Goal: Transaction & Acquisition: Purchase product/service

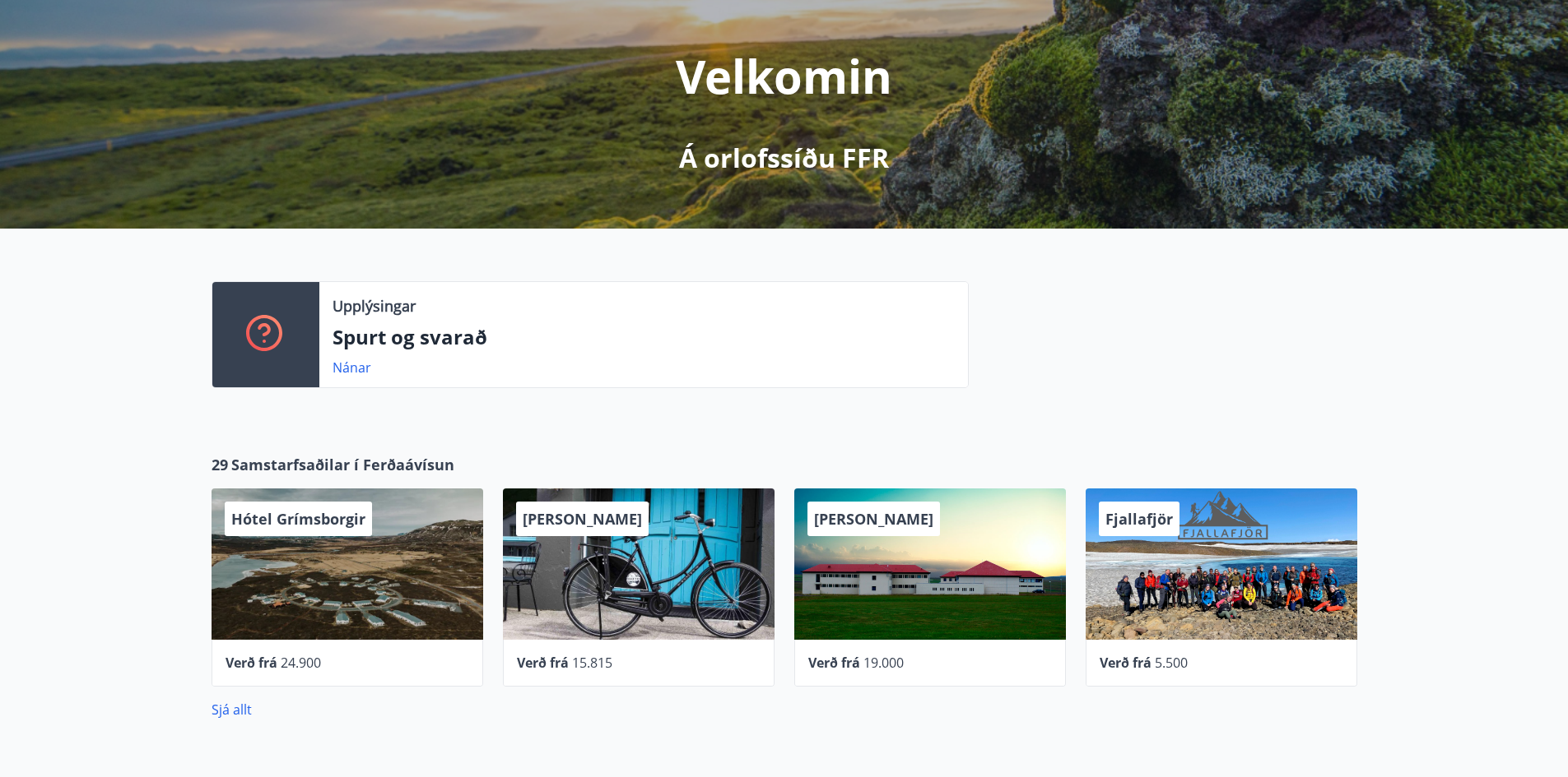
scroll to position [165, 0]
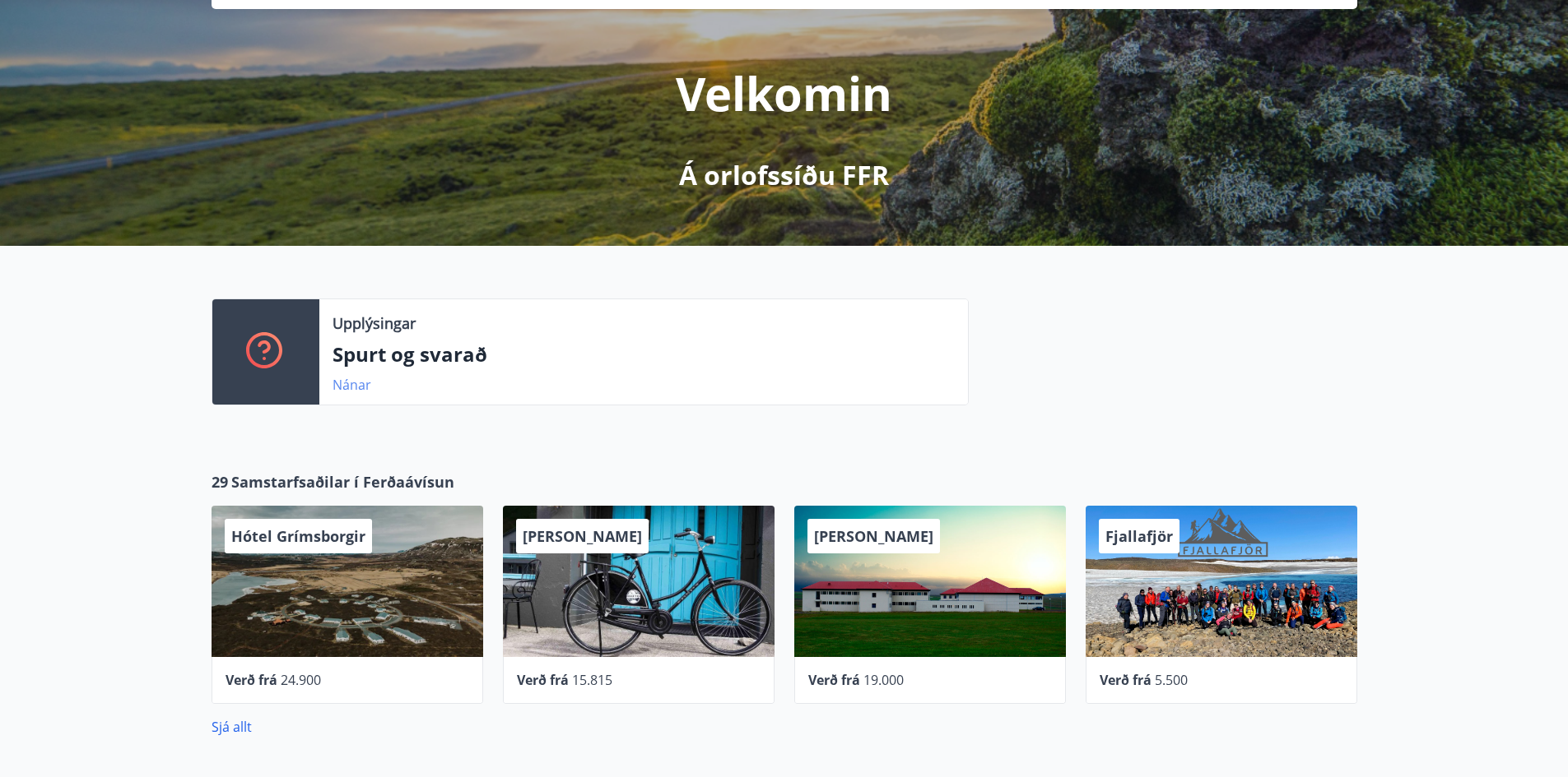
click at [356, 388] on link "Nánar" at bounding box center [351, 385] width 39 height 18
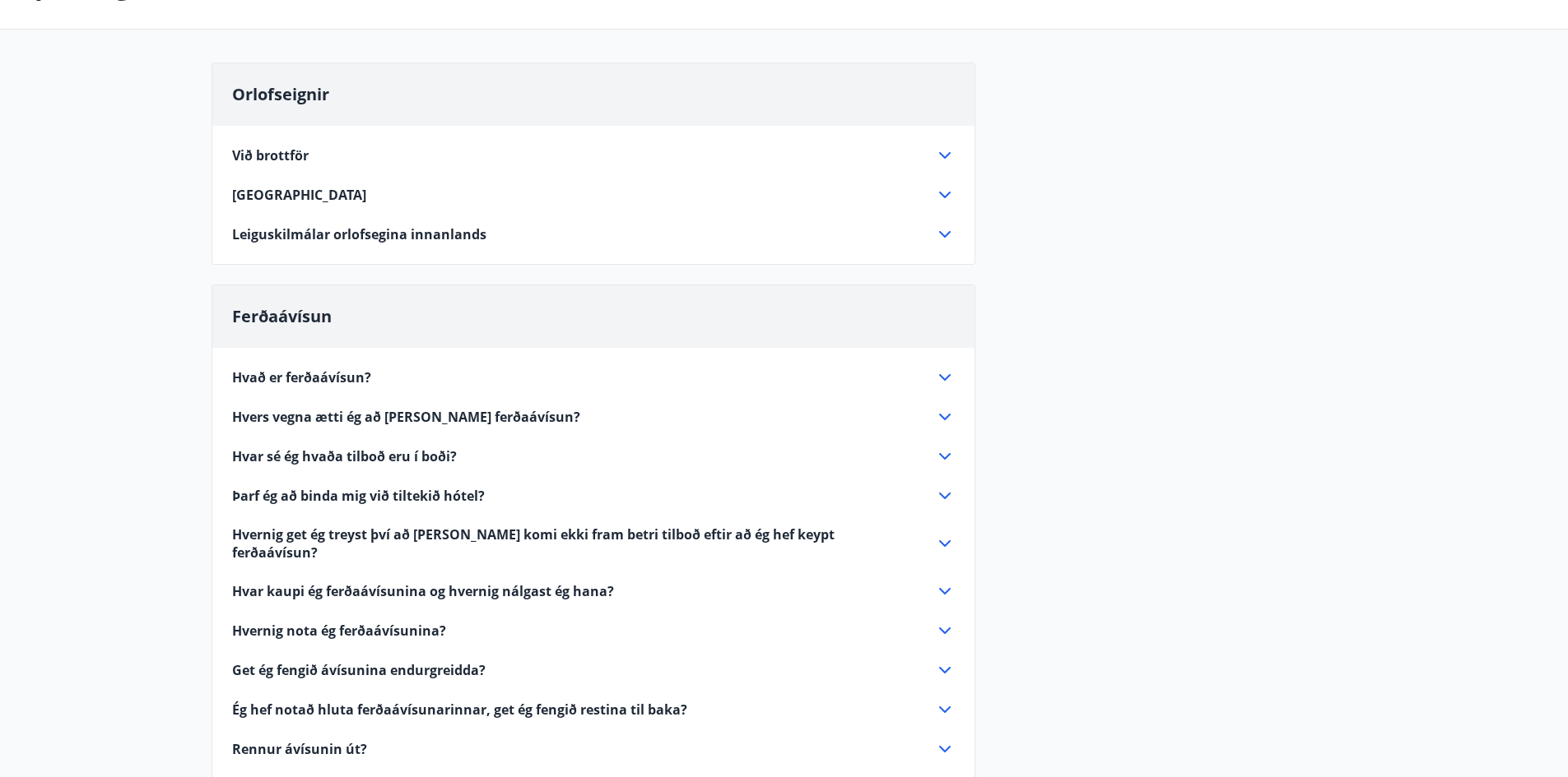
scroll to position [165, 0]
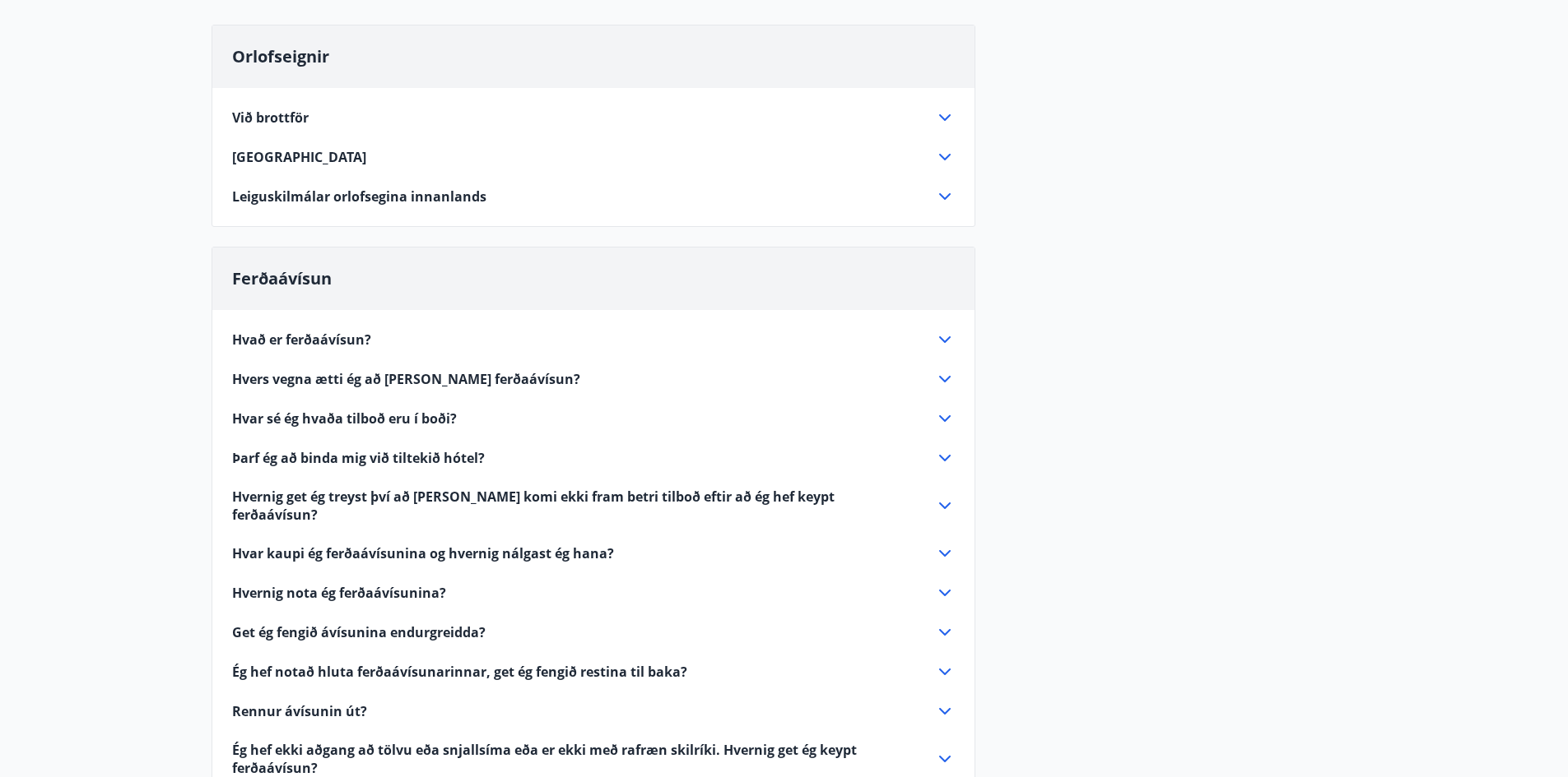
click at [940, 381] on icon at bounding box center [944, 379] width 20 height 20
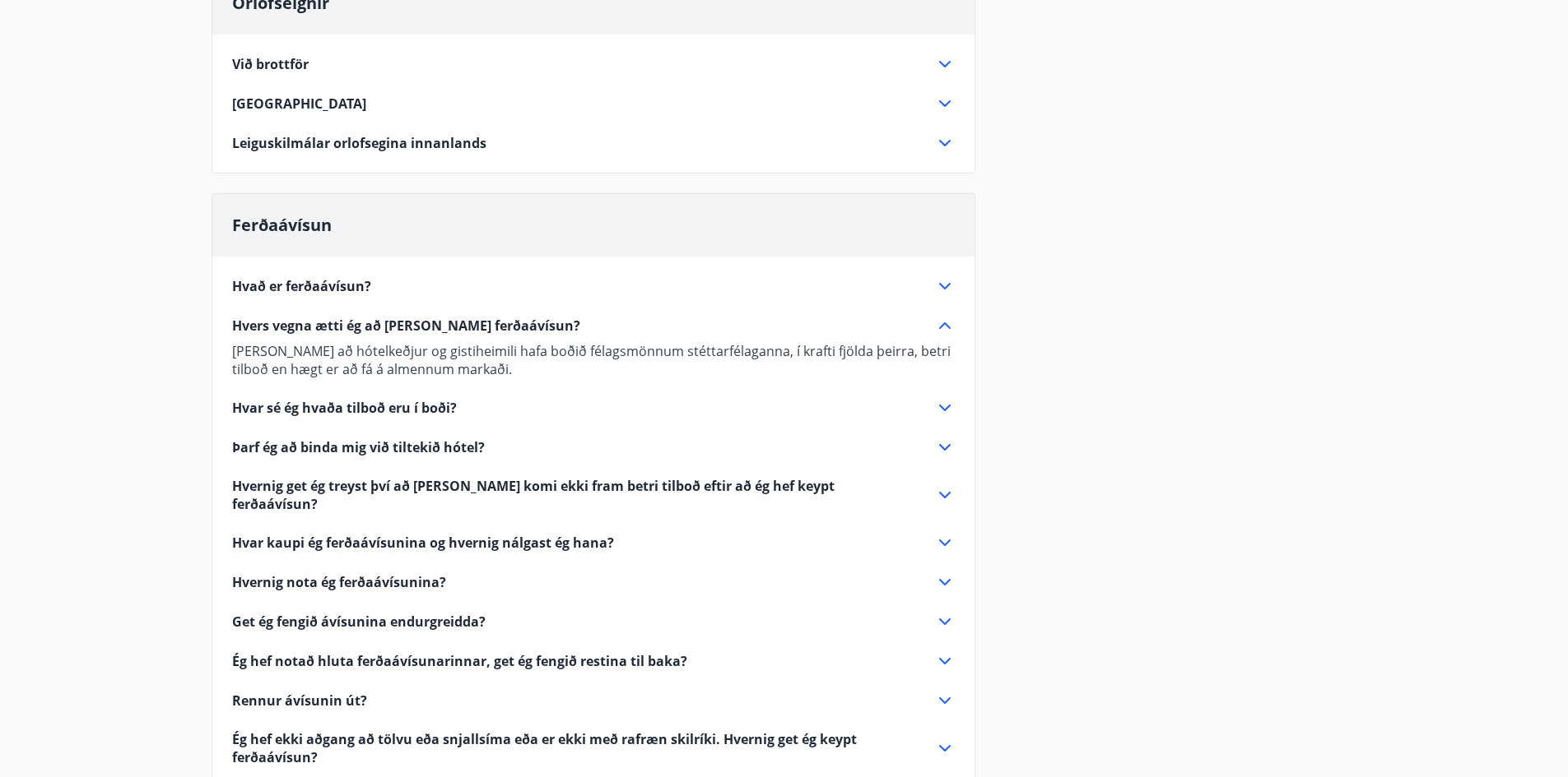
scroll to position [246, 0]
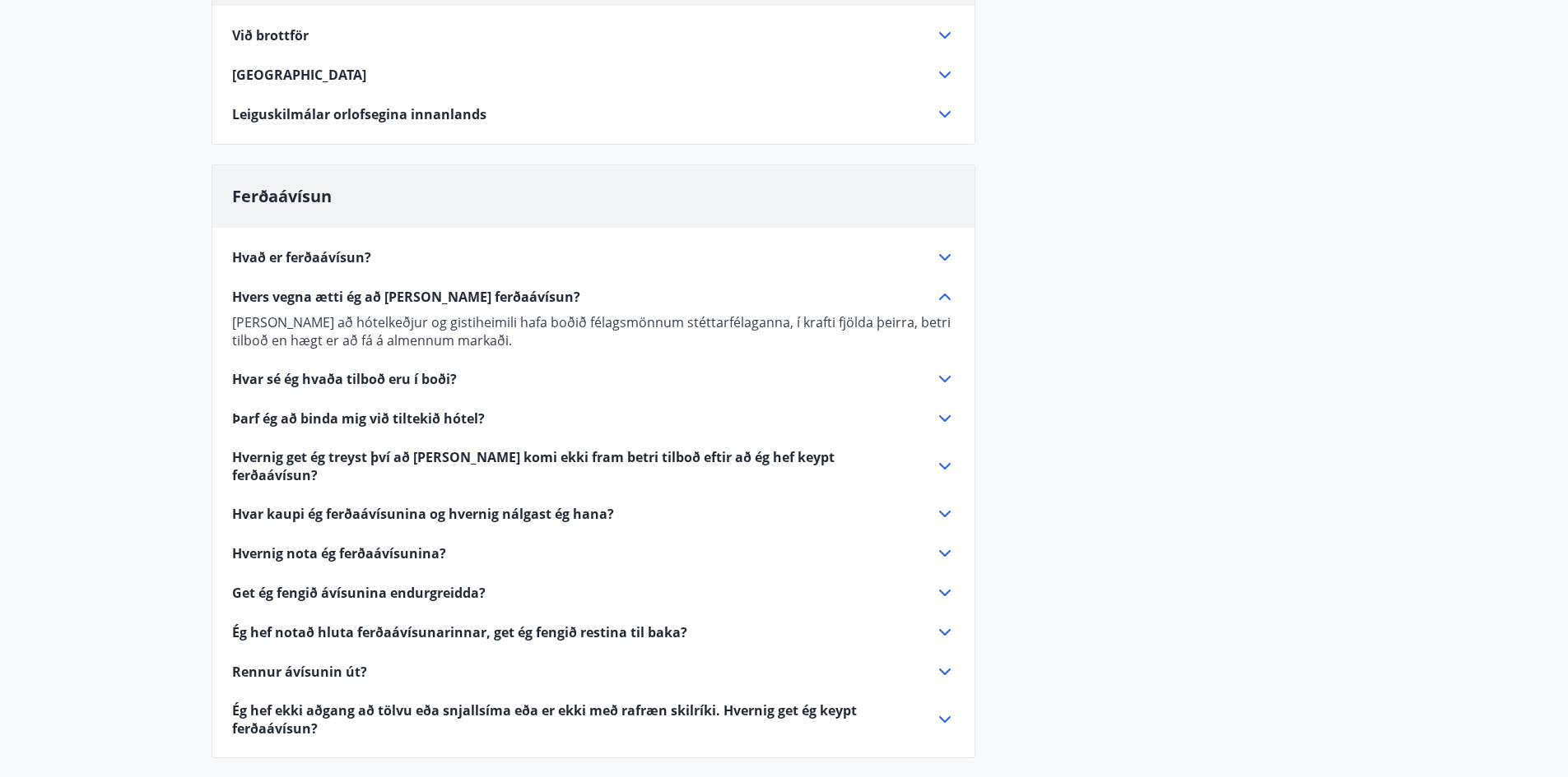
click at [937, 373] on icon at bounding box center [944, 379] width 20 height 20
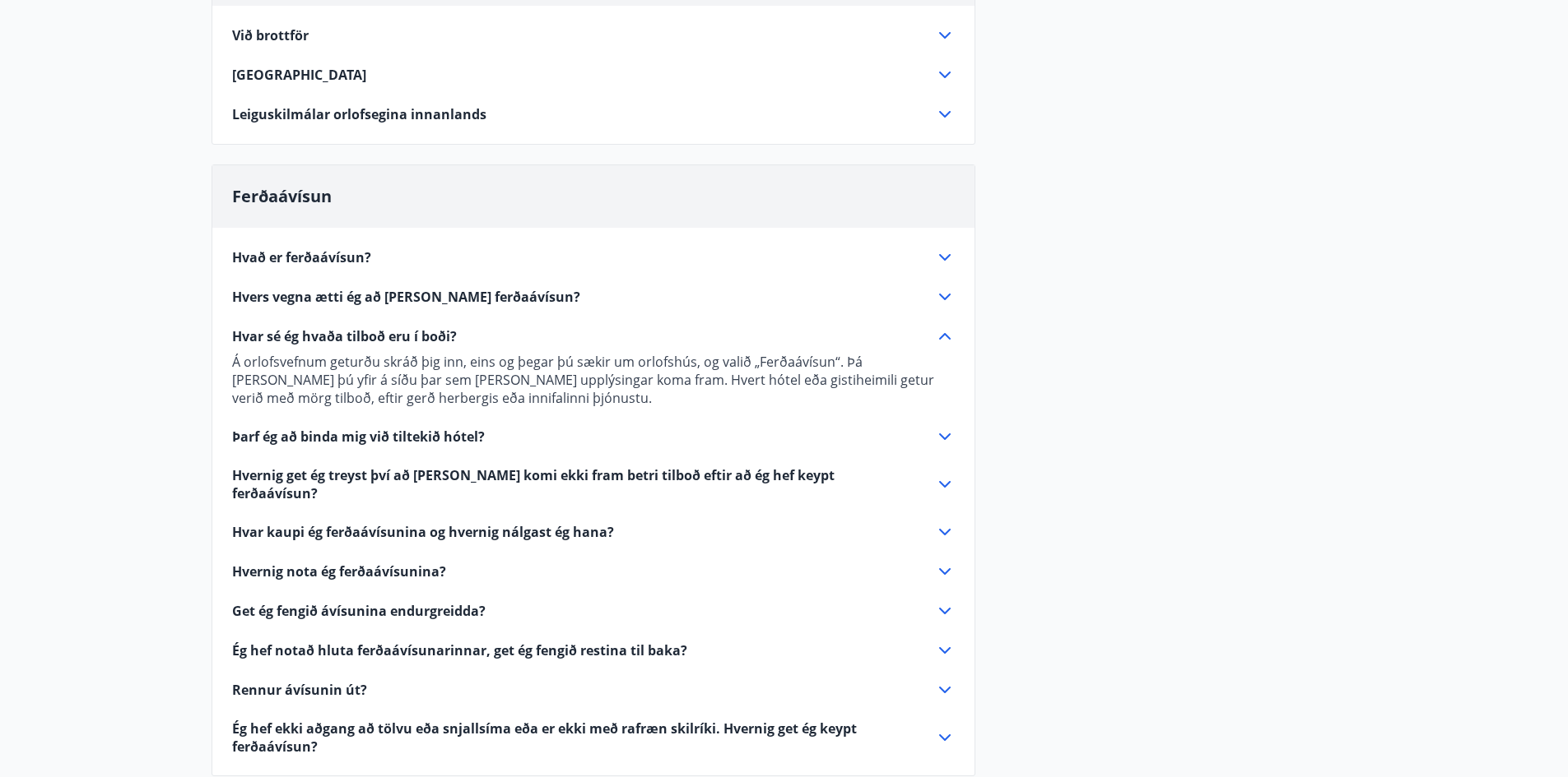
click at [944, 440] on icon at bounding box center [944, 436] width 20 height 20
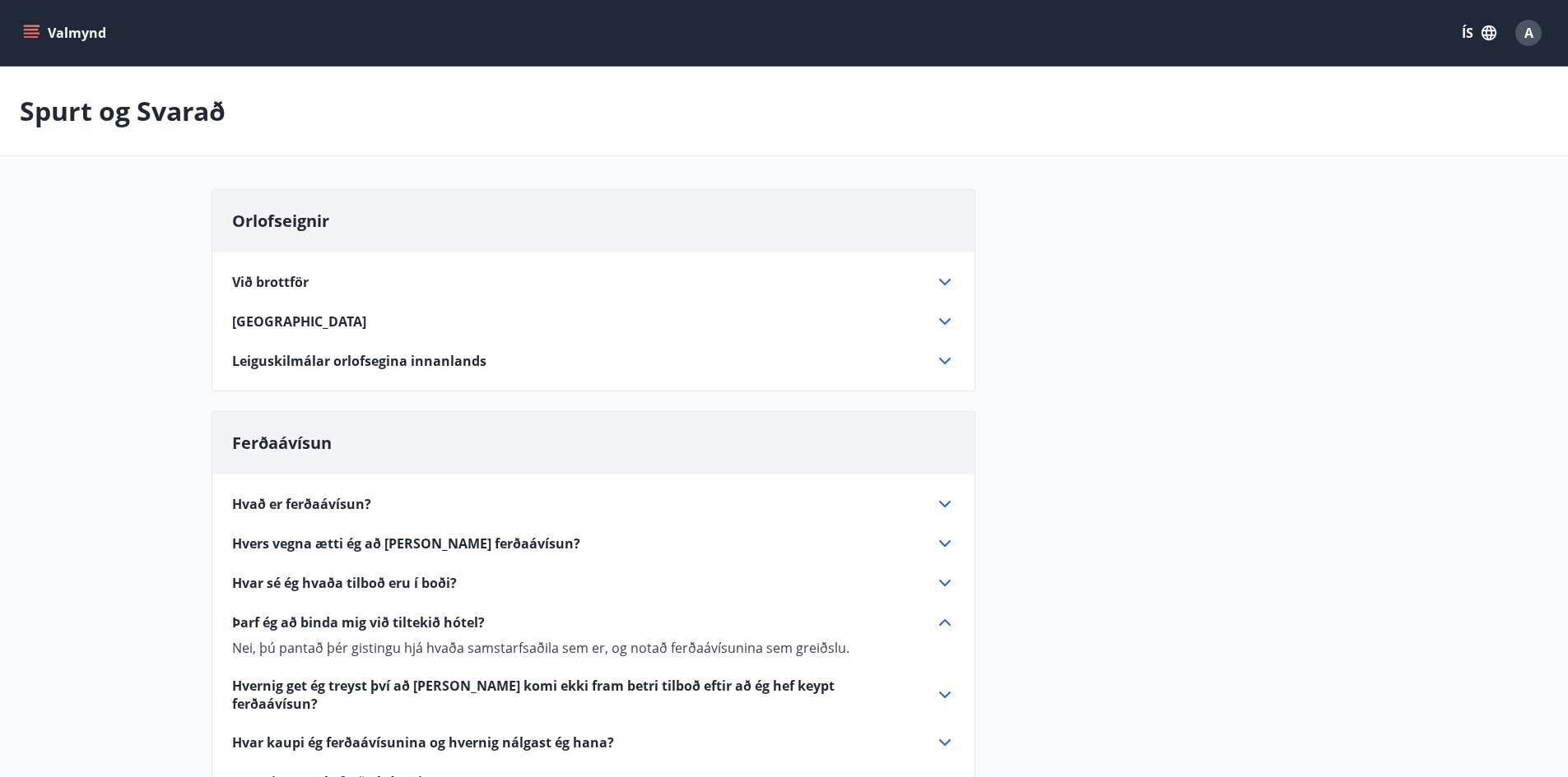
scroll to position [165, 0]
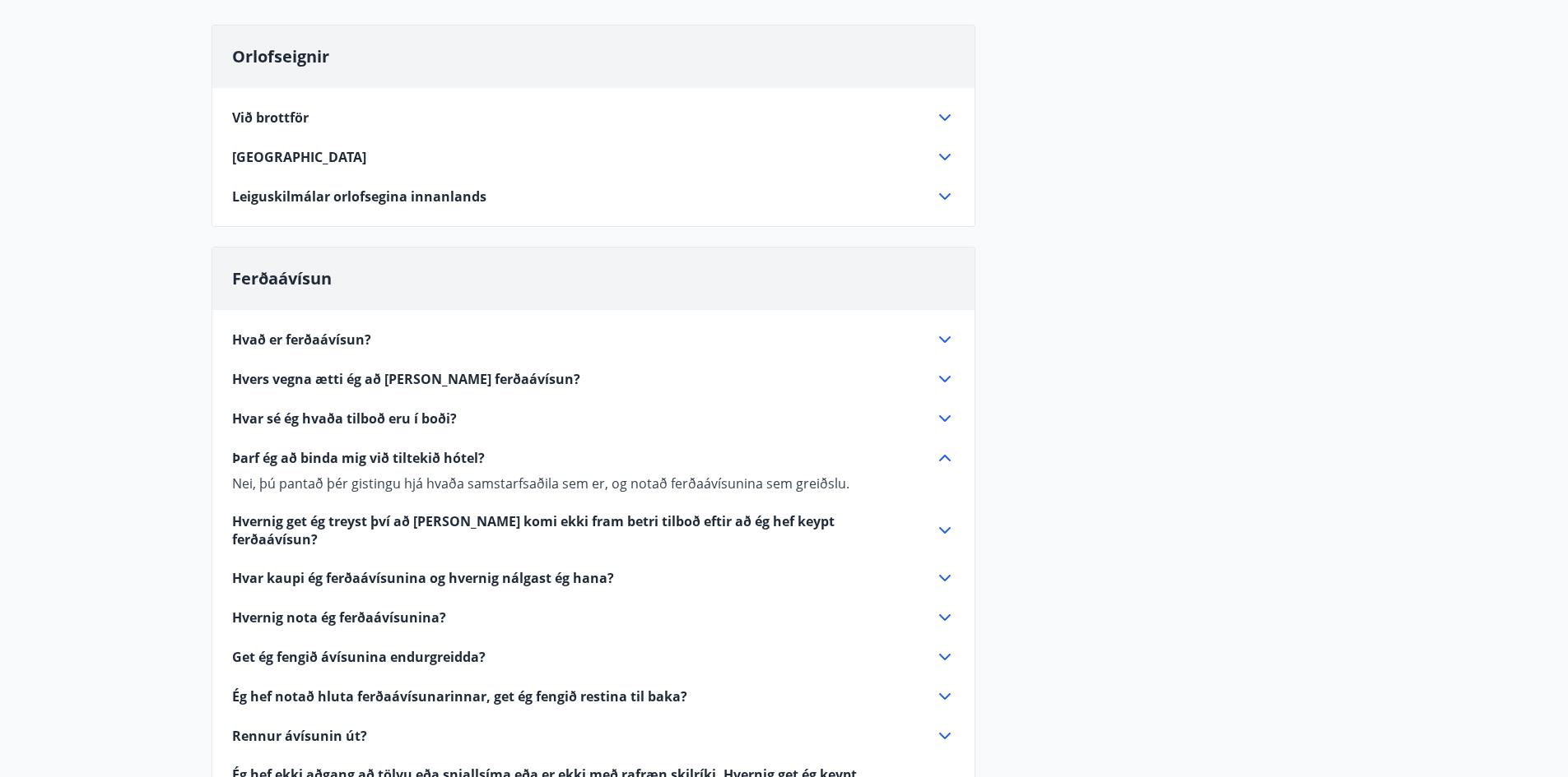
click at [945, 420] on icon at bounding box center [944, 419] width 20 height 20
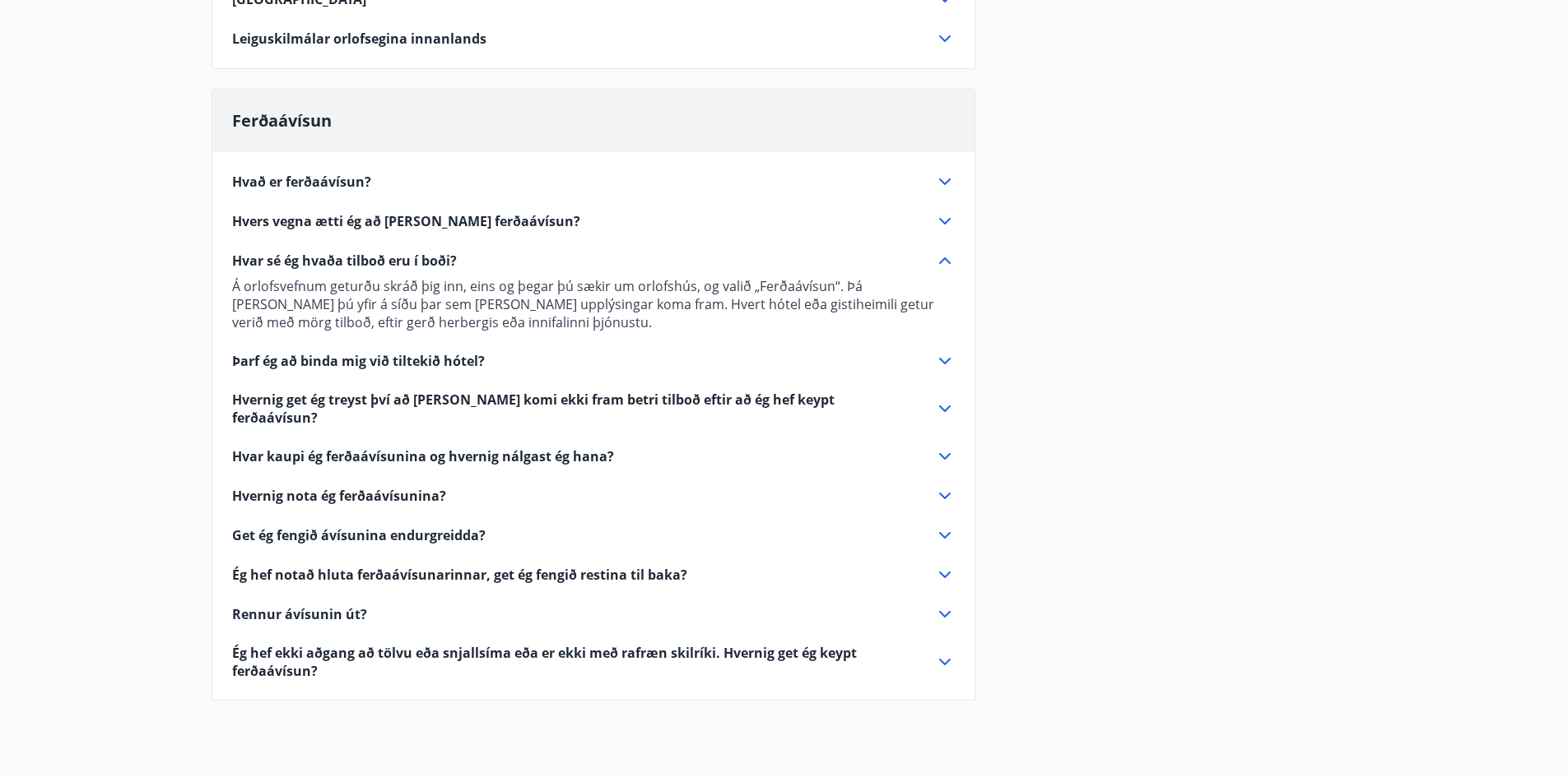
scroll to position [329, 0]
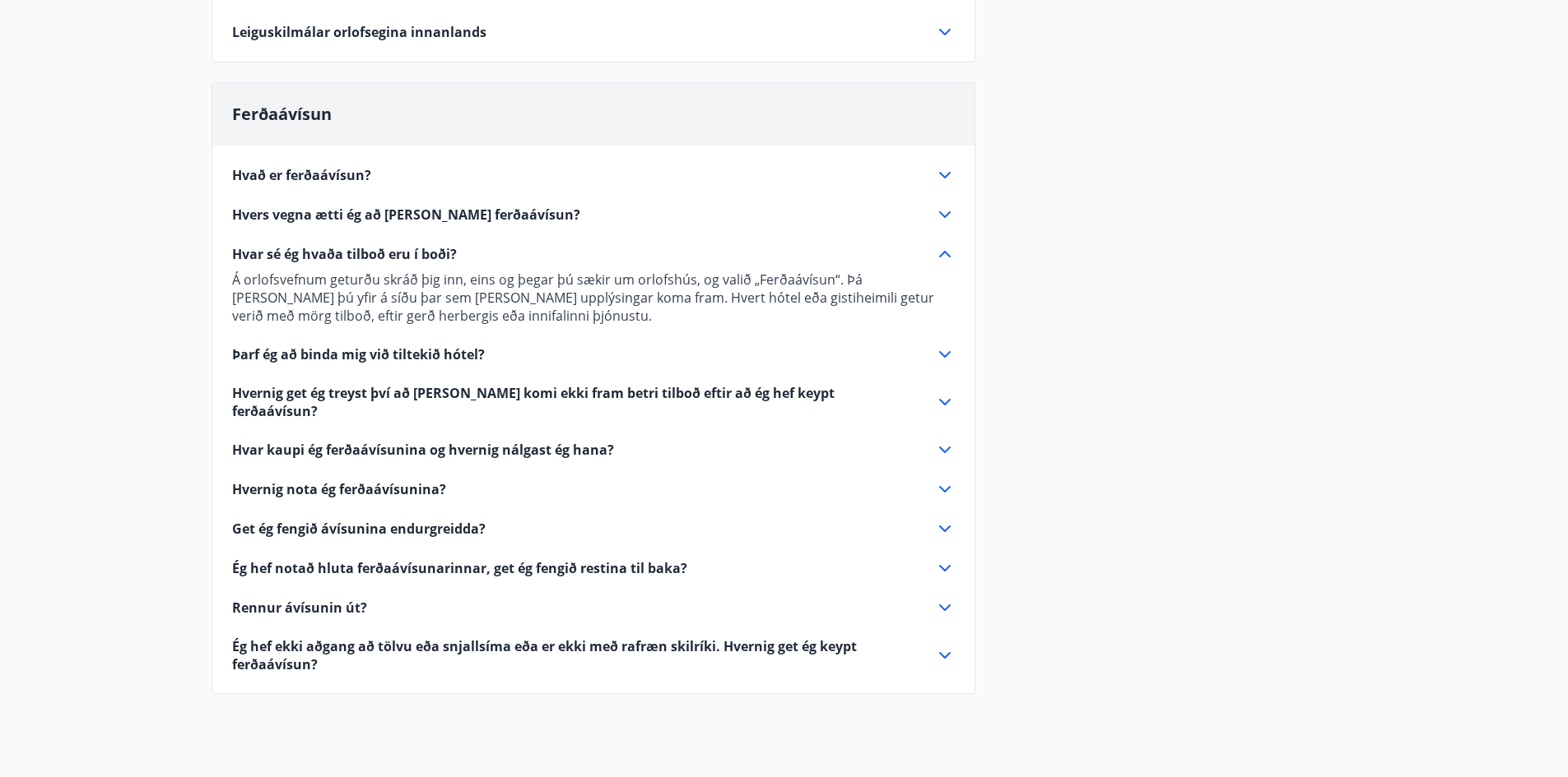
click at [940, 394] on icon at bounding box center [944, 402] width 20 height 20
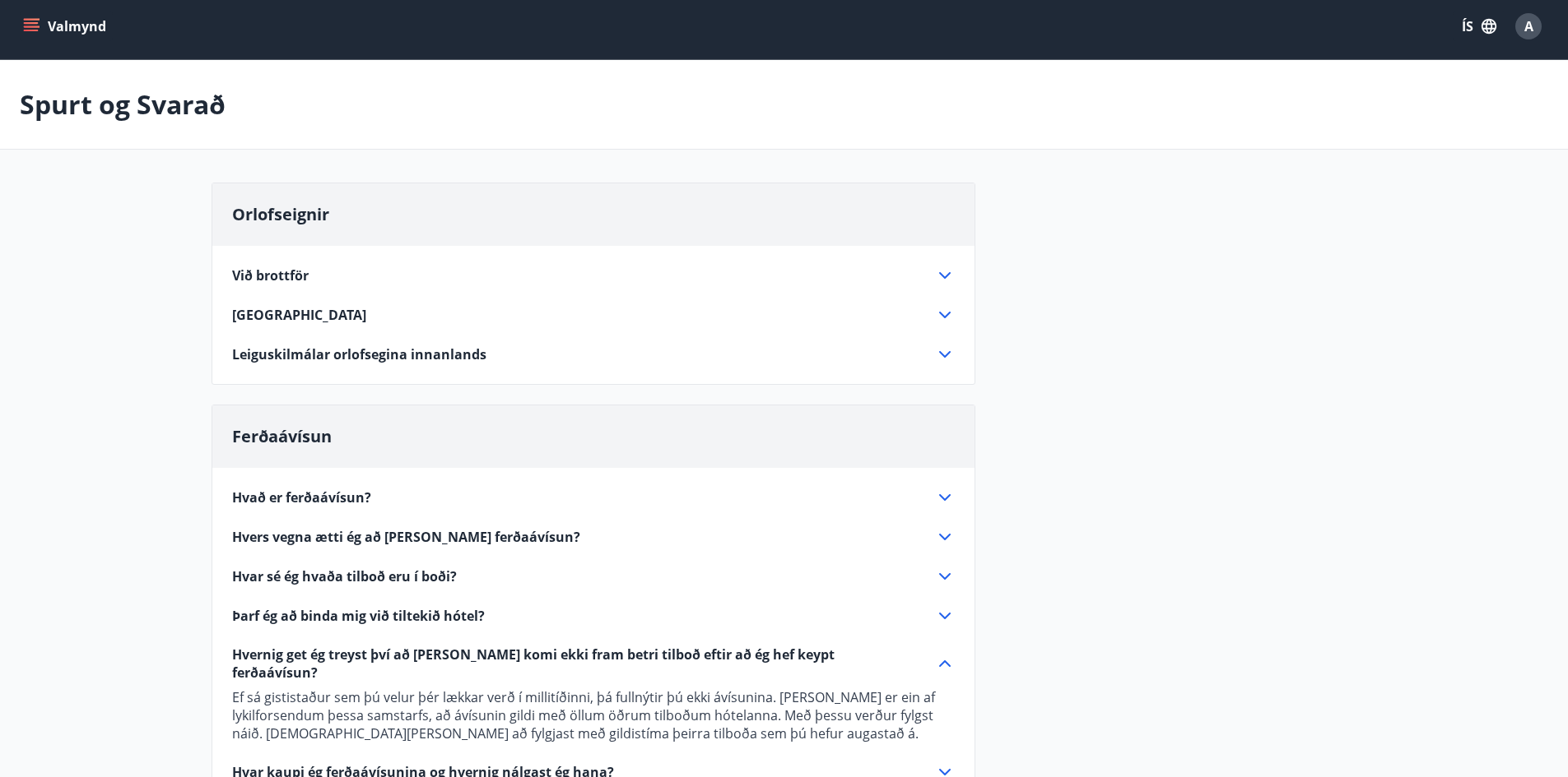
scroll to position [0, 0]
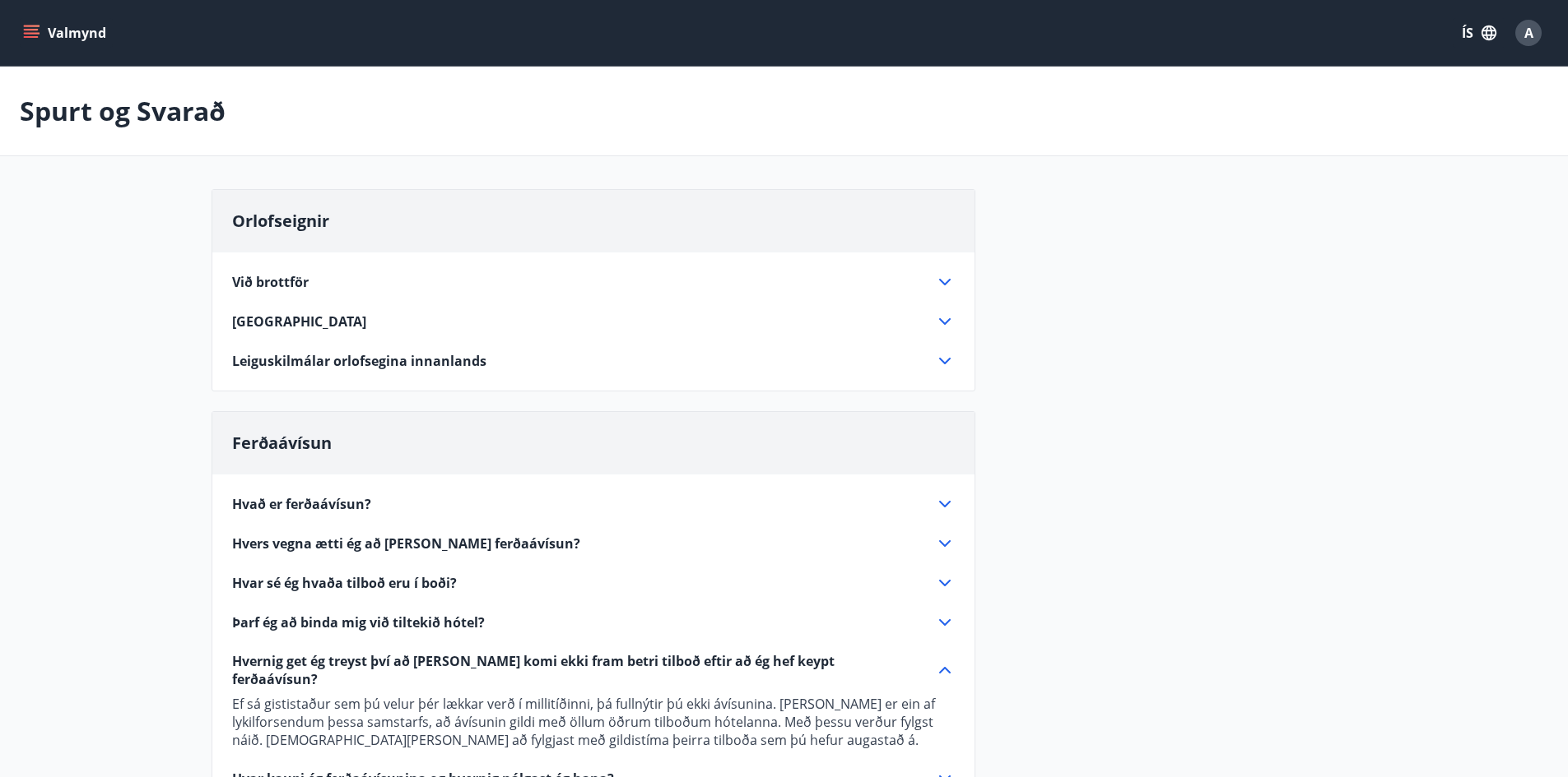
click at [36, 28] on icon "menu" at bounding box center [30, 32] width 16 height 16
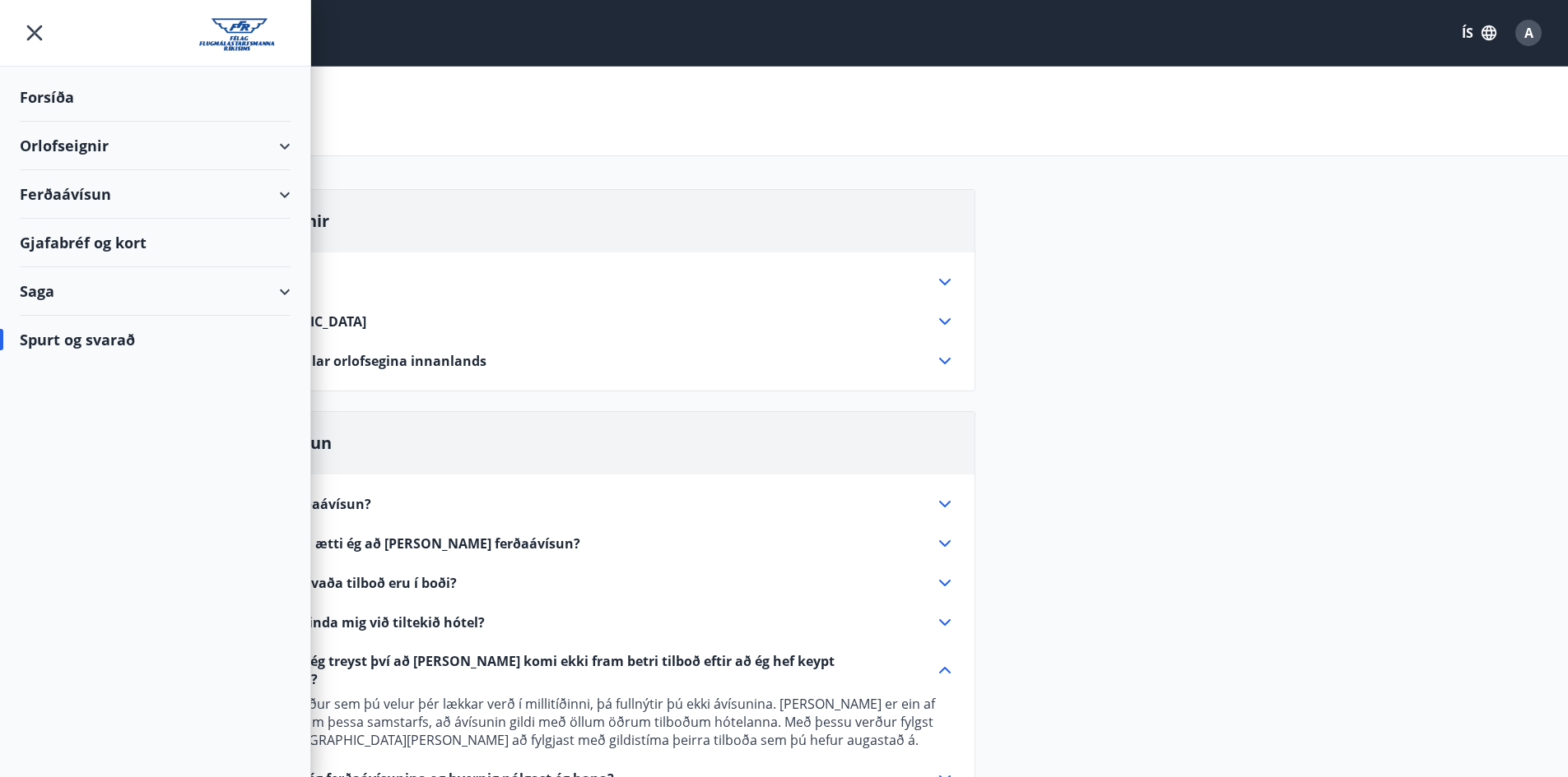
drag, startPoint x: 77, startPoint y: 198, endPoint x: 77, endPoint y: 186, distance: 12.0
click at [76, 193] on div "Ferðaávísun" at bounding box center [155, 195] width 271 height 49
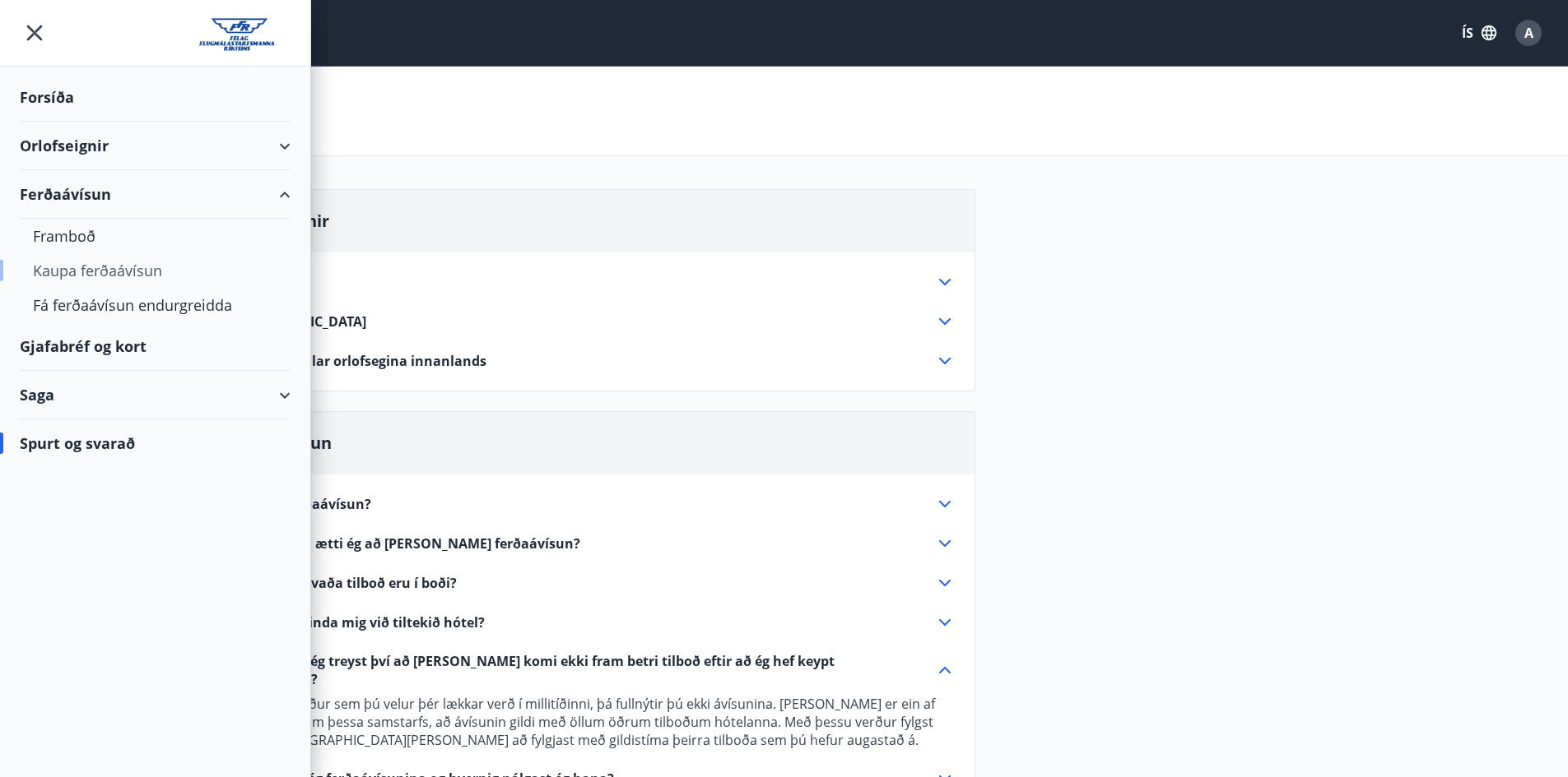
click at [78, 275] on div "Kaupa ferðaávísun" at bounding box center [155, 270] width 245 height 35
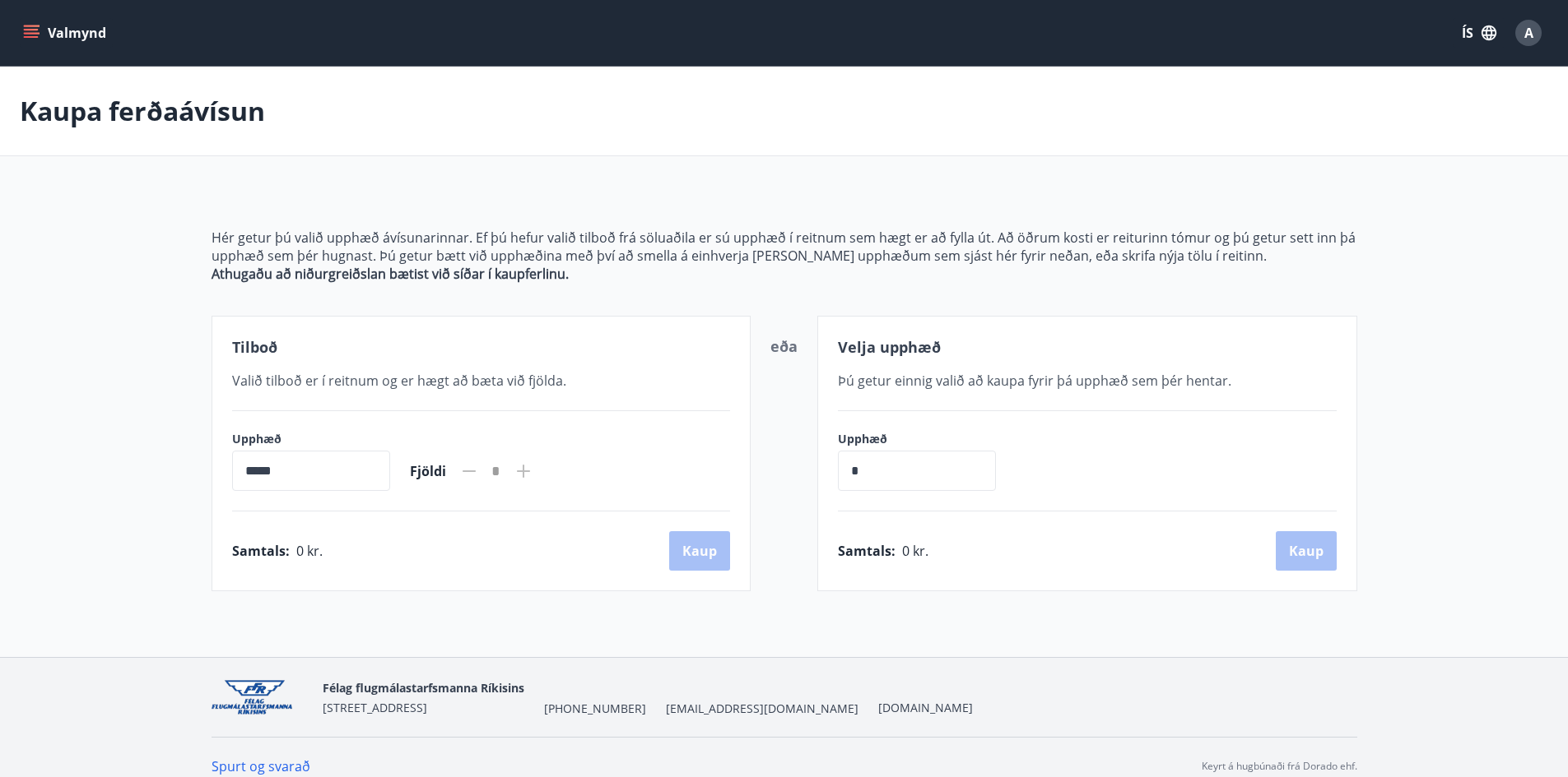
click at [28, 28] on icon "menu" at bounding box center [30, 32] width 16 height 16
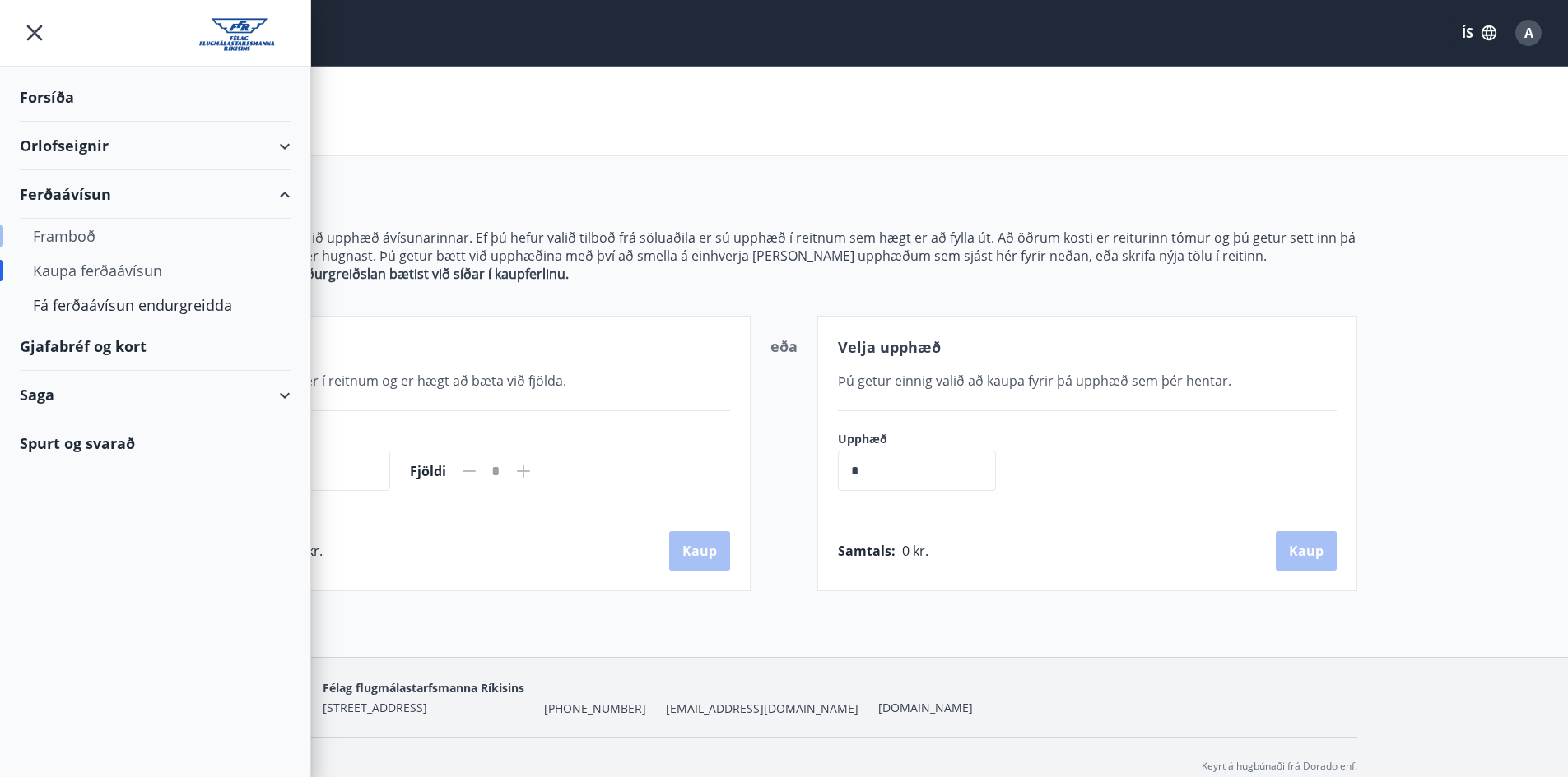
click at [88, 234] on div "Framboð" at bounding box center [155, 236] width 245 height 35
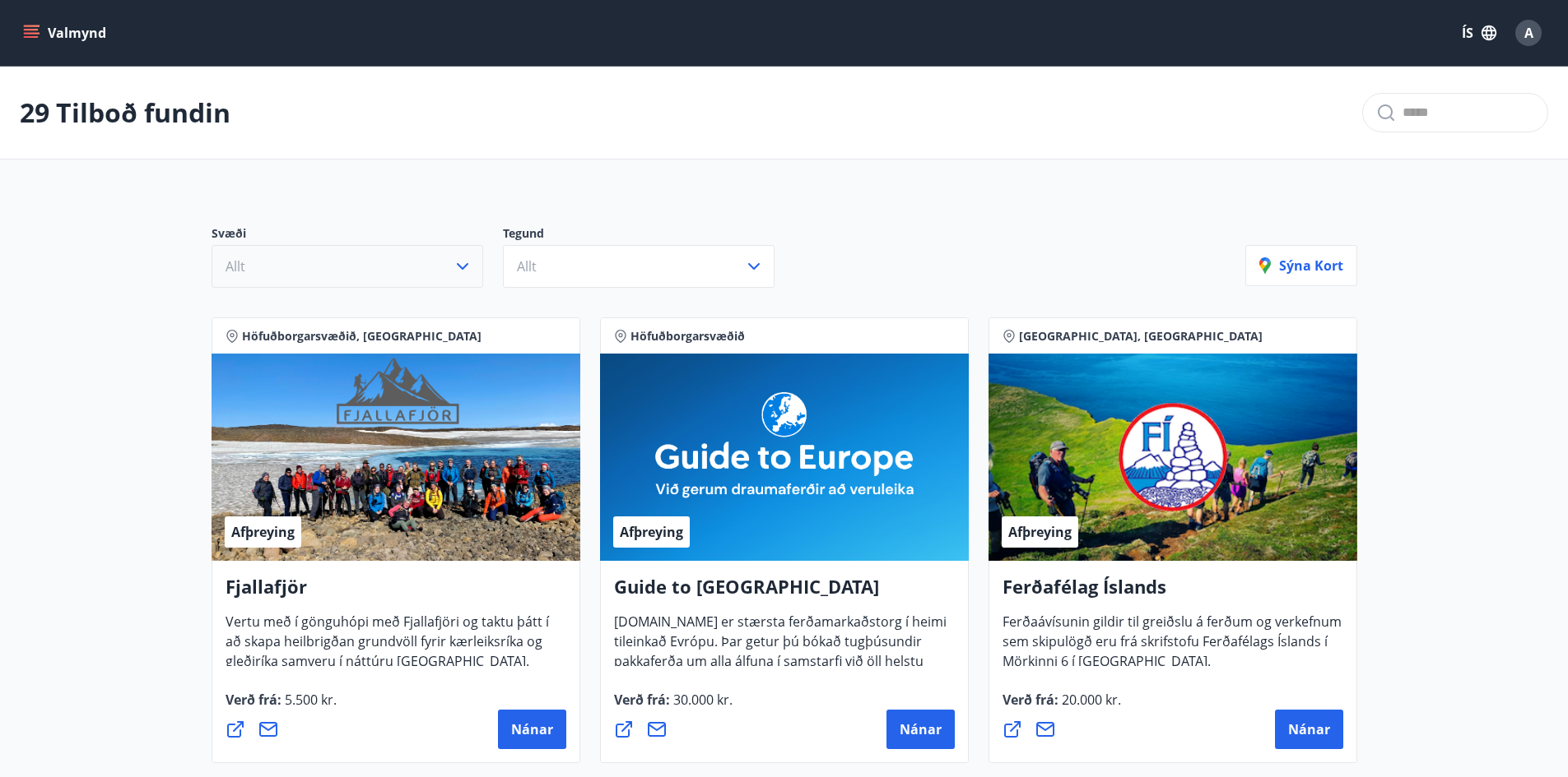
click at [456, 268] on icon "button" at bounding box center [462, 266] width 20 height 20
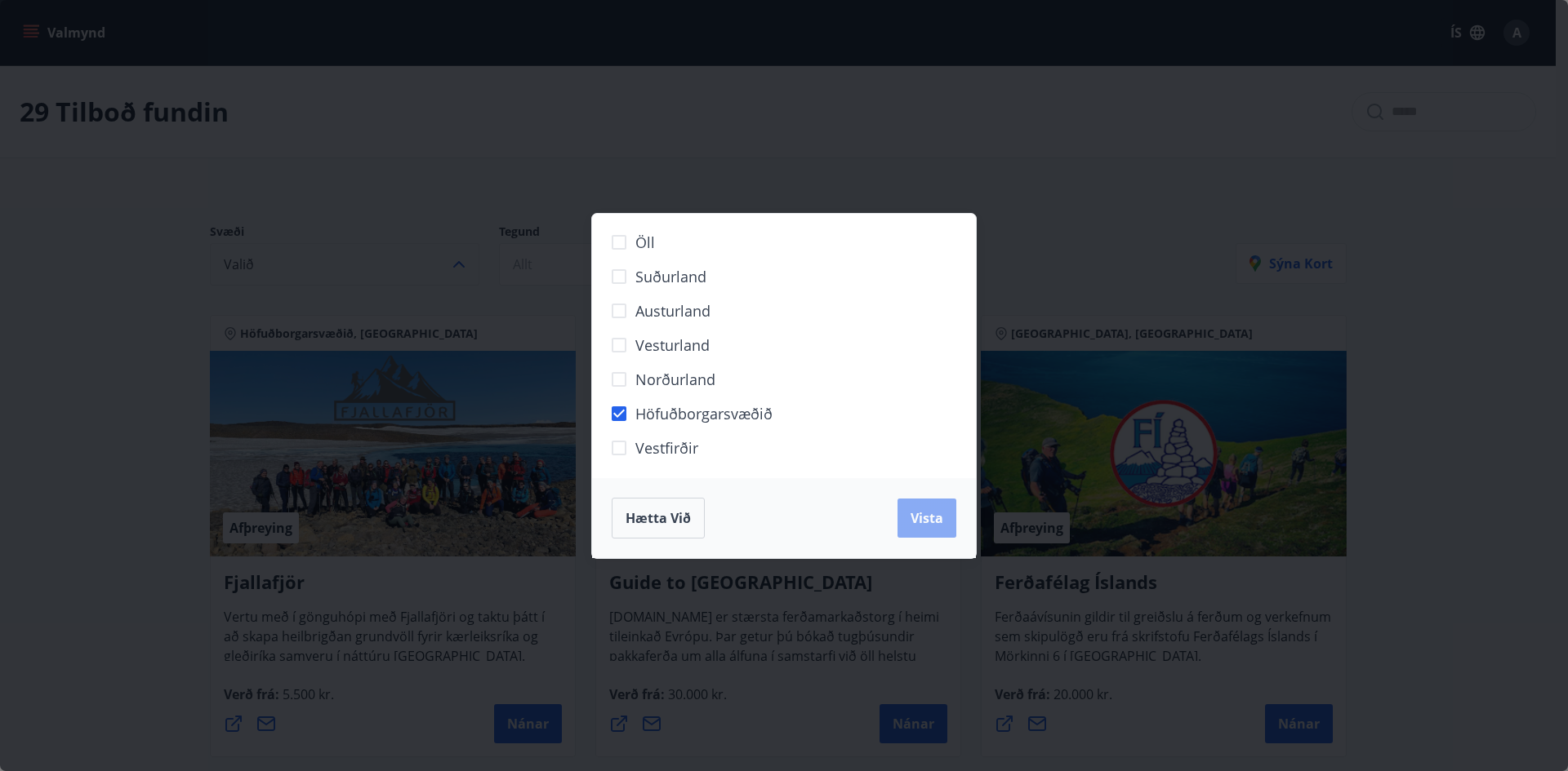
click at [912, 526] on span "Vista" at bounding box center [926, 518] width 33 height 18
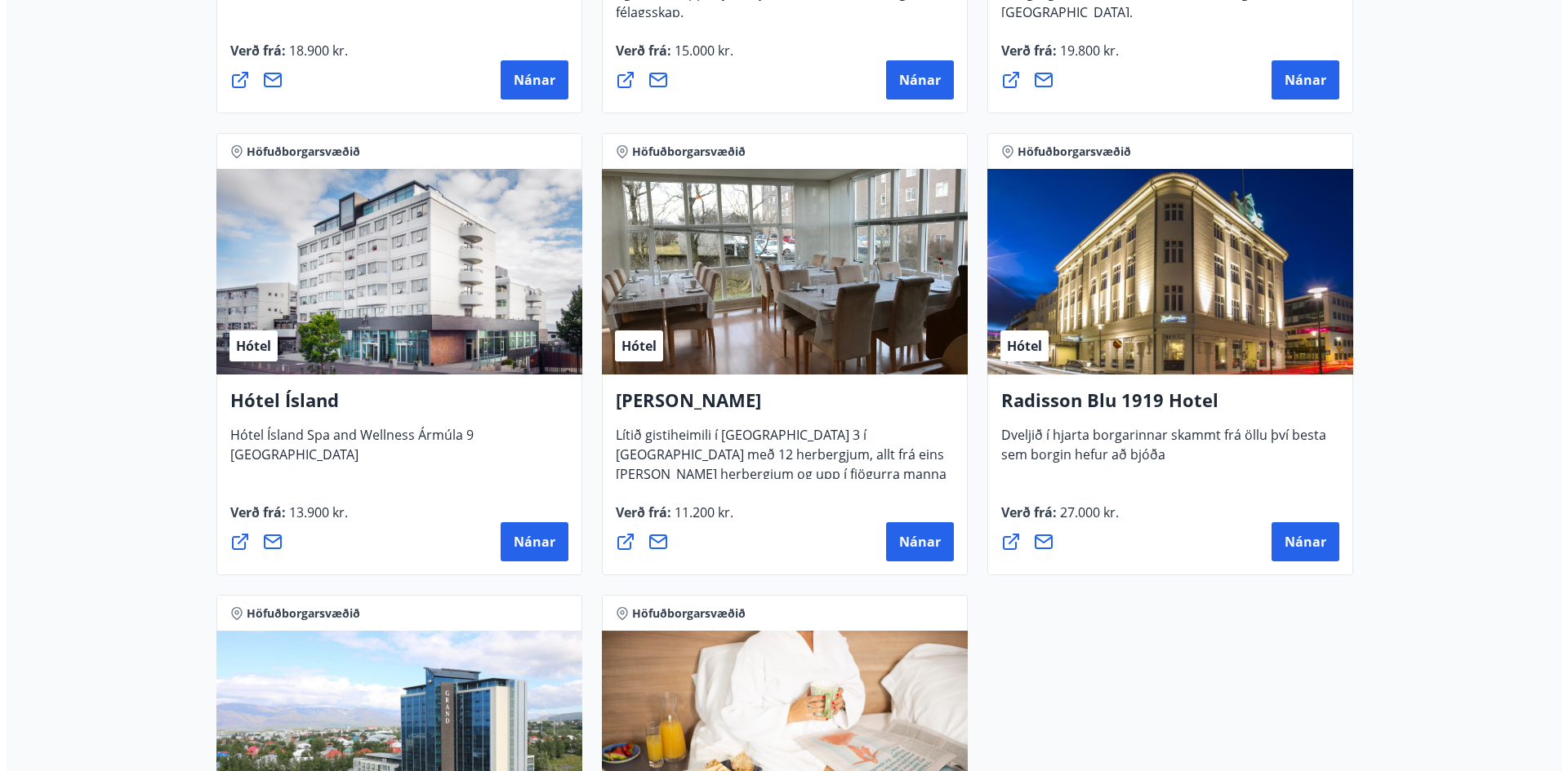
scroll to position [1224, 0]
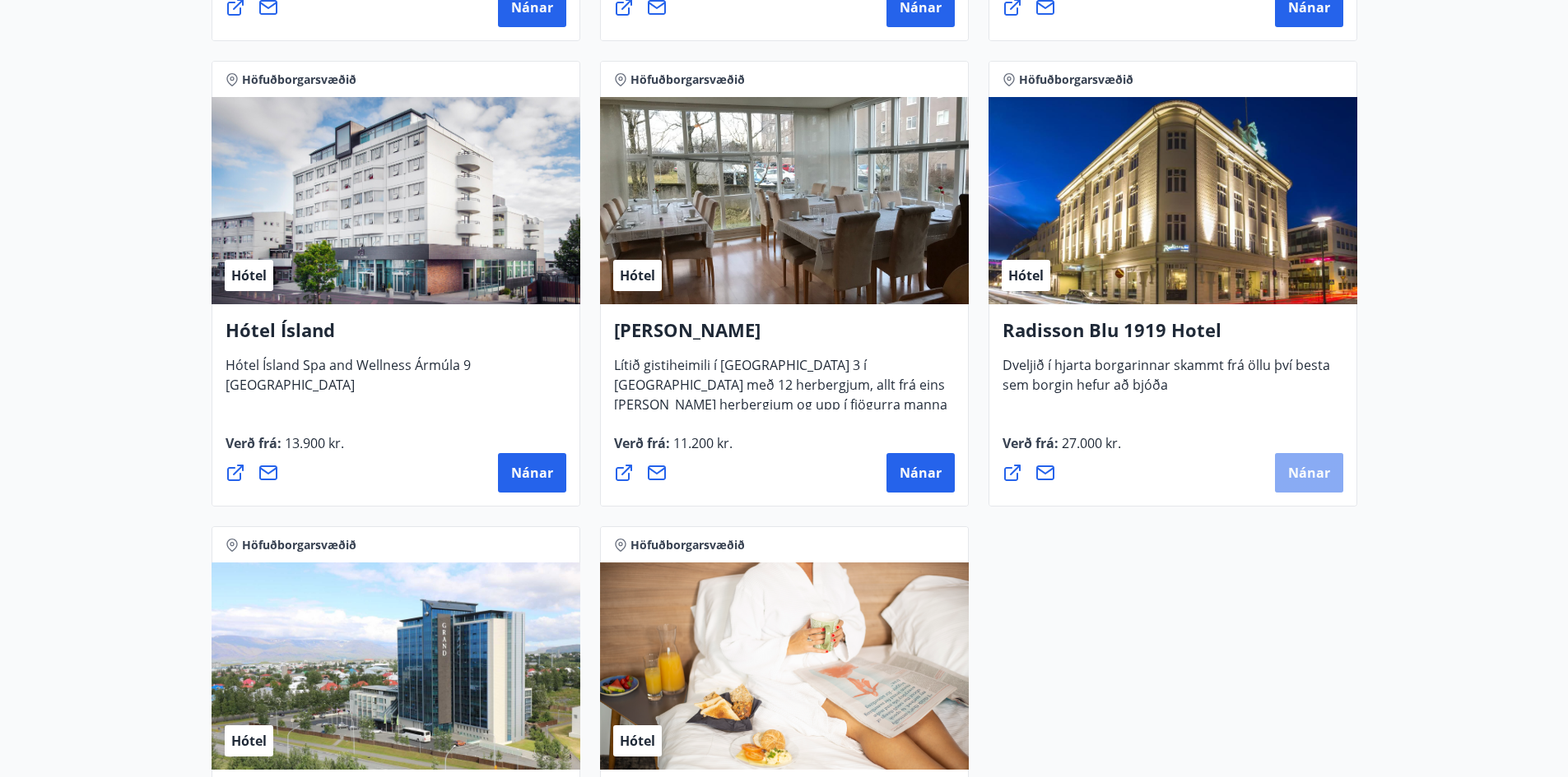
click at [1287, 466] on button "Nánar" at bounding box center [1308, 473] width 69 height 40
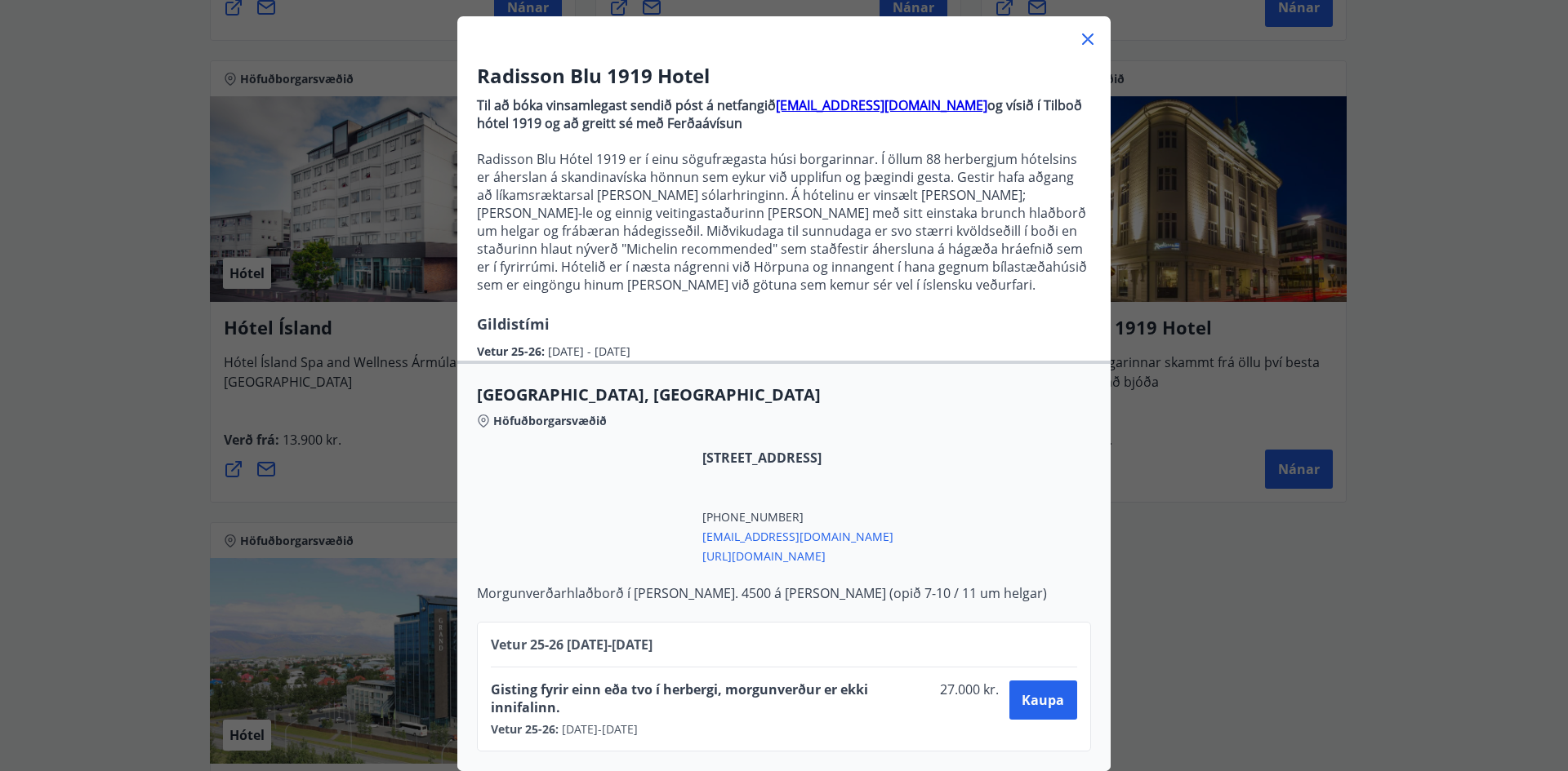
scroll to position [94, 0]
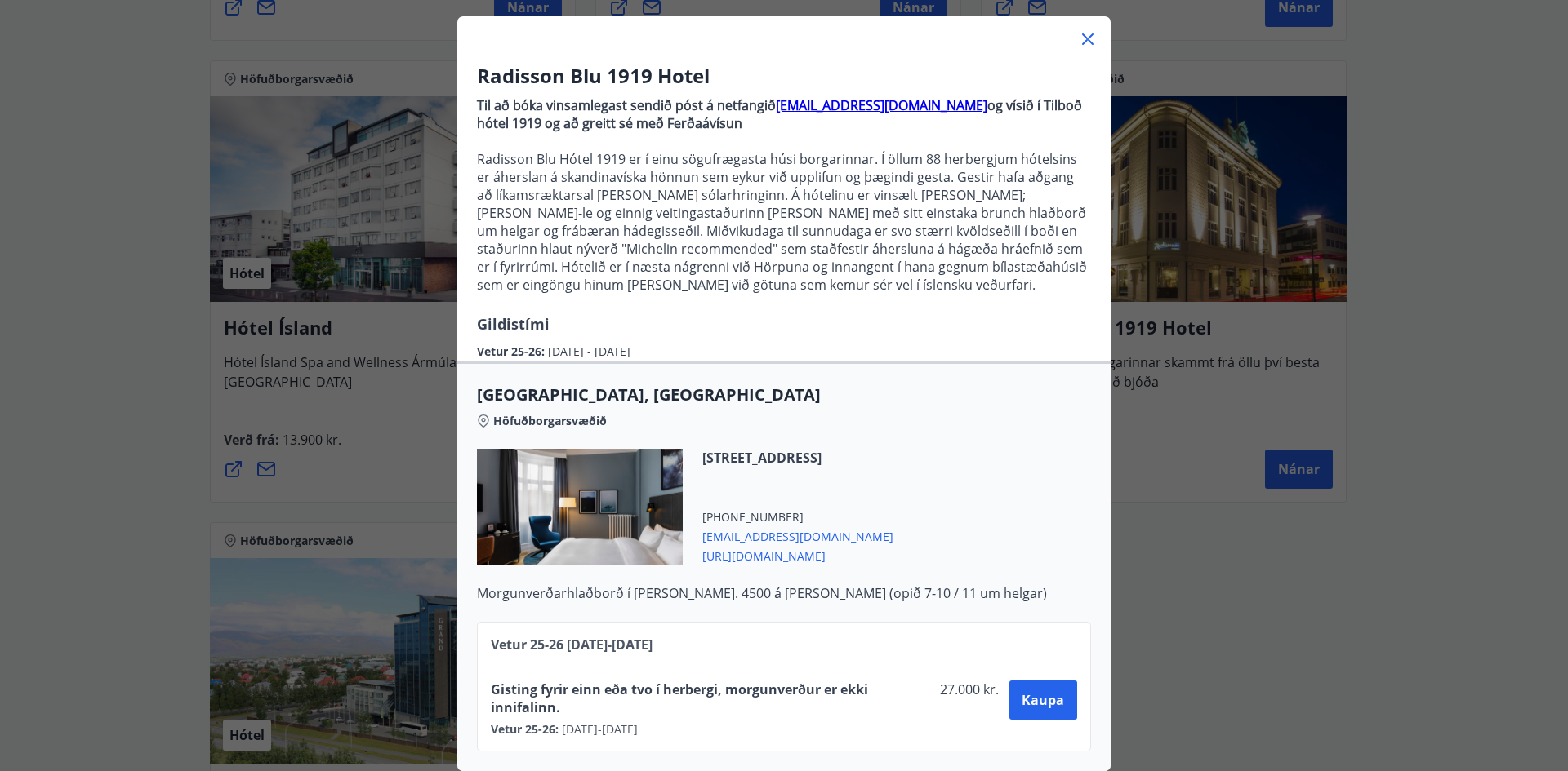
click at [633, 488] on div at bounding box center [580, 507] width 205 height 116
click at [808, 526] on span "[EMAIL_ADDRESS][DOMAIN_NAME]" at bounding box center [798, 535] width 191 height 20
click at [828, 545] on span "[URL][DOMAIN_NAME]" at bounding box center [798, 554] width 191 height 20
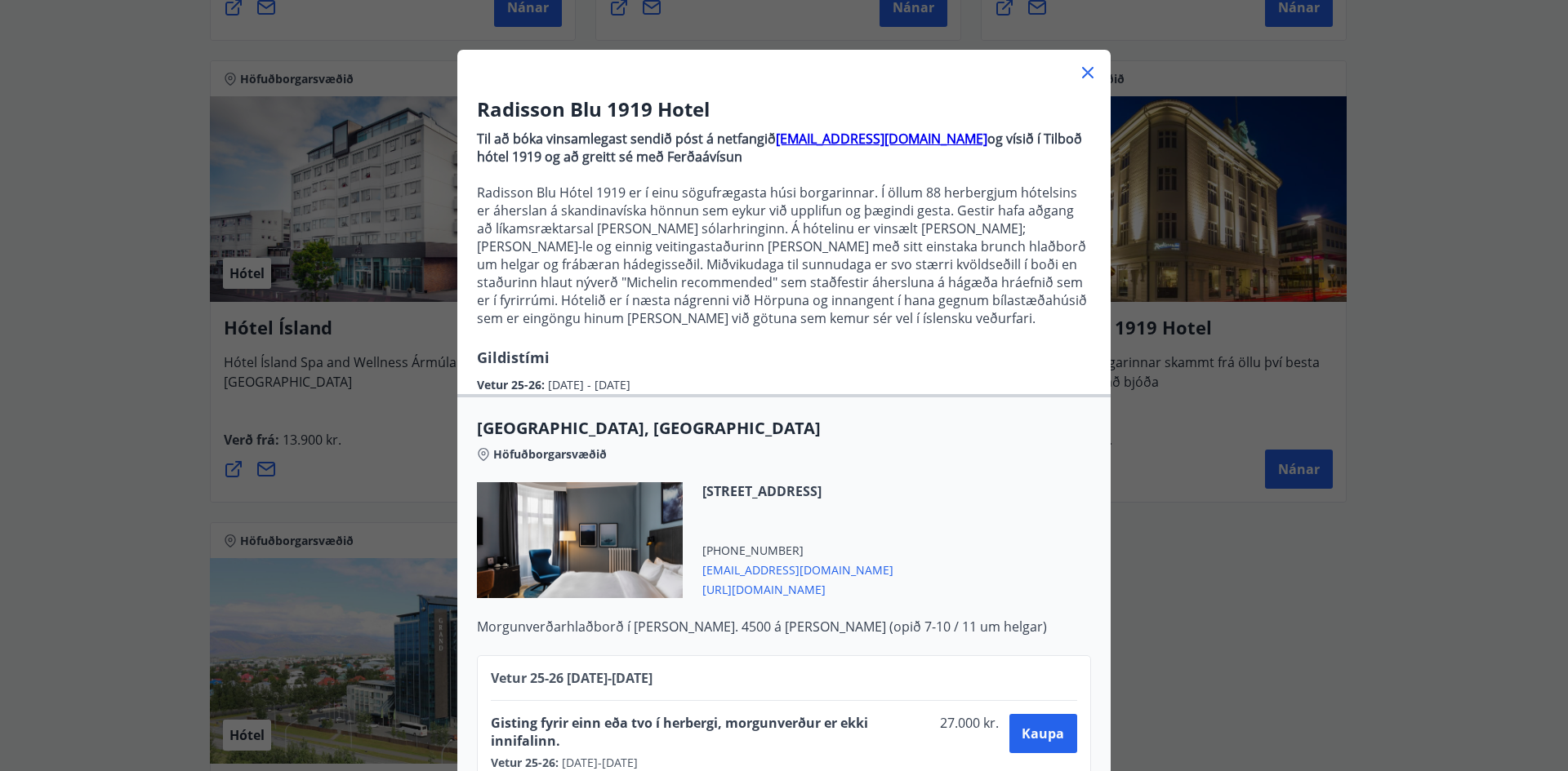
scroll to position [0, 0]
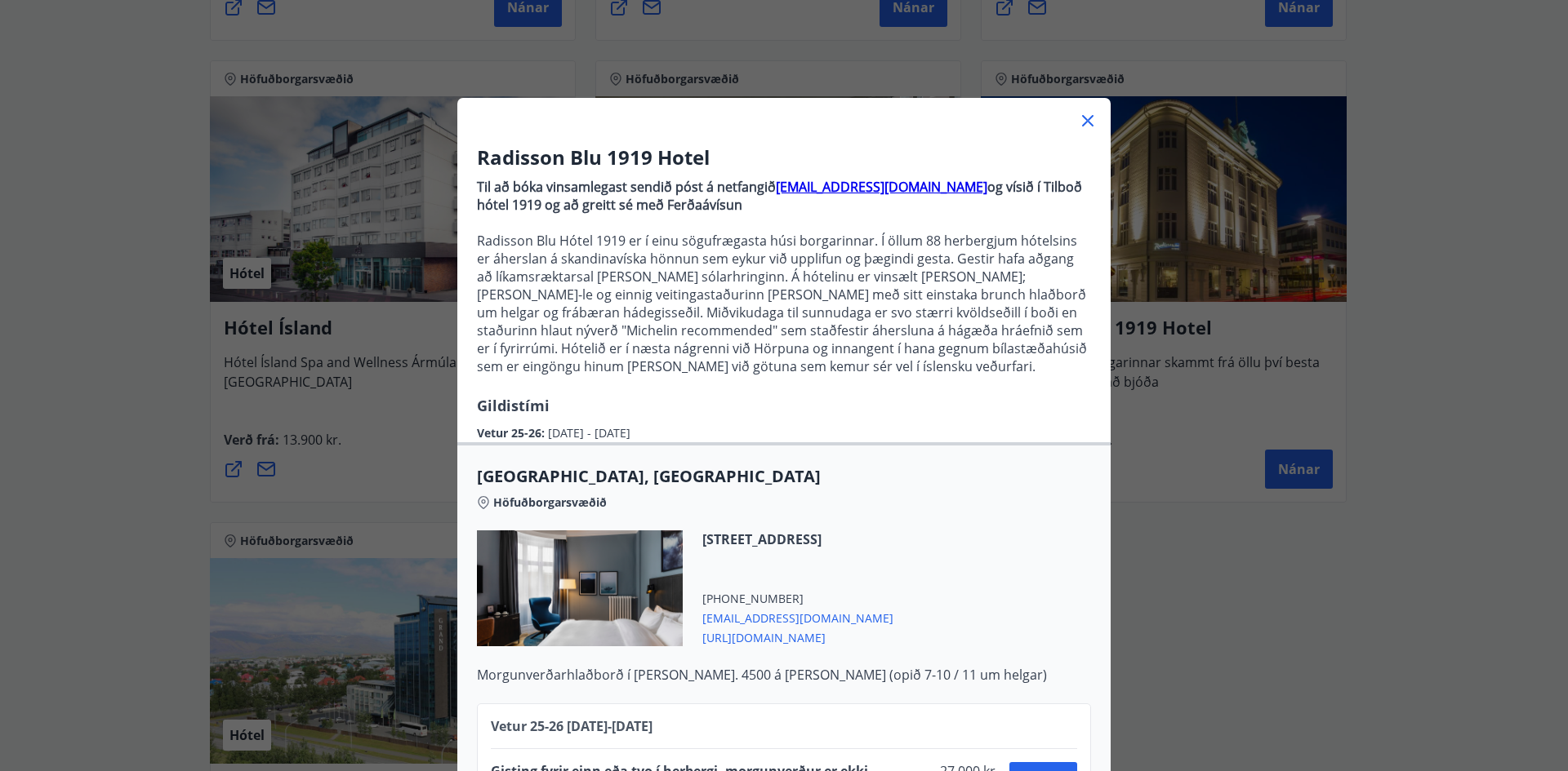
click at [1086, 129] on icon at bounding box center [1087, 120] width 20 height 20
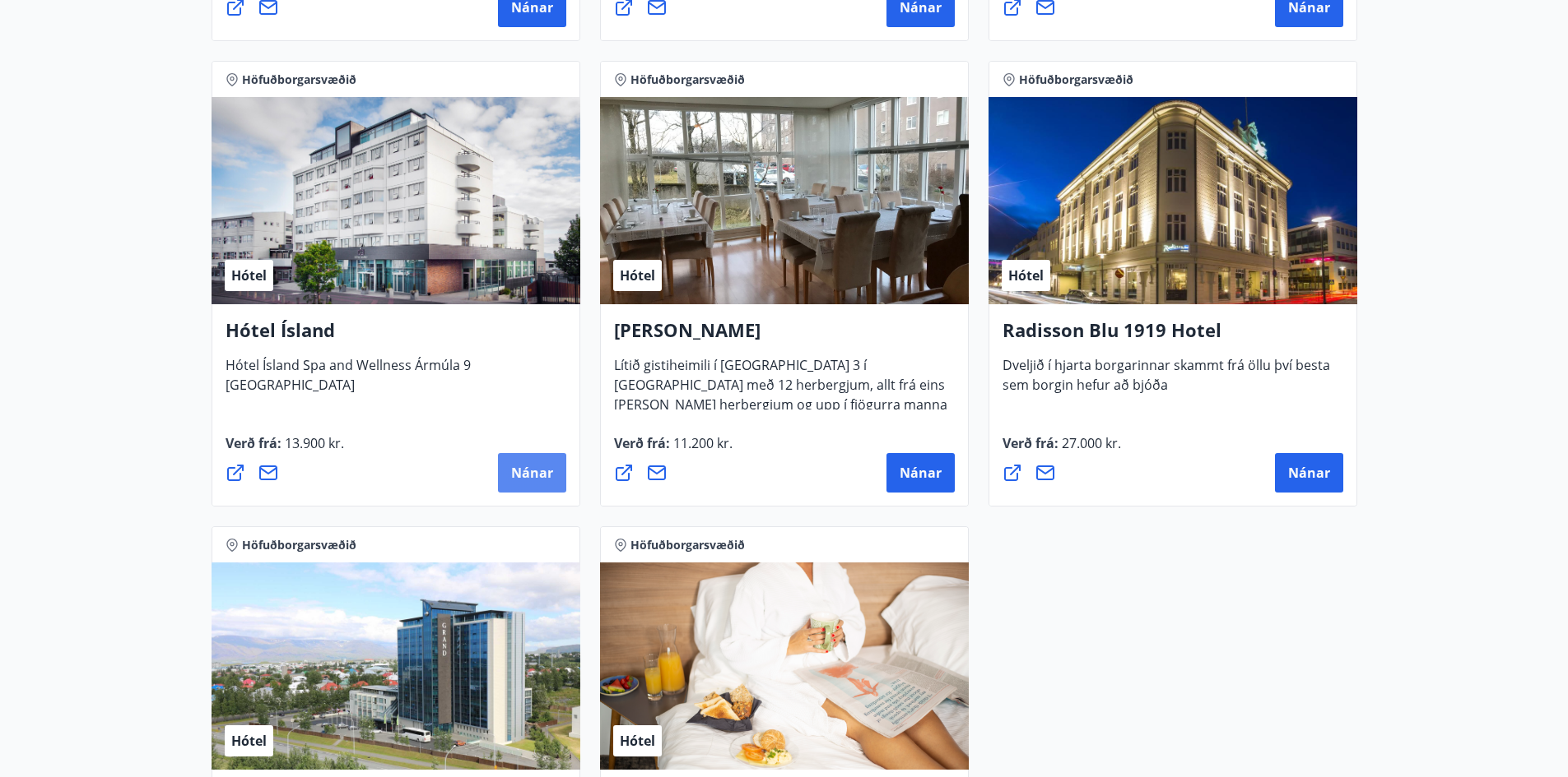
click at [535, 475] on span "Nánar" at bounding box center [532, 472] width 42 height 18
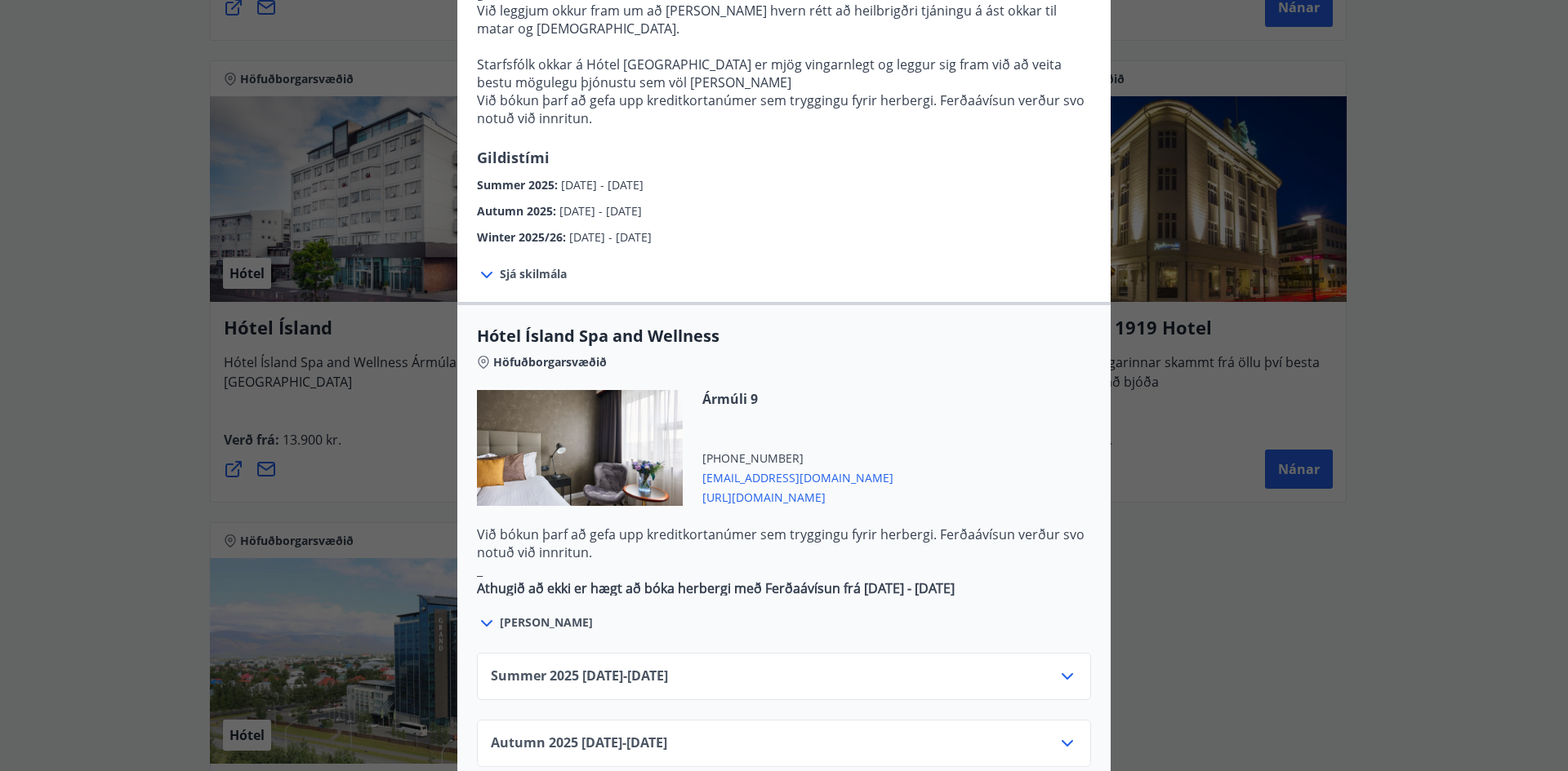
scroll to position [652, 0]
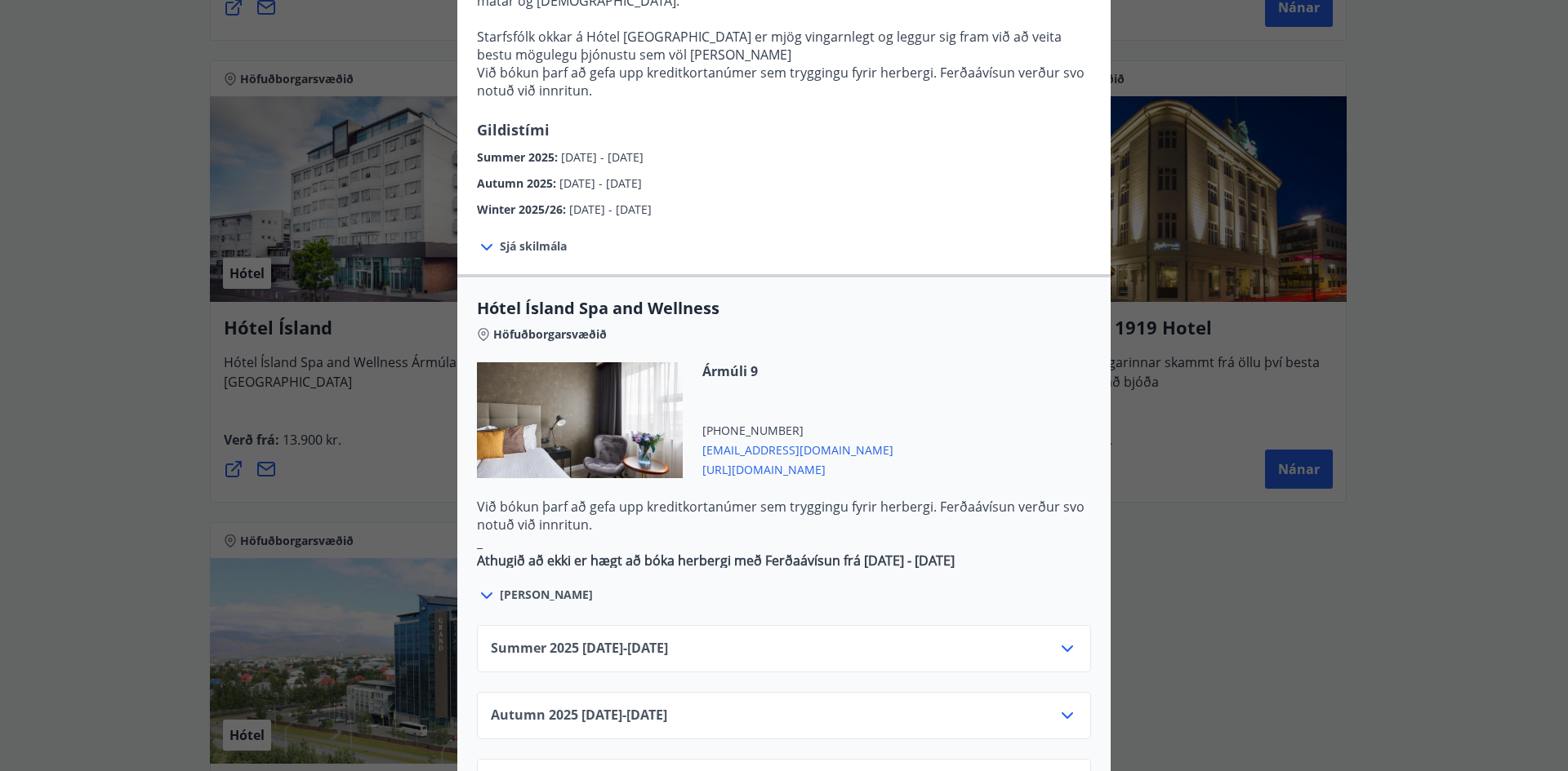
click at [776, 458] on span "[URL][DOMAIN_NAME]" at bounding box center [798, 468] width 191 height 20
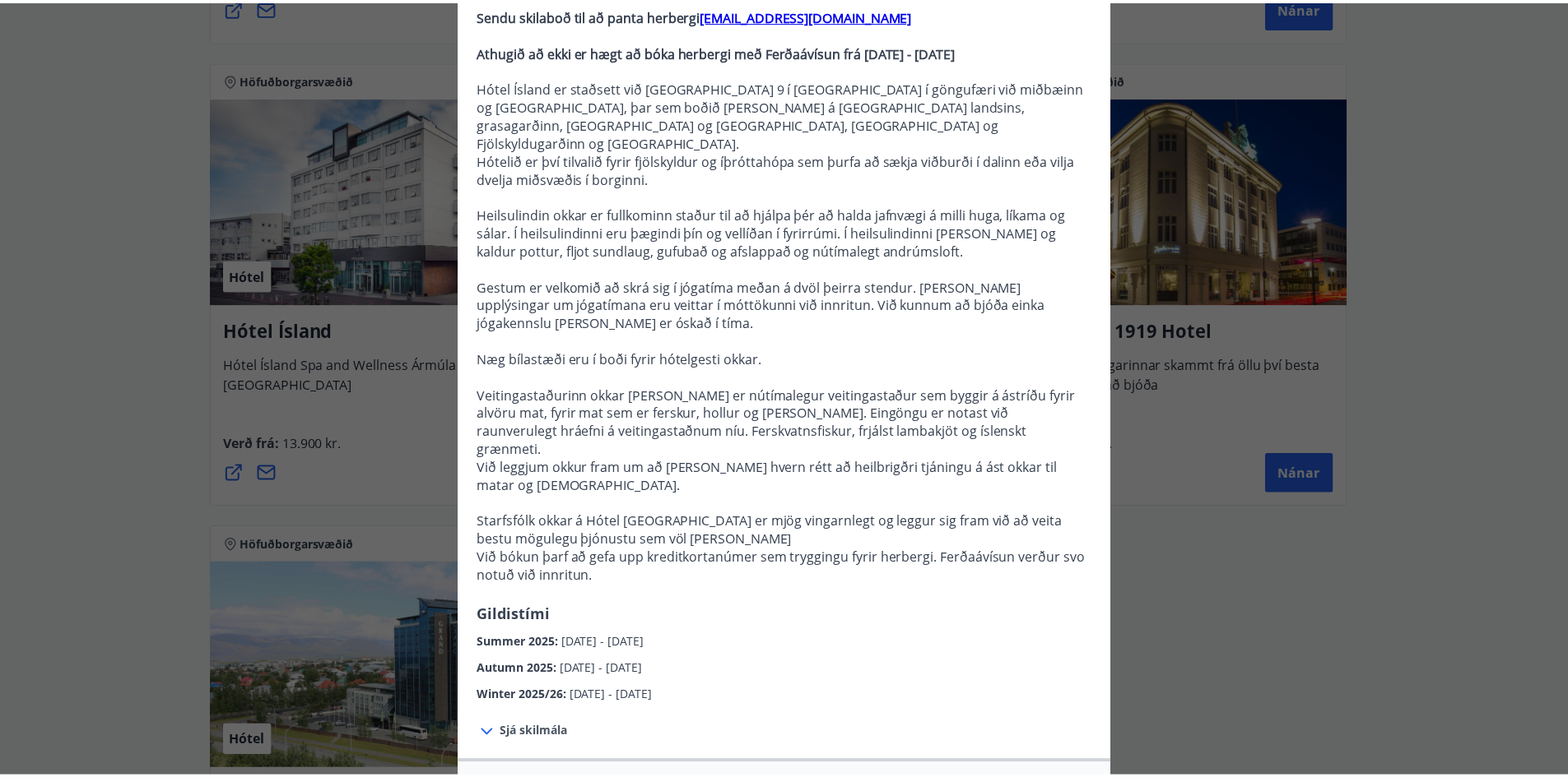
scroll to position [0, 0]
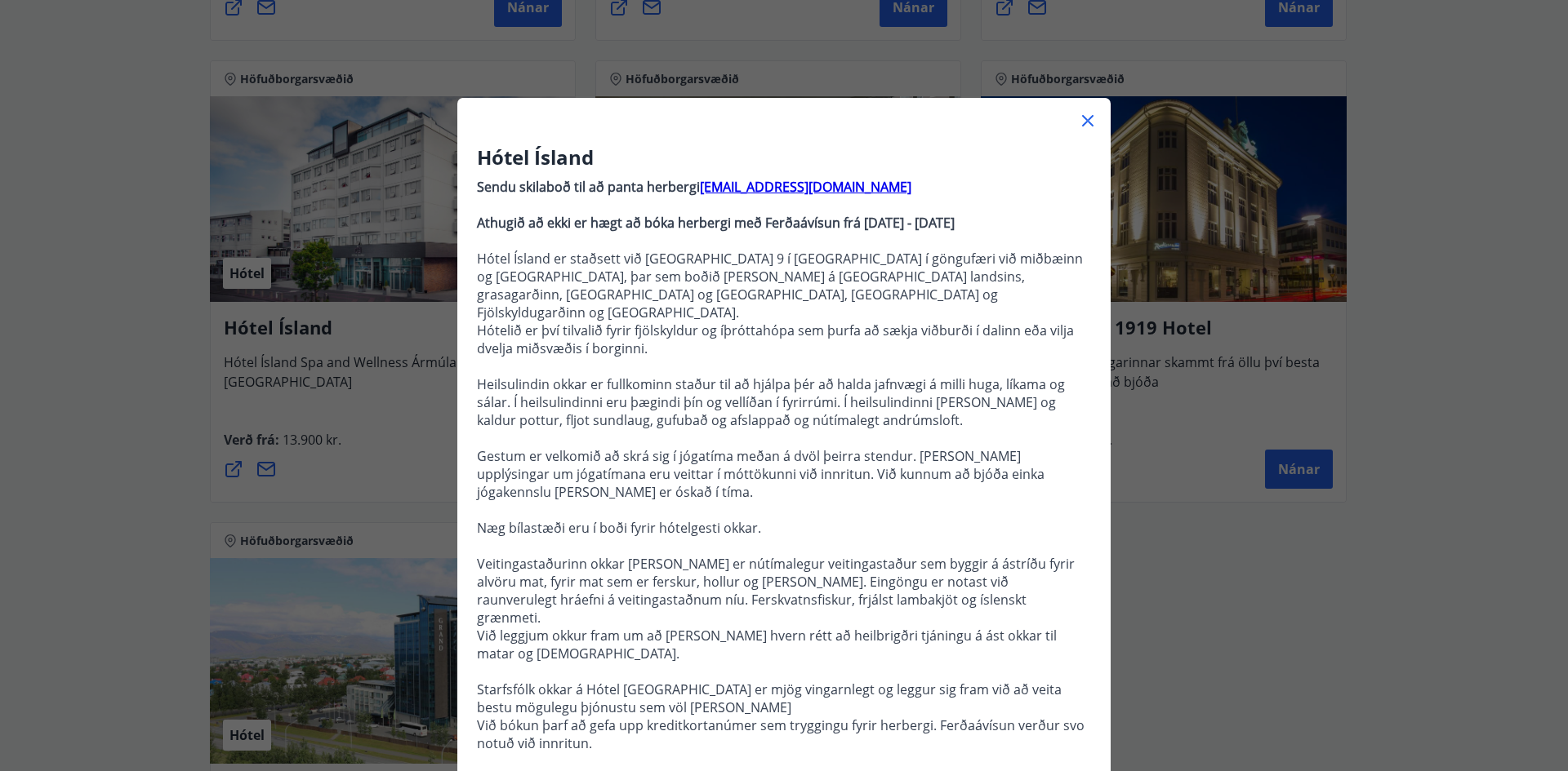
click at [1081, 115] on icon at bounding box center [1087, 120] width 20 height 20
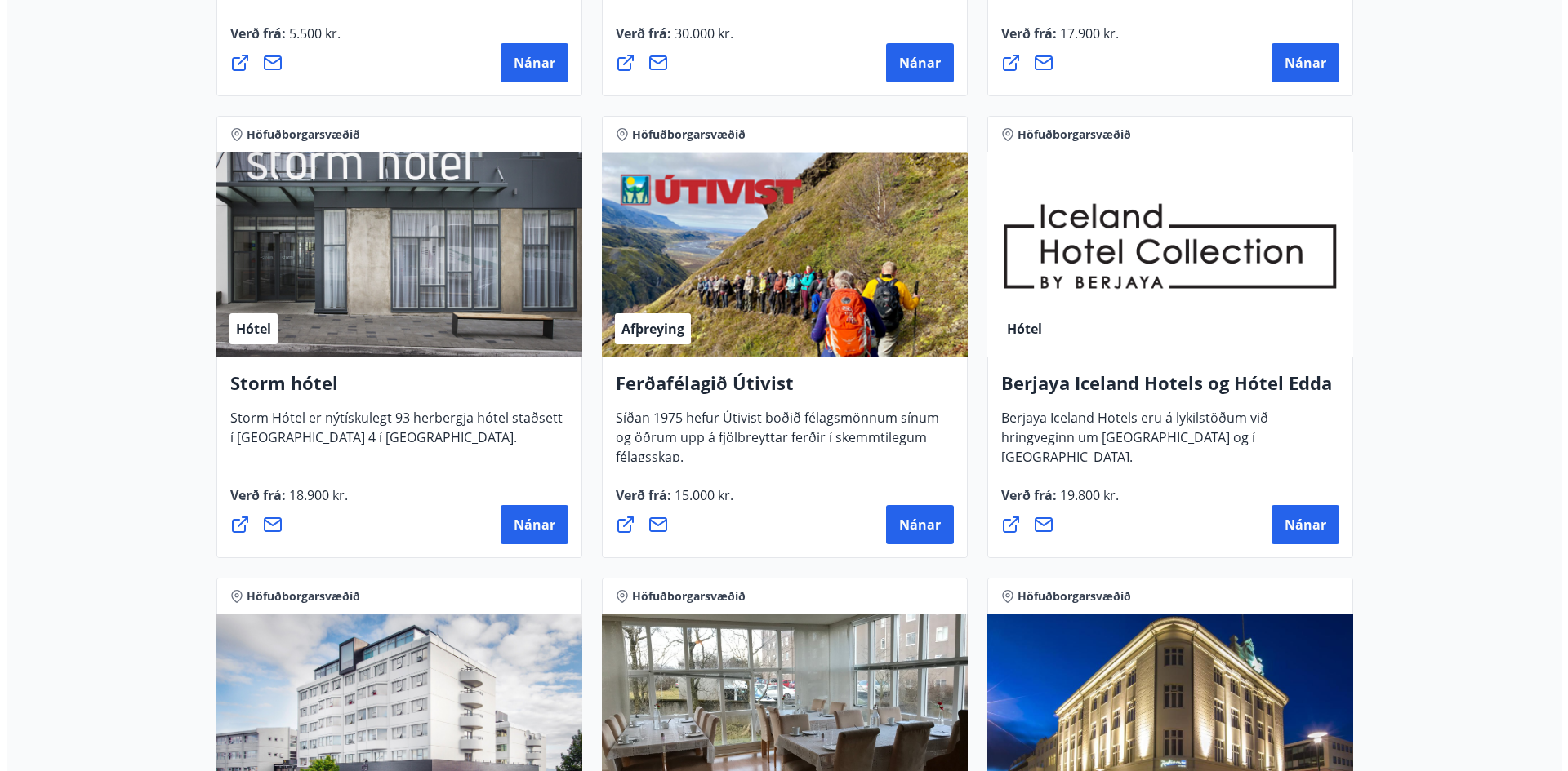
scroll to position [651, 0]
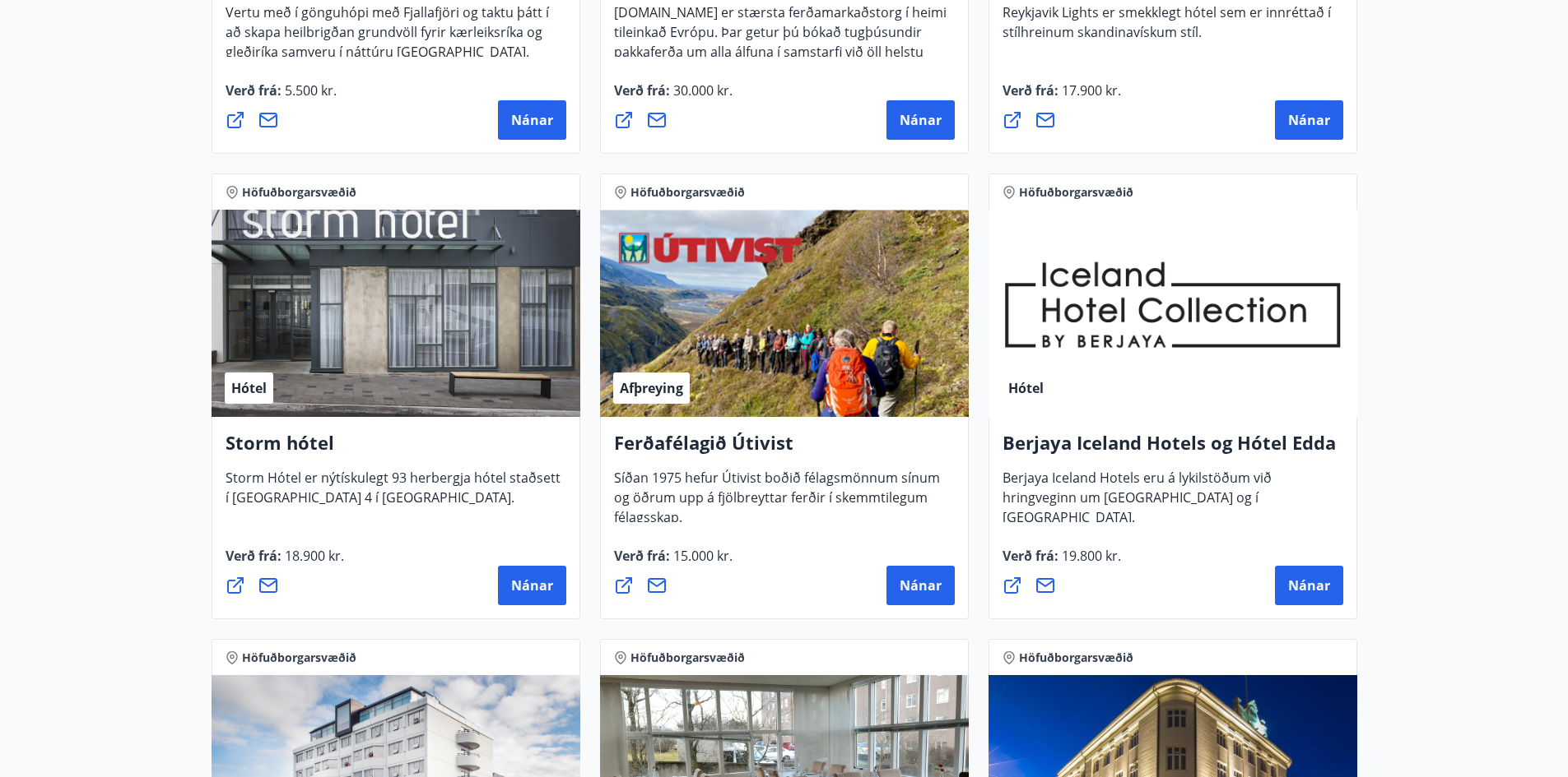
click at [1095, 340] on div "Hótel" at bounding box center [1173, 313] width 369 height 207
click at [1314, 576] on button "Nánar" at bounding box center [1308, 586] width 69 height 40
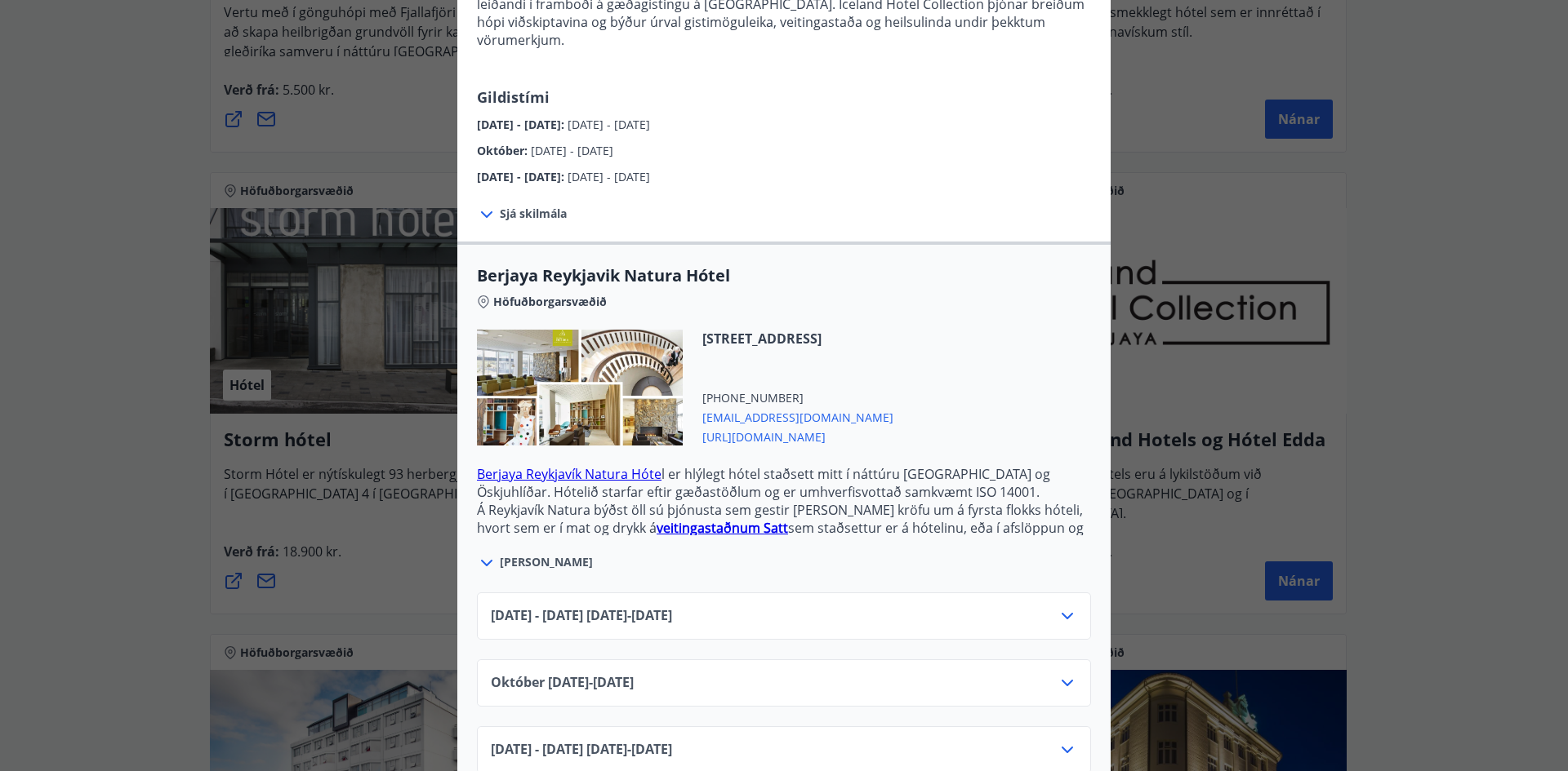
scroll to position [217, 0]
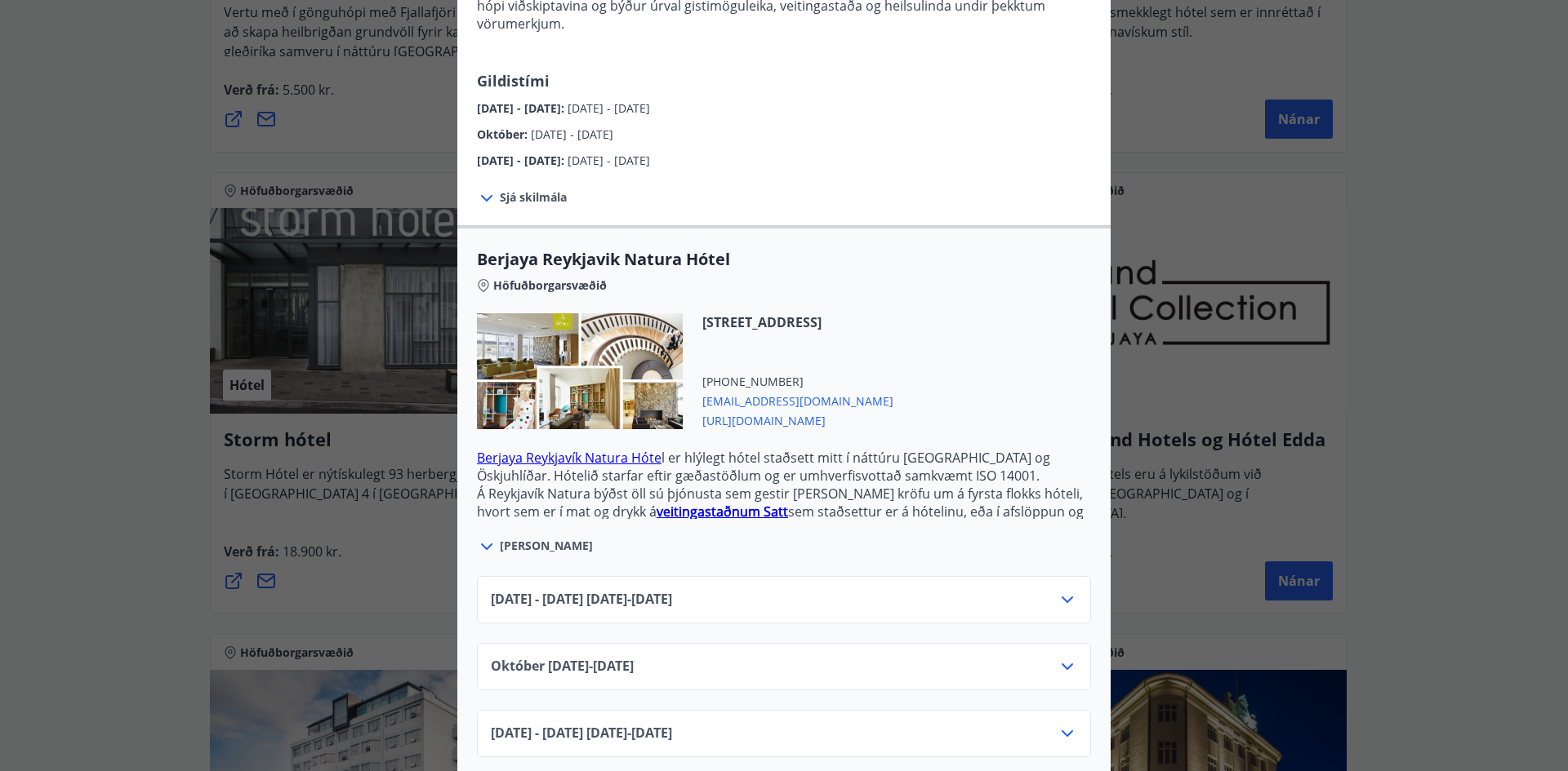
click at [1462, 236] on div "Berjaya Iceland Hotels og Hótel Edda Berjaya Iceland Hotels og Hótel Edda eru h…" at bounding box center [784, 168] width 1568 height 771
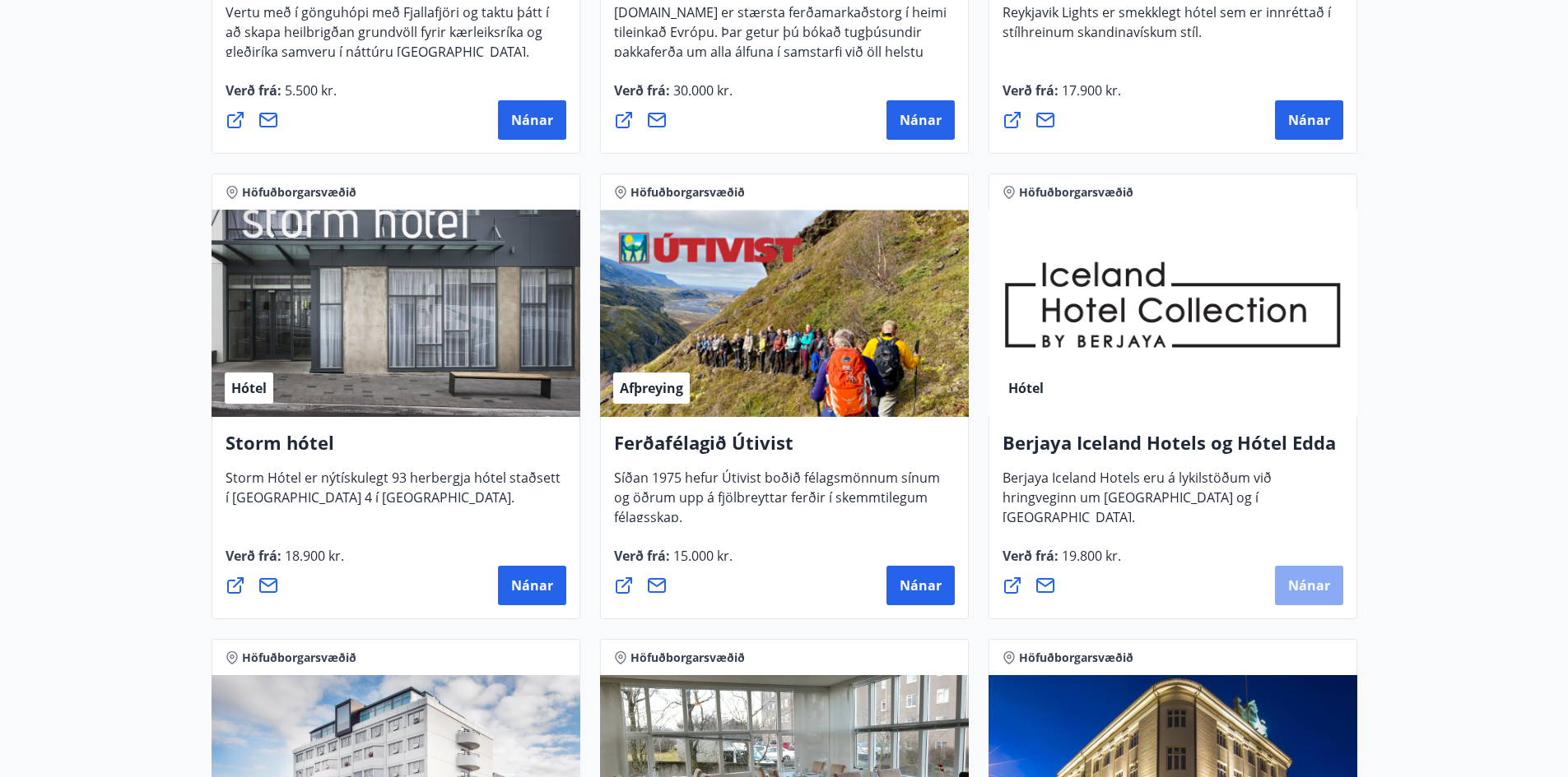
click at [1309, 573] on button "Nánar" at bounding box center [1308, 586] width 69 height 40
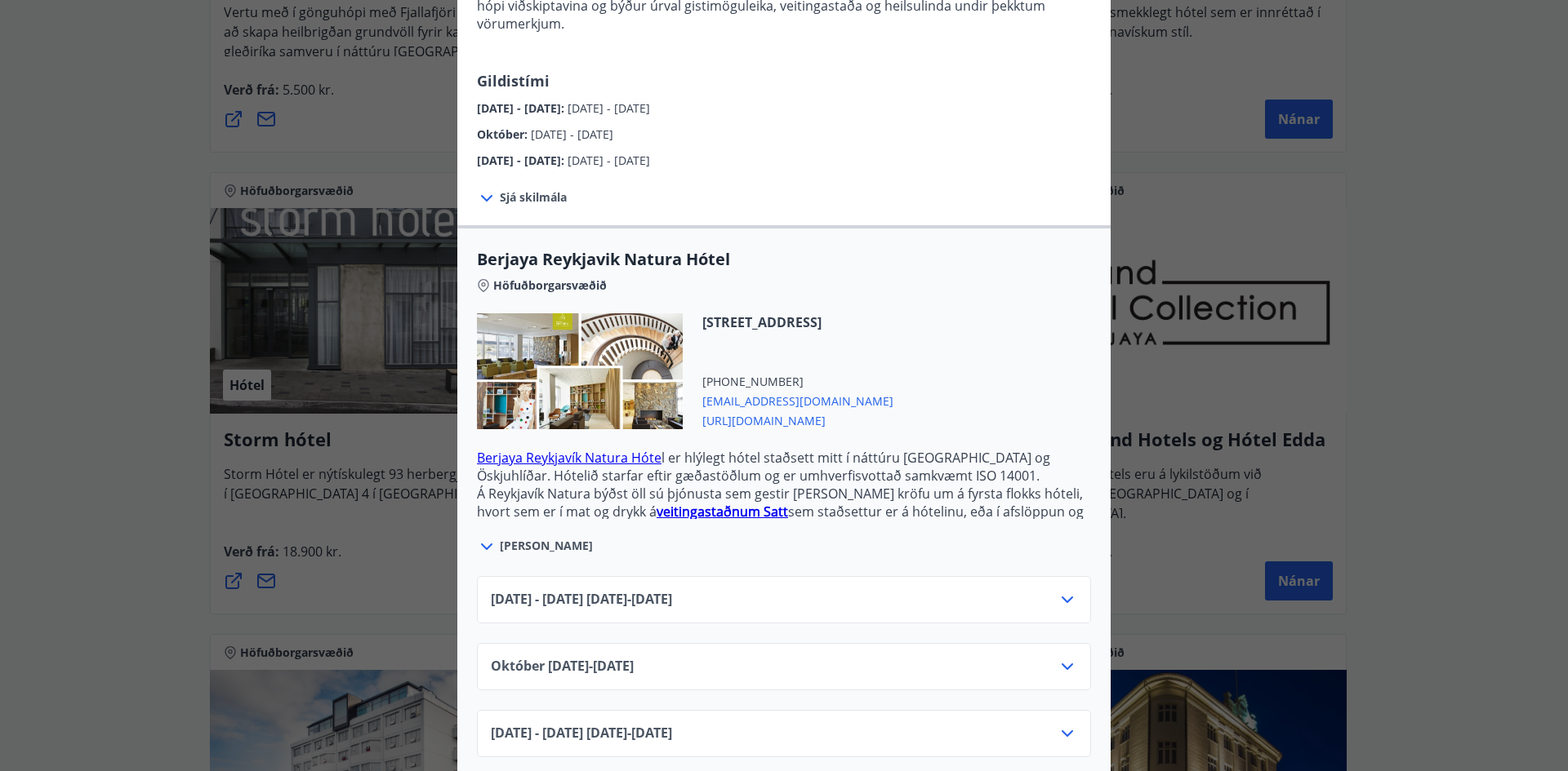
click at [485, 537] on icon at bounding box center [487, 546] width 20 height 20
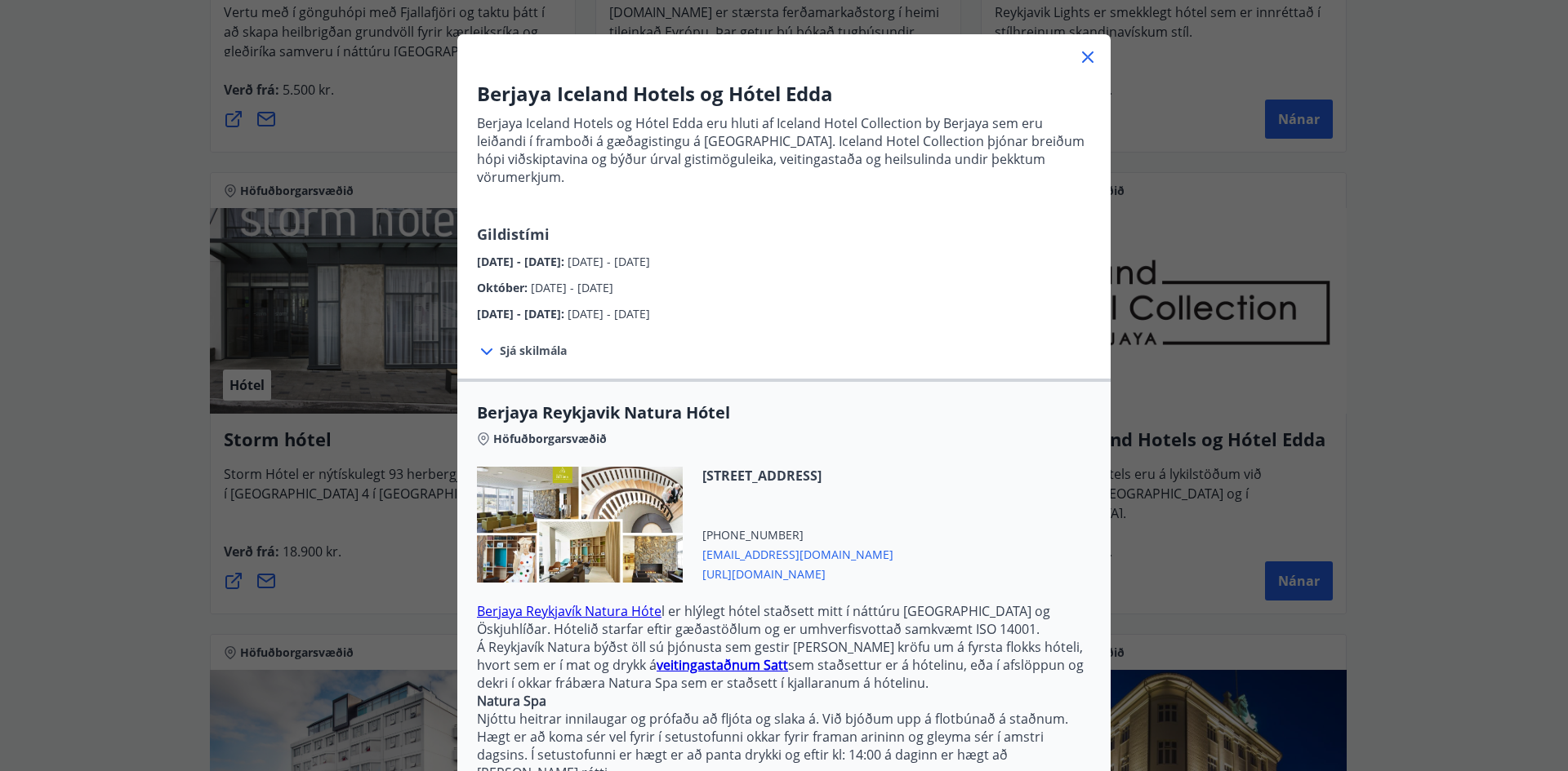
scroll to position [54, 0]
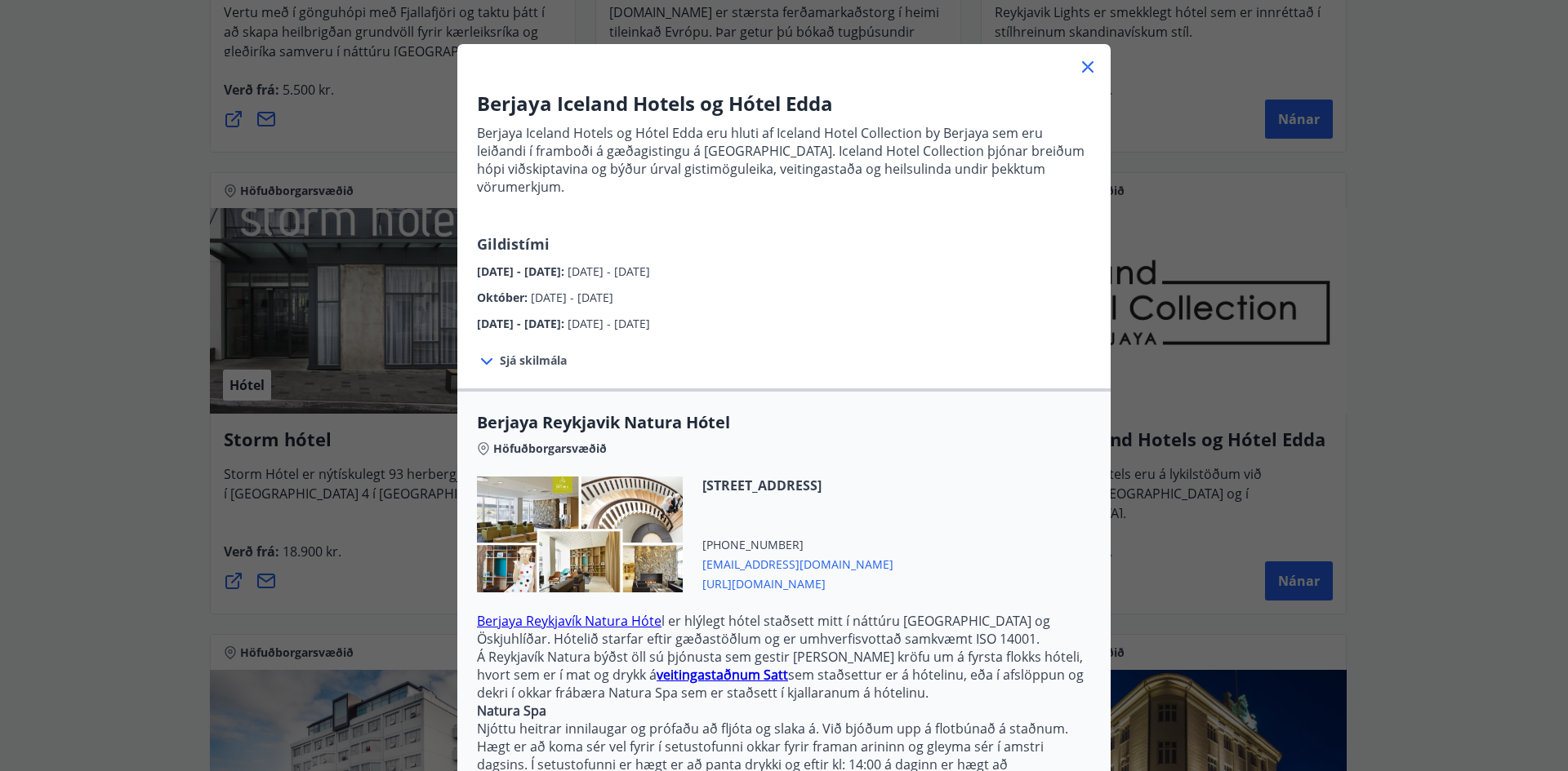
click at [487, 352] on icon at bounding box center [487, 361] width 20 height 20
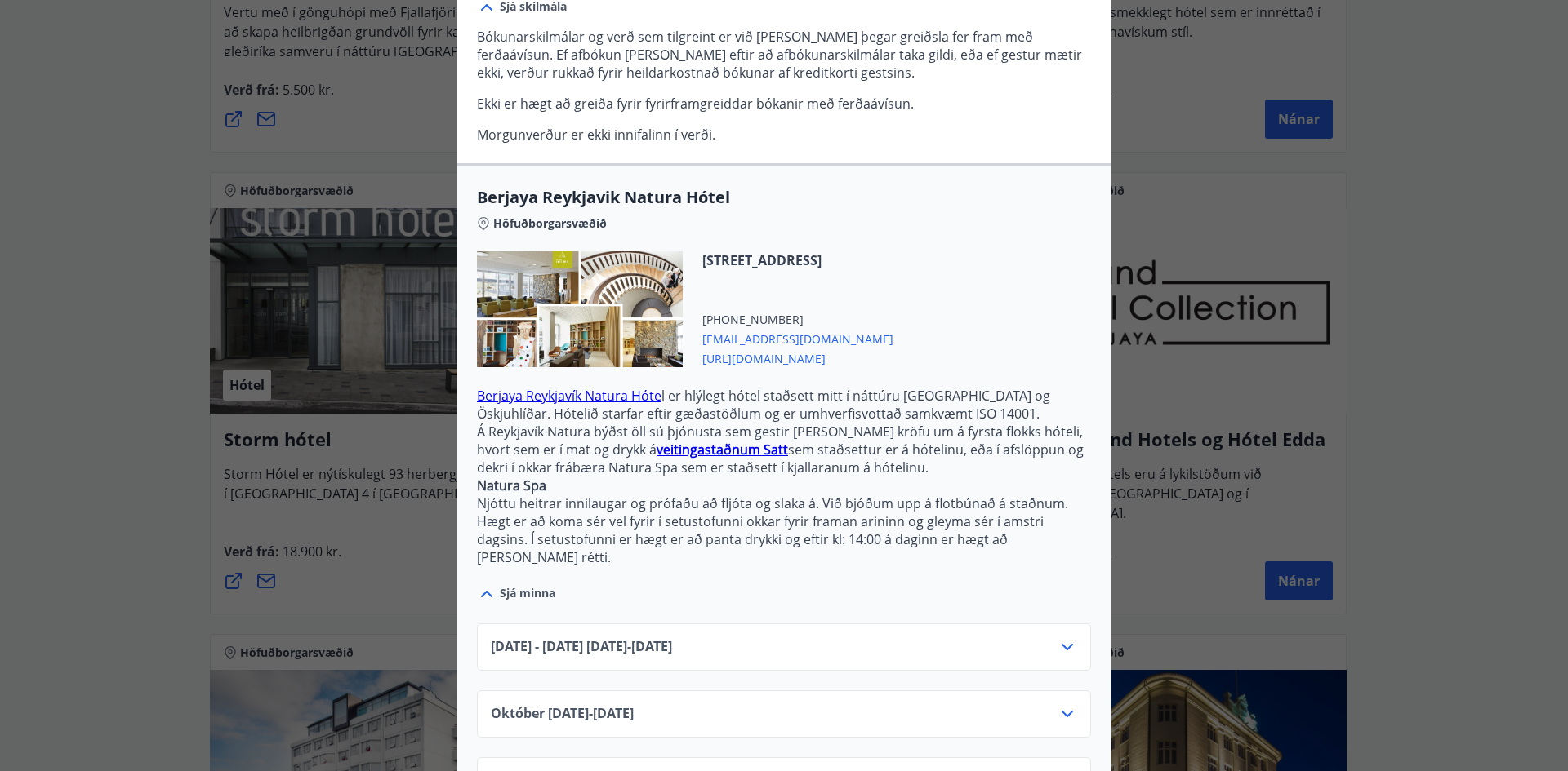
scroll to position [438, 0]
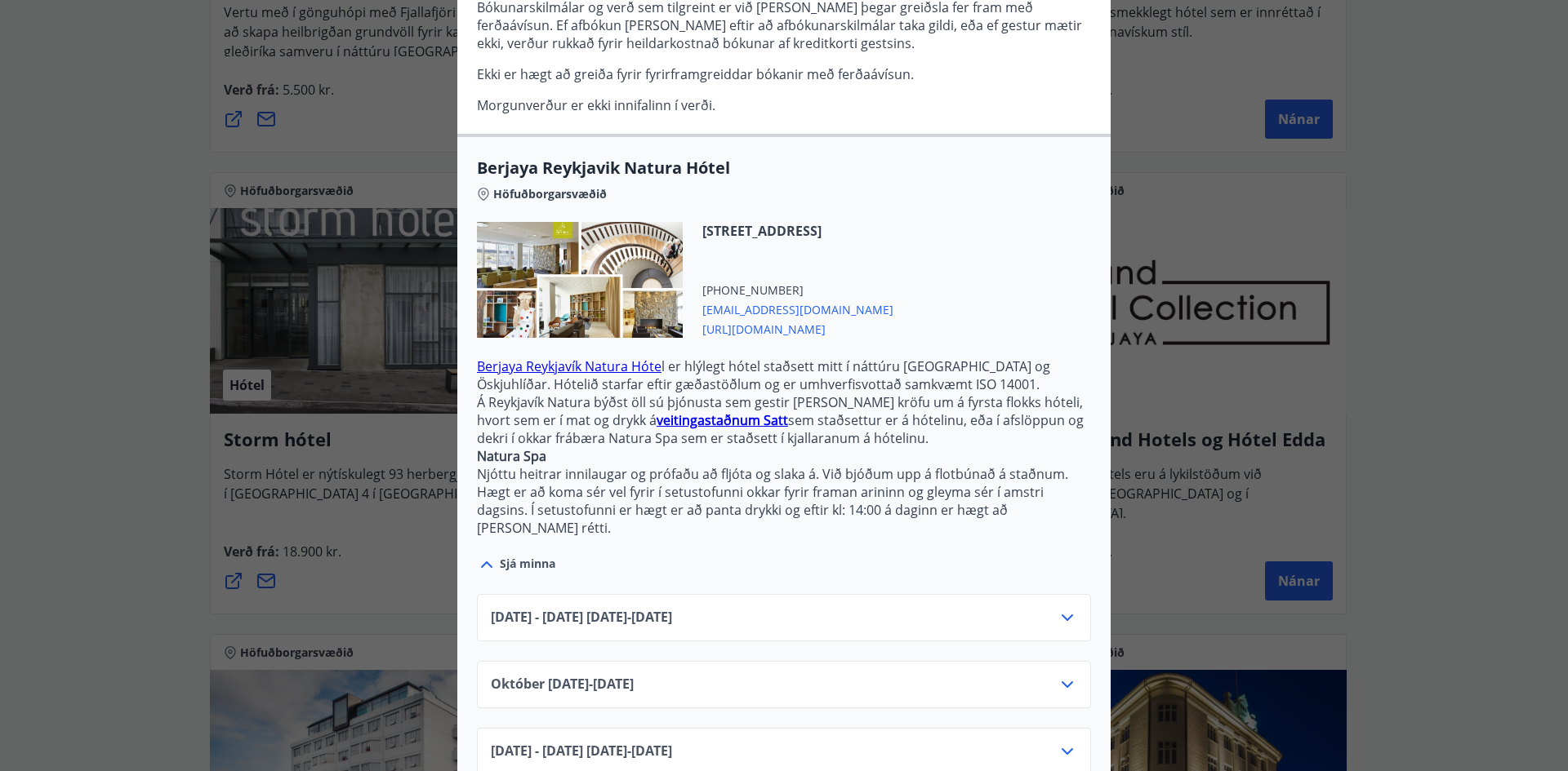
click at [1057, 608] on icon at bounding box center [1067, 617] width 20 height 20
click at [756, 299] on span "[EMAIL_ADDRESS][DOMAIN_NAME]" at bounding box center [798, 308] width 191 height 20
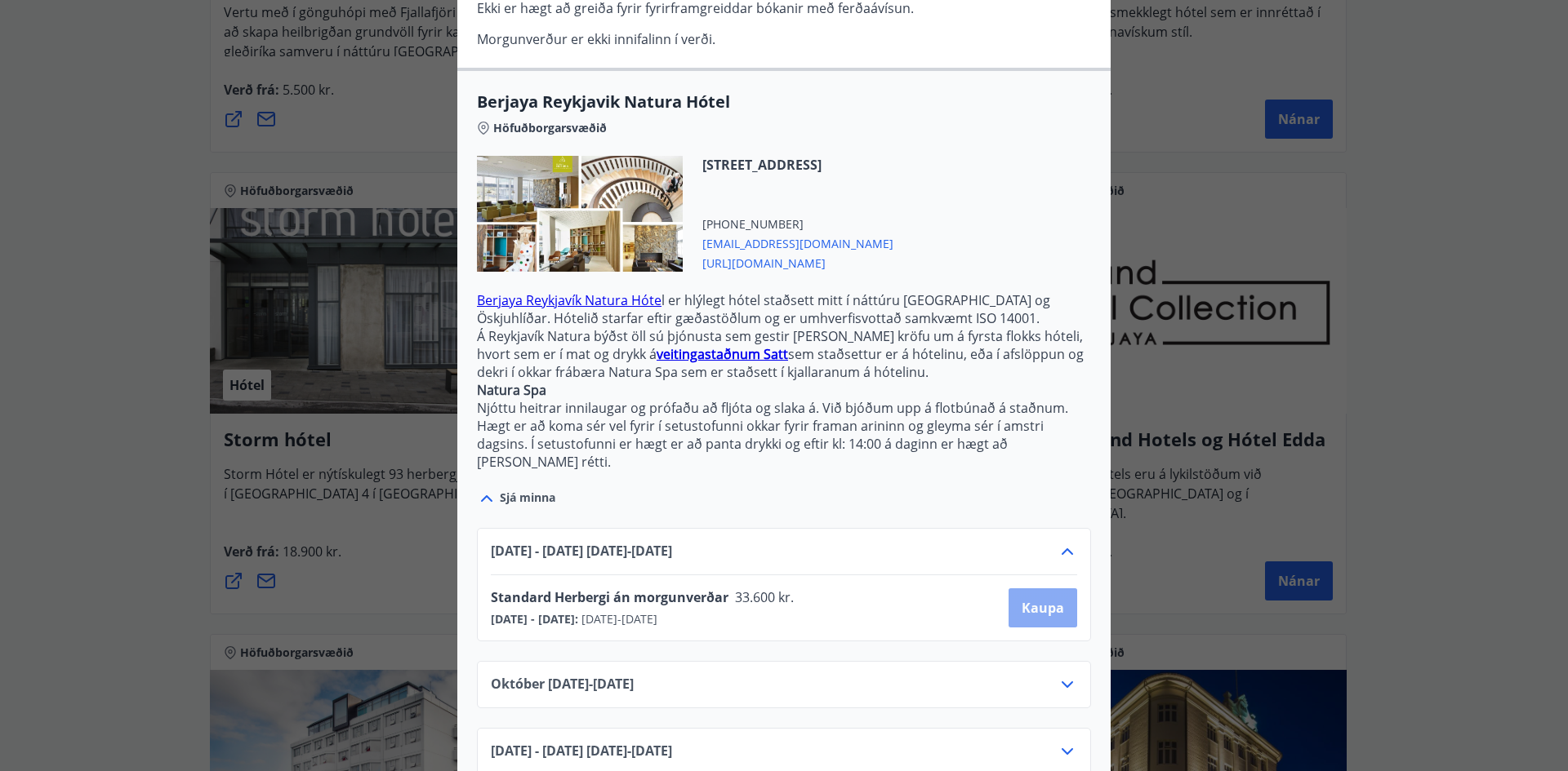
click at [1038, 599] on span "Kaupa" at bounding box center [1042, 608] width 42 height 18
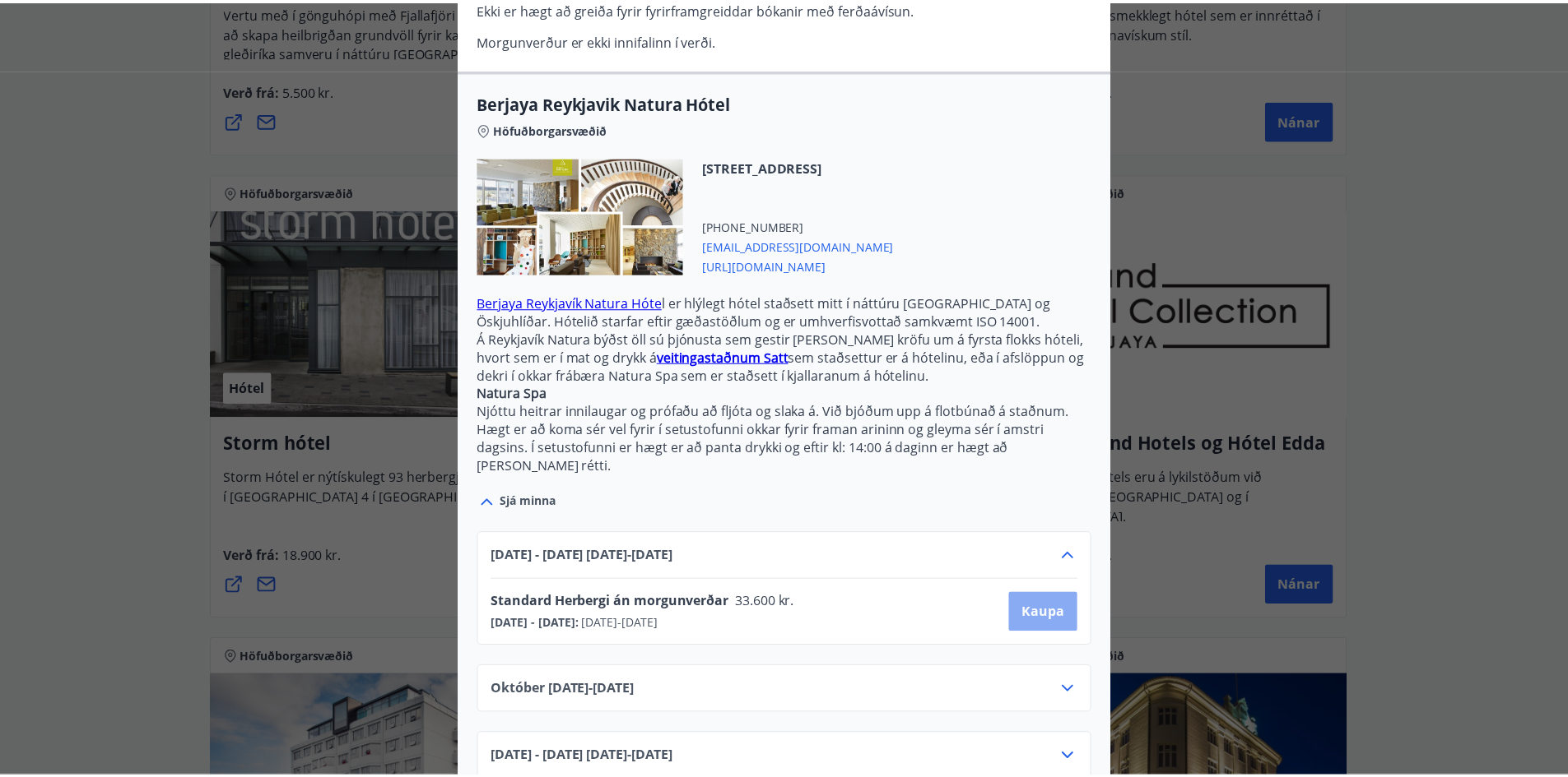
scroll to position [3, 0]
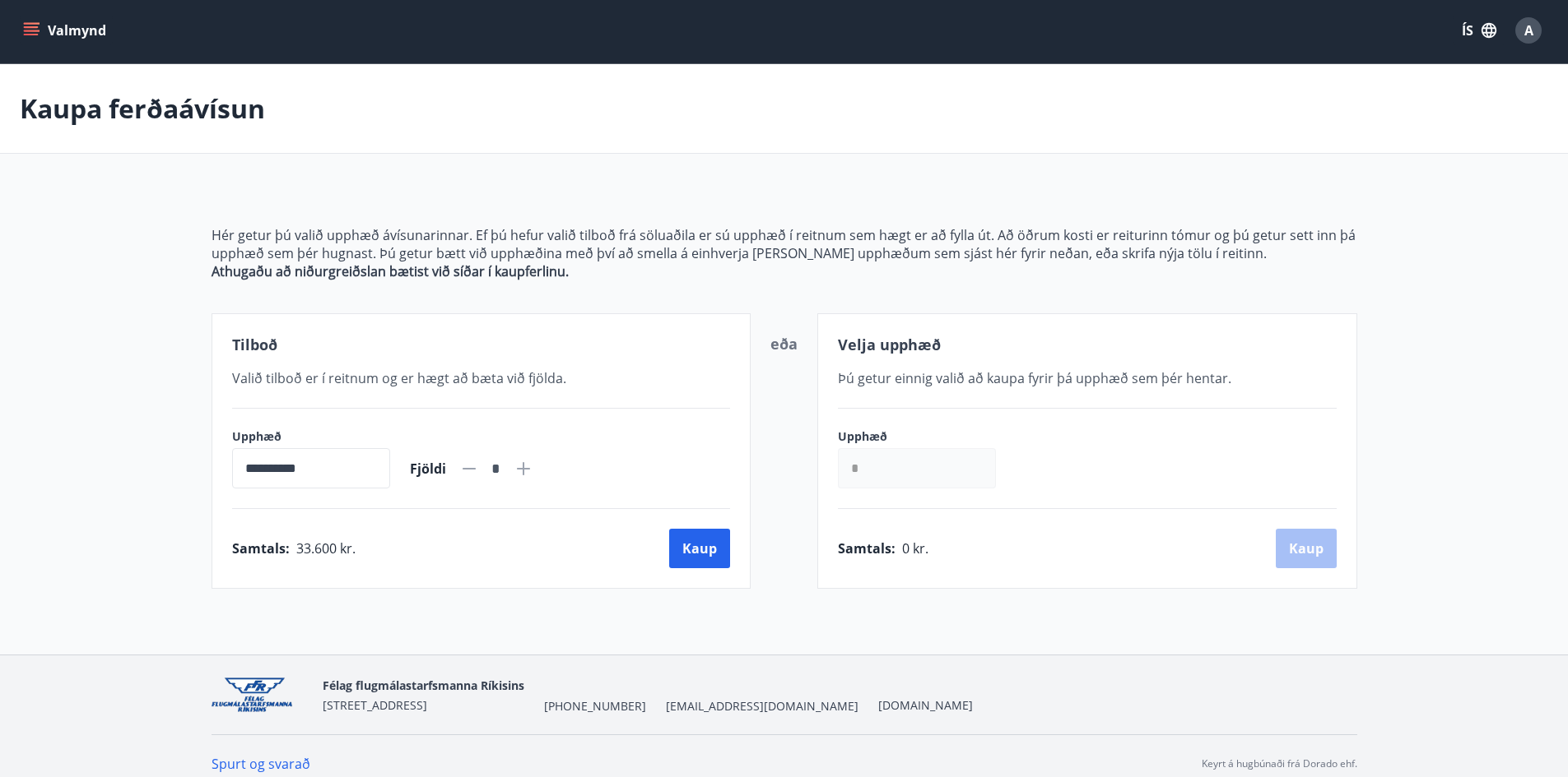
click at [1048, 359] on div "Velja upphæð Þú getur einnig valið að [PERSON_NAME] fyrir þá upphæð sem þér hen…" at bounding box center [1087, 451] width 540 height 276
drag, startPoint x: 1064, startPoint y: 493, endPoint x: 1057, endPoint y: 472, distance: 22.1
click at [1057, 474] on div "Velja upphæð Þú getur einnig valið að [PERSON_NAME] fyrir þá upphæð sem þér hen…" at bounding box center [1087, 451] width 540 height 276
click at [912, 468] on input "*" at bounding box center [917, 468] width 158 height 40
click at [479, 467] on icon at bounding box center [469, 468] width 20 height 20
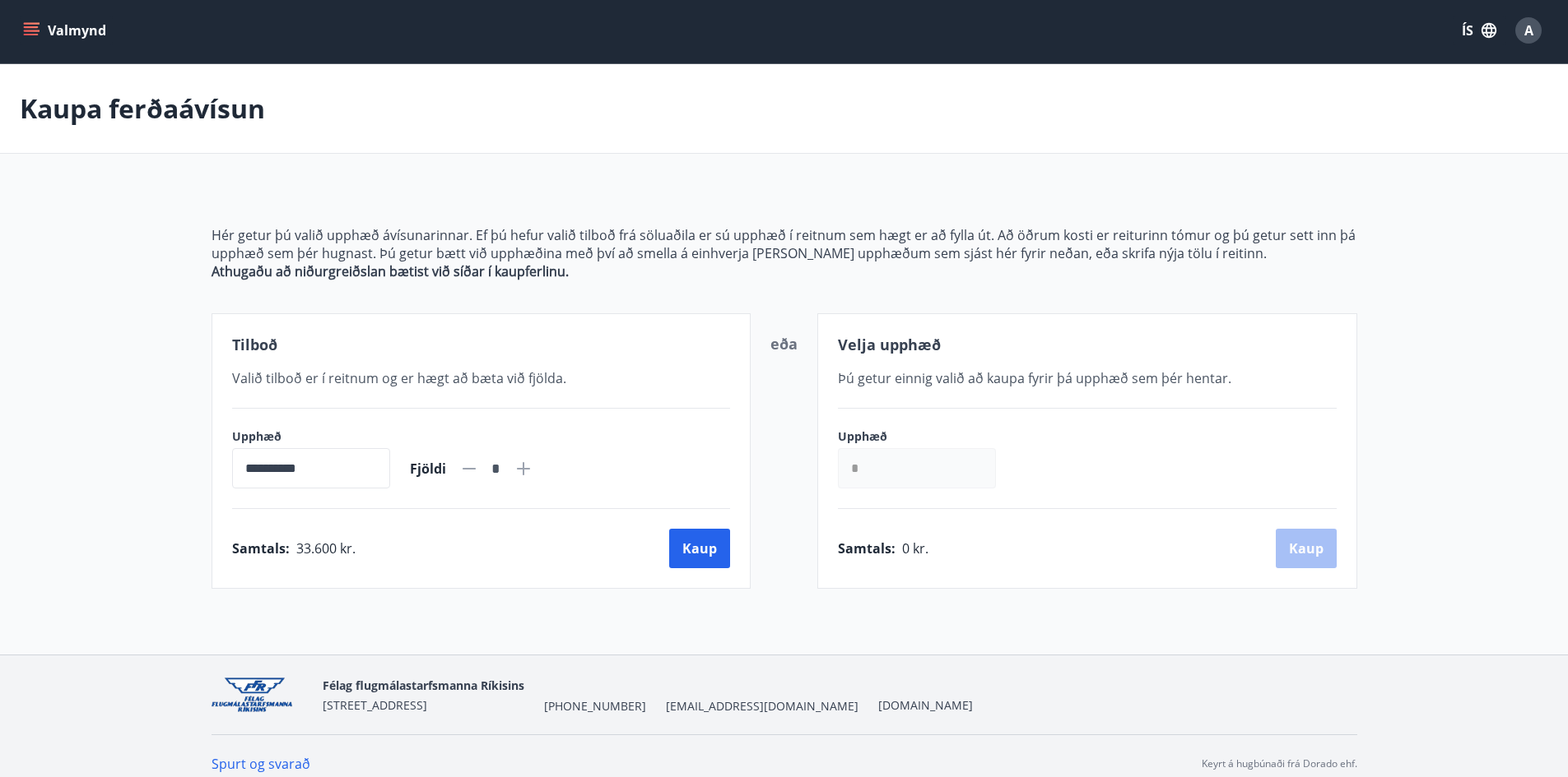
click at [479, 467] on icon at bounding box center [469, 468] width 20 height 20
drag, startPoint x: 496, startPoint y: 468, endPoint x: 488, endPoint y: 449, distance: 20.6
click at [488, 449] on div "Fjöldi *" at bounding box center [471, 468] width 123 height 40
click at [479, 471] on icon at bounding box center [469, 468] width 20 height 20
click at [534, 473] on icon at bounding box center [523, 468] width 20 height 20
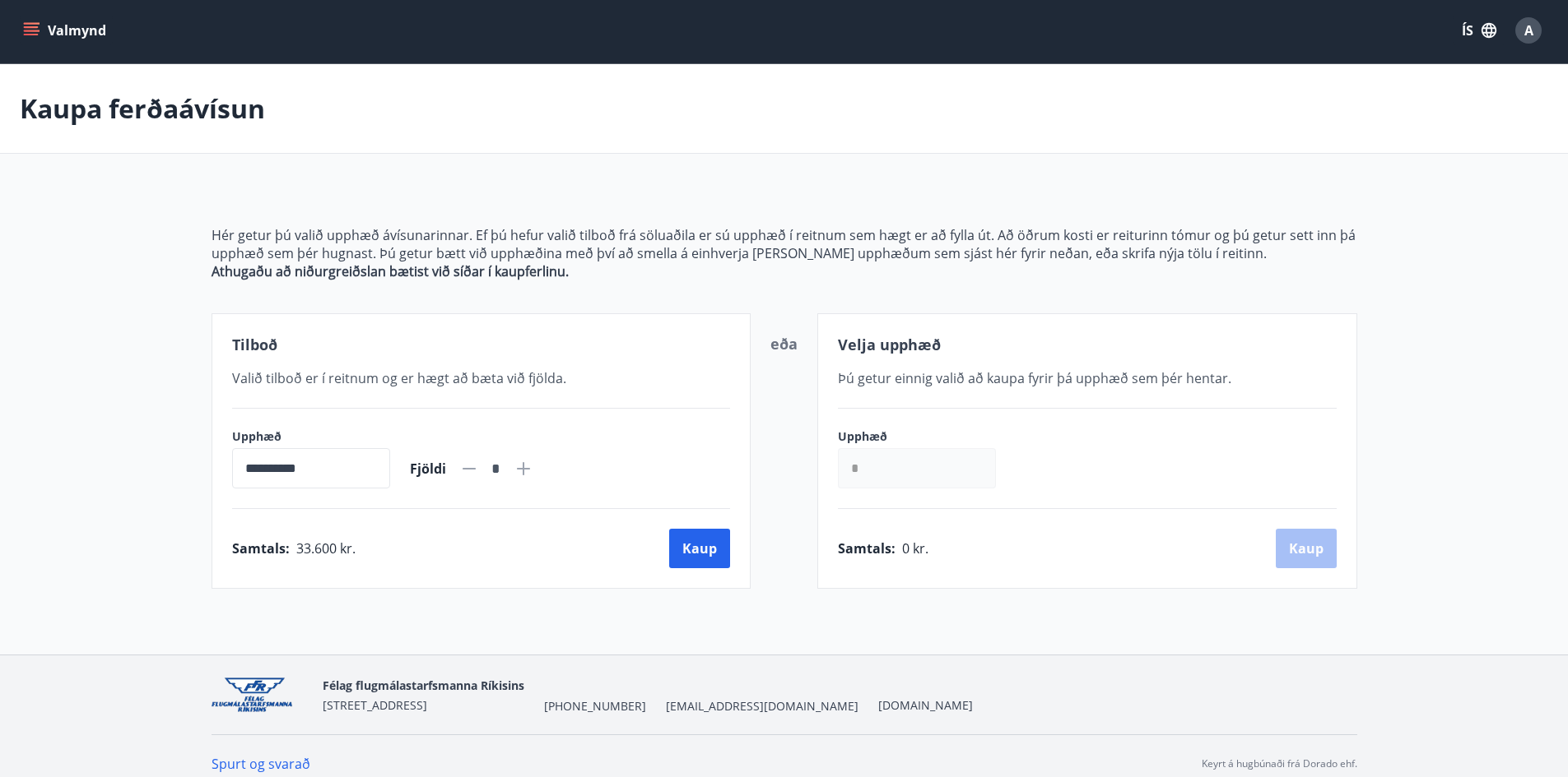
click at [530, 469] on icon at bounding box center [523, 468] width 13 height 13
click at [530, 468] on icon at bounding box center [523, 468] width 13 height 13
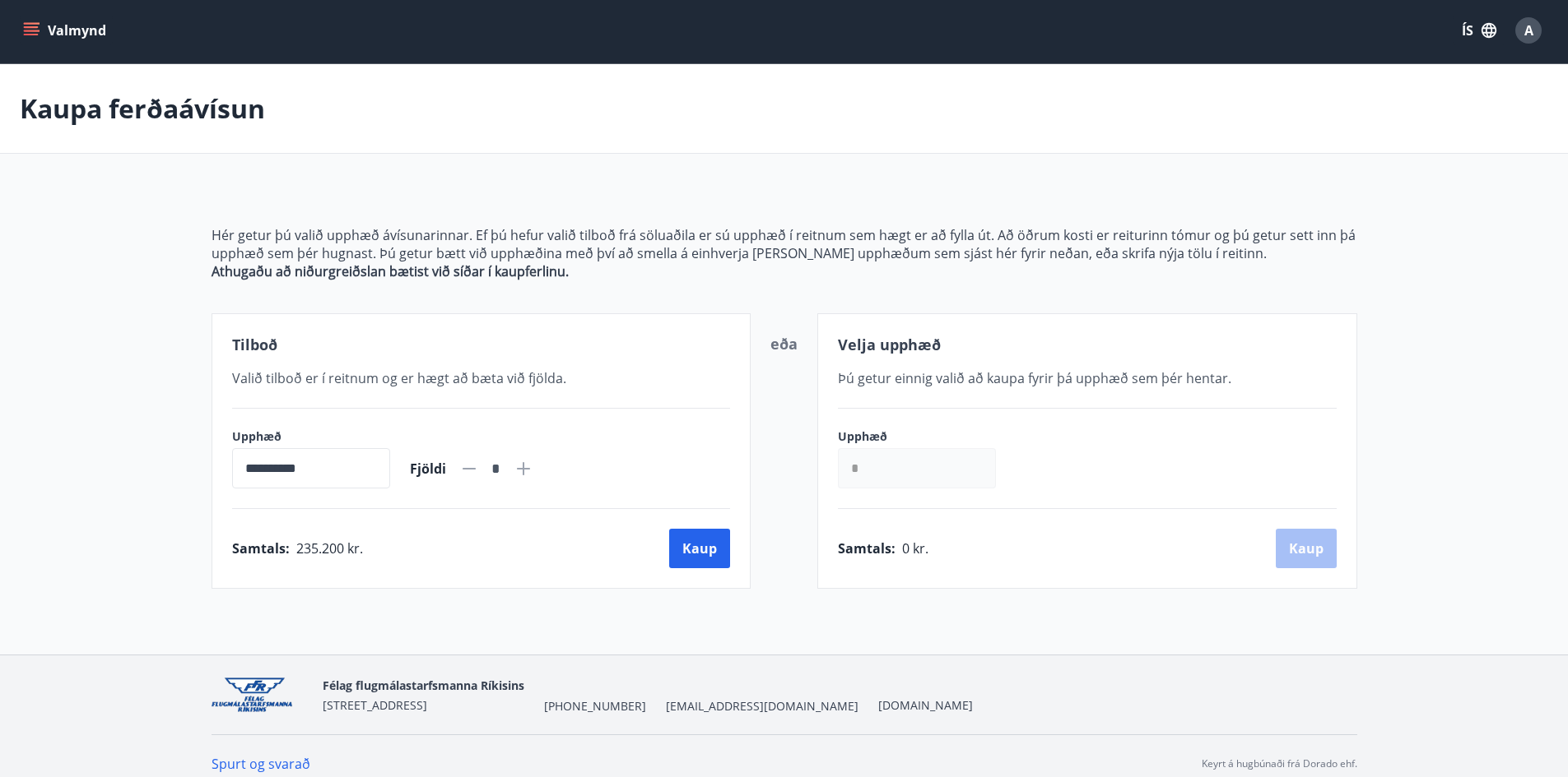
drag, startPoint x: 544, startPoint y: 476, endPoint x: 545, endPoint y: 464, distance: 12.0
click at [534, 474] on icon at bounding box center [523, 468] width 20 height 20
click at [534, 468] on icon at bounding box center [523, 468] width 20 height 20
click at [530, 467] on icon at bounding box center [523, 468] width 13 height 13
click at [530, 464] on icon at bounding box center [523, 468] width 13 height 13
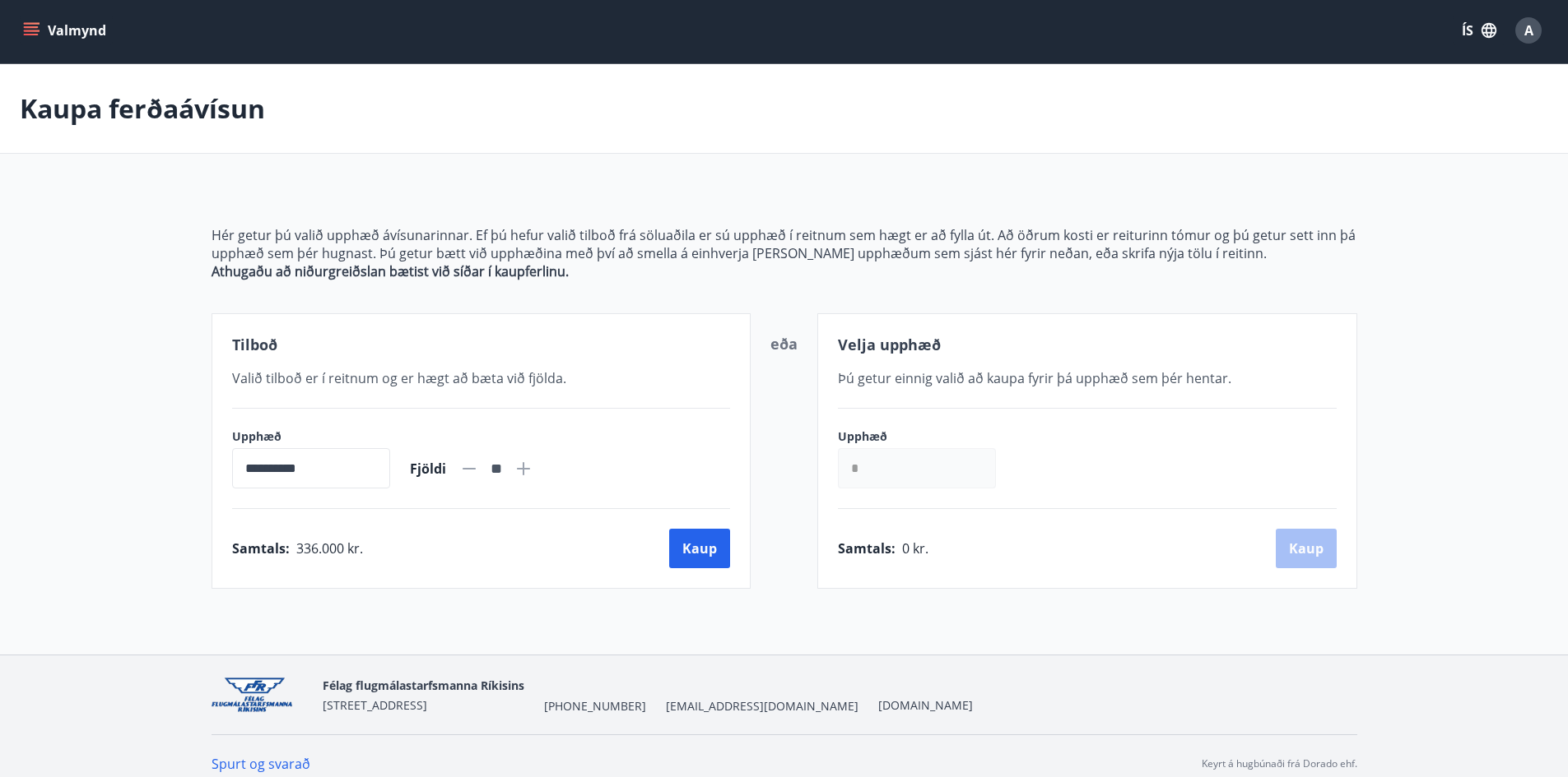
click at [534, 461] on icon at bounding box center [523, 468] width 20 height 20
click at [475, 468] on icon at bounding box center [469, 468] width 13 height 2
click at [475, 468] on icon at bounding box center [469, 468] width 13 height 2
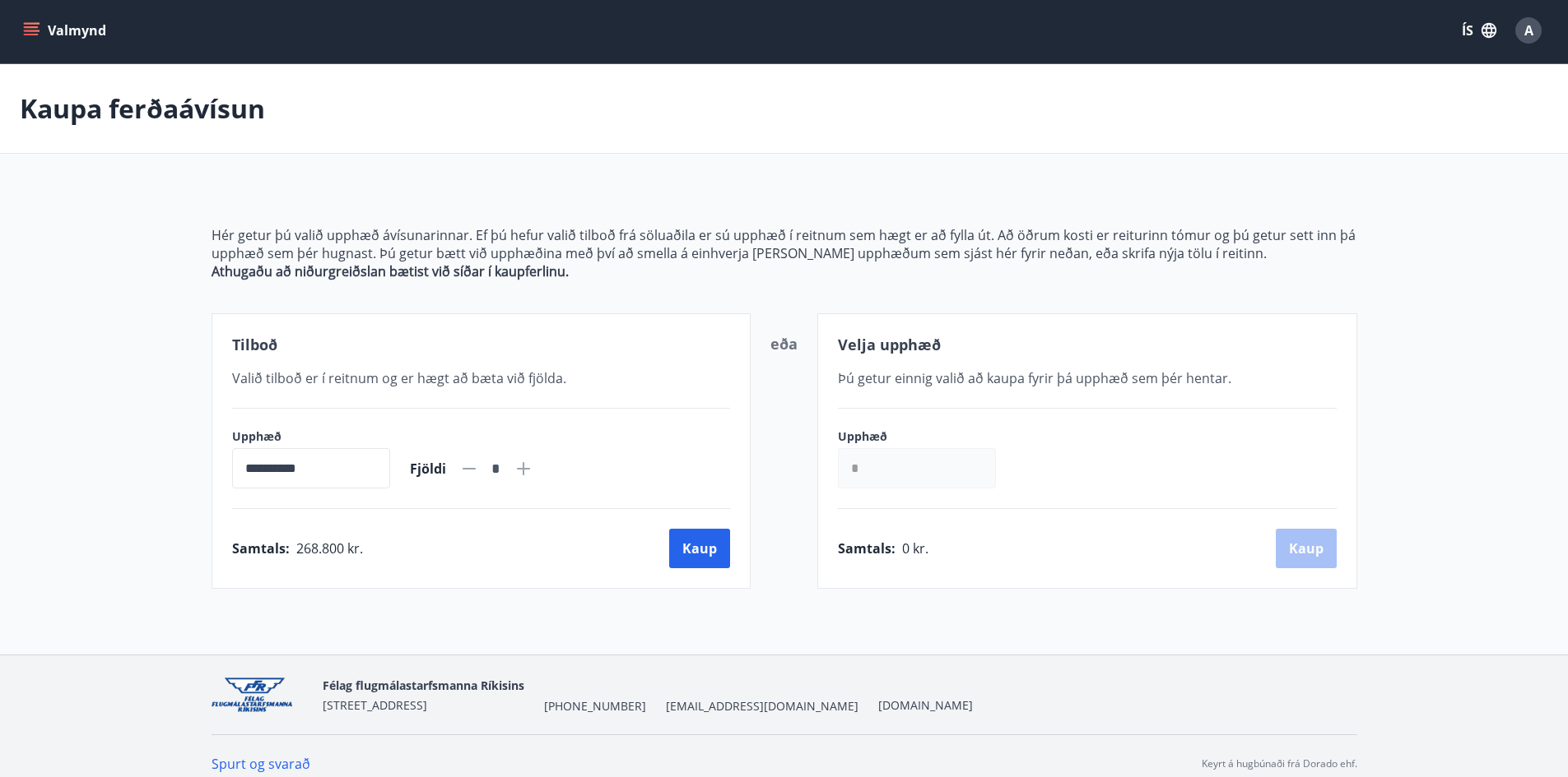
click at [479, 468] on icon at bounding box center [469, 468] width 20 height 20
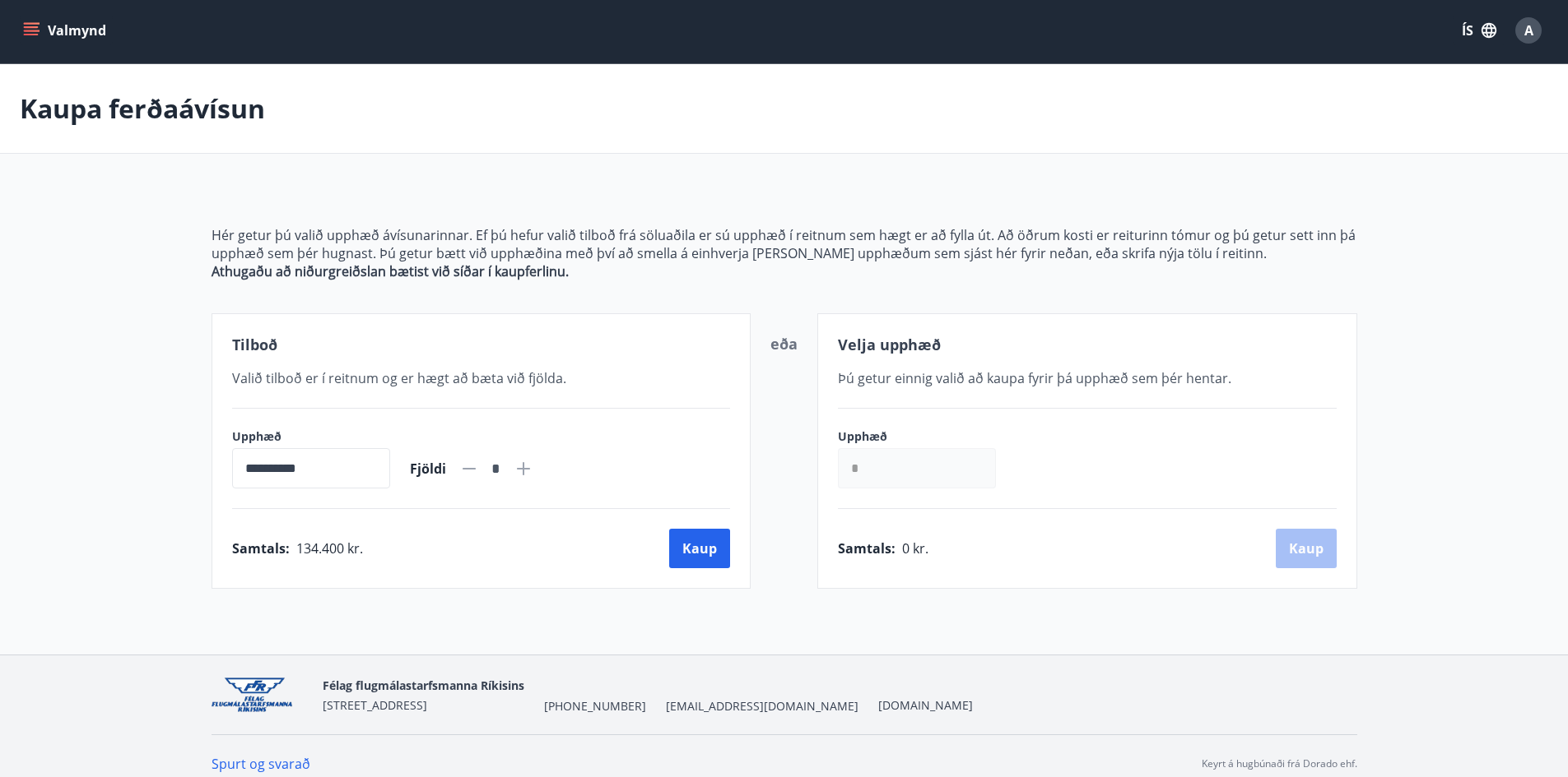
click at [479, 464] on icon at bounding box center [469, 468] width 20 height 20
type input "*"
click at [479, 463] on icon at bounding box center [469, 468] width 20 height 20
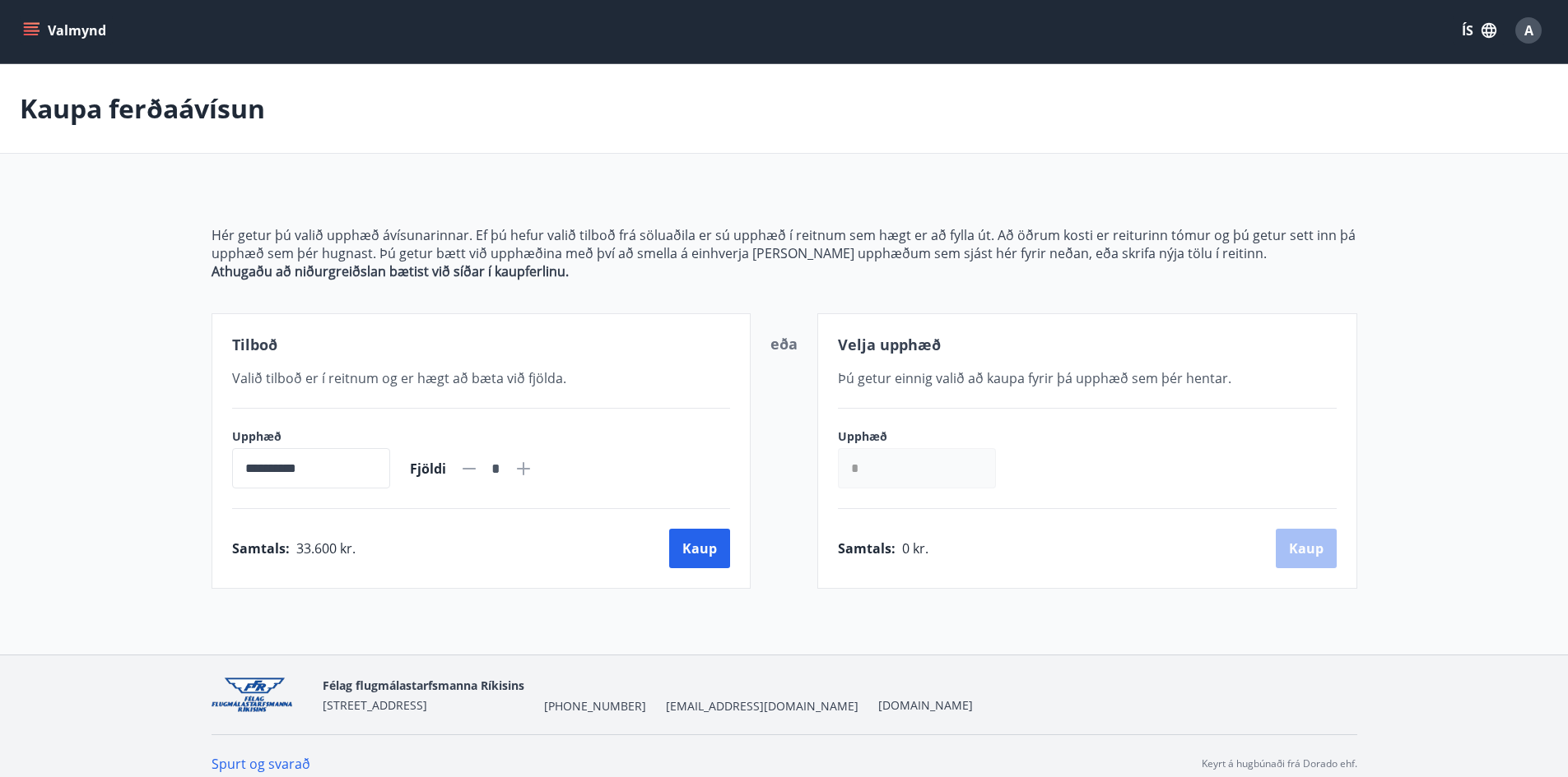
drag, startPoint x: 948, startPoint y: 430, endPoint x: 940, endPoint y: 415, distance: 17.0
click at [941, 415] on div "Velja upphæð Þú getur einnig valið að [PERSON_NAME] fyrir þá upphæð sem þér hen…" at bounding box center [1087, 451] width 540 height 276
click at [1296, 555] on div "Samtals : 0 kr. [GEOGRAPHIC_DATA]" at bounding box center [1087, 548] width 499 height 40
click at [934, 467] on input "*" at bounding box center [917, 468] width 158 height 40
type input "******"
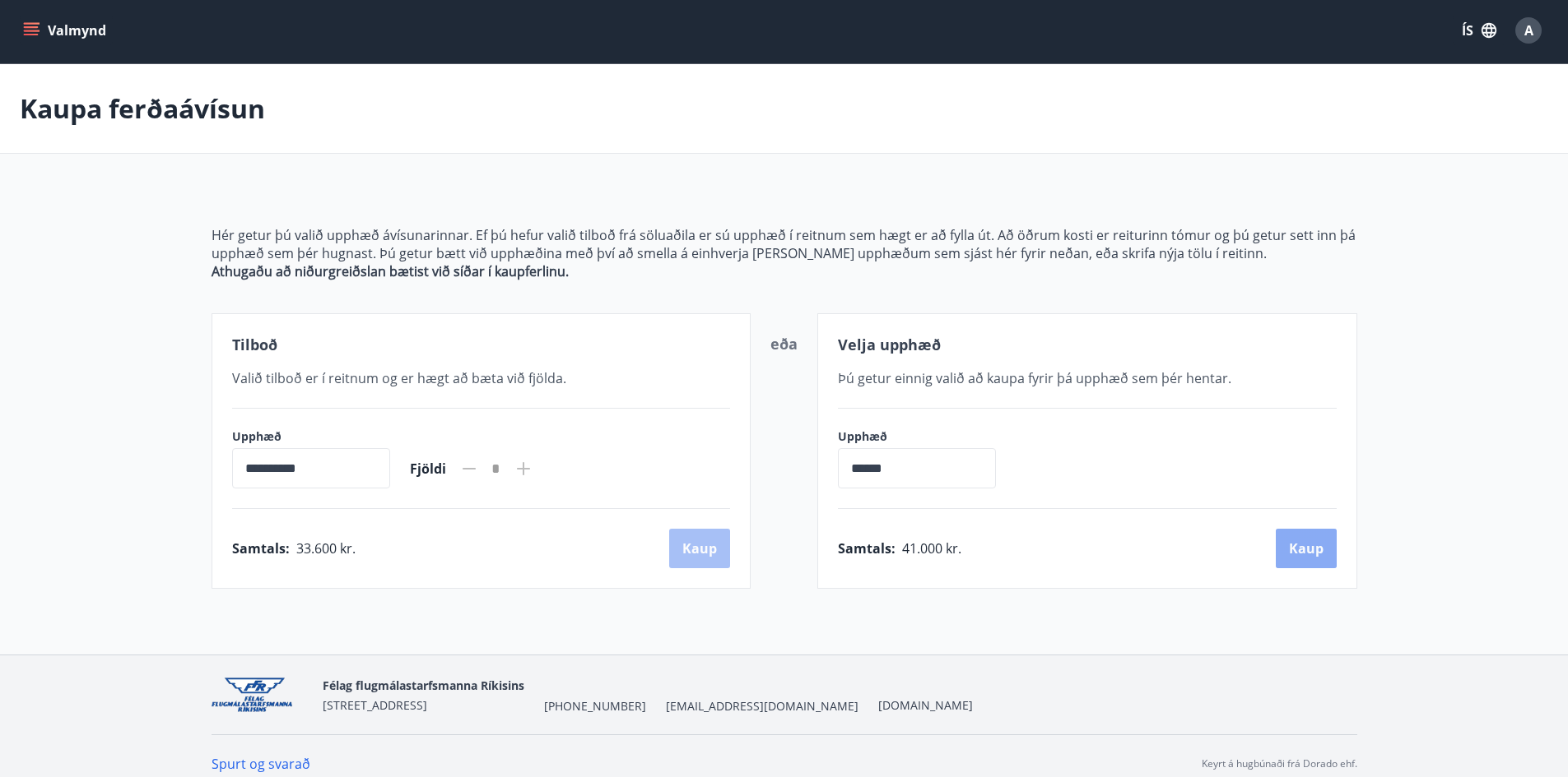
click at [1307, 563] on button "Kaup" at bounding box center [1305, 548] width 61 height 40
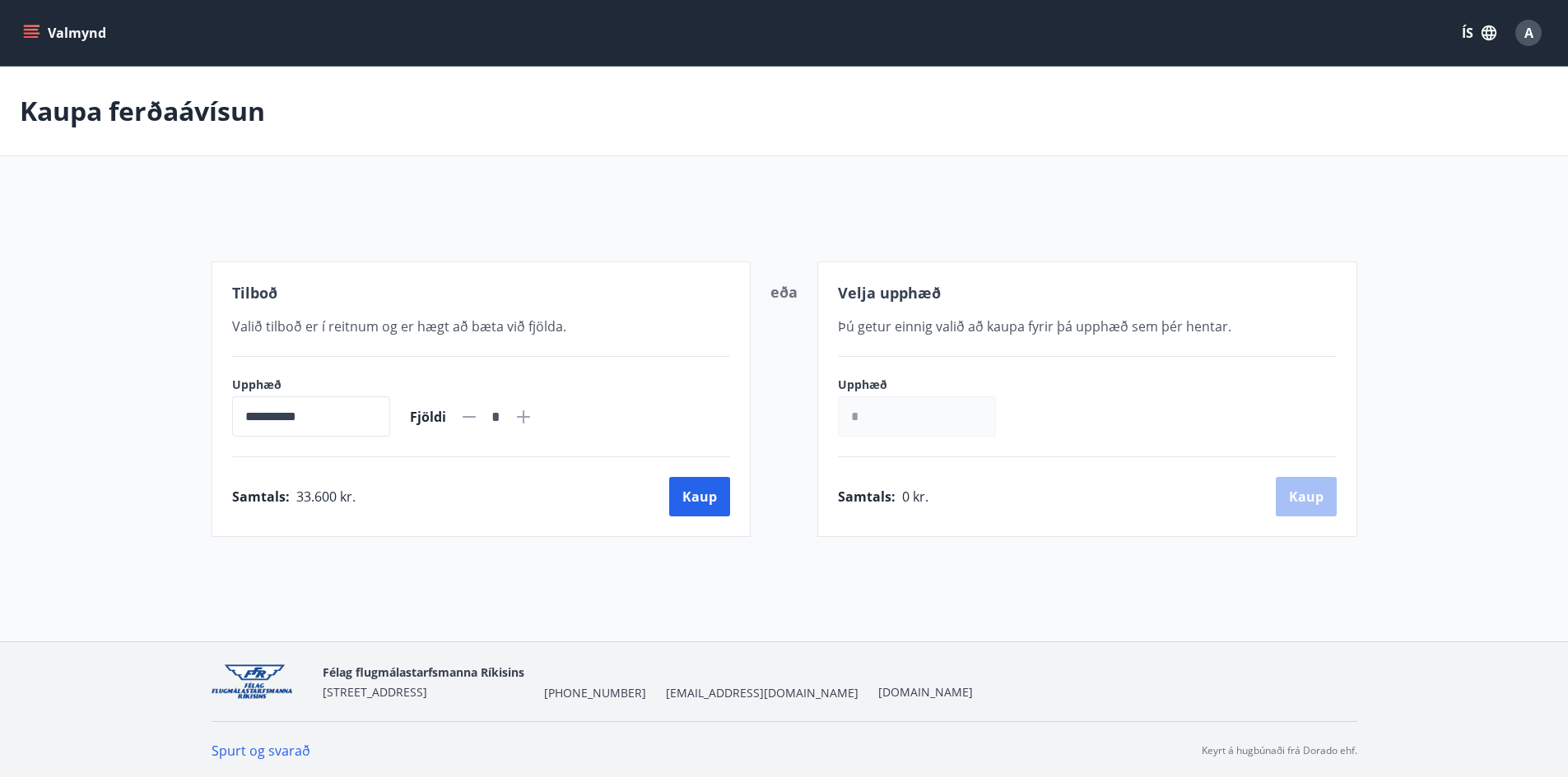
scroll to position [3, 0]
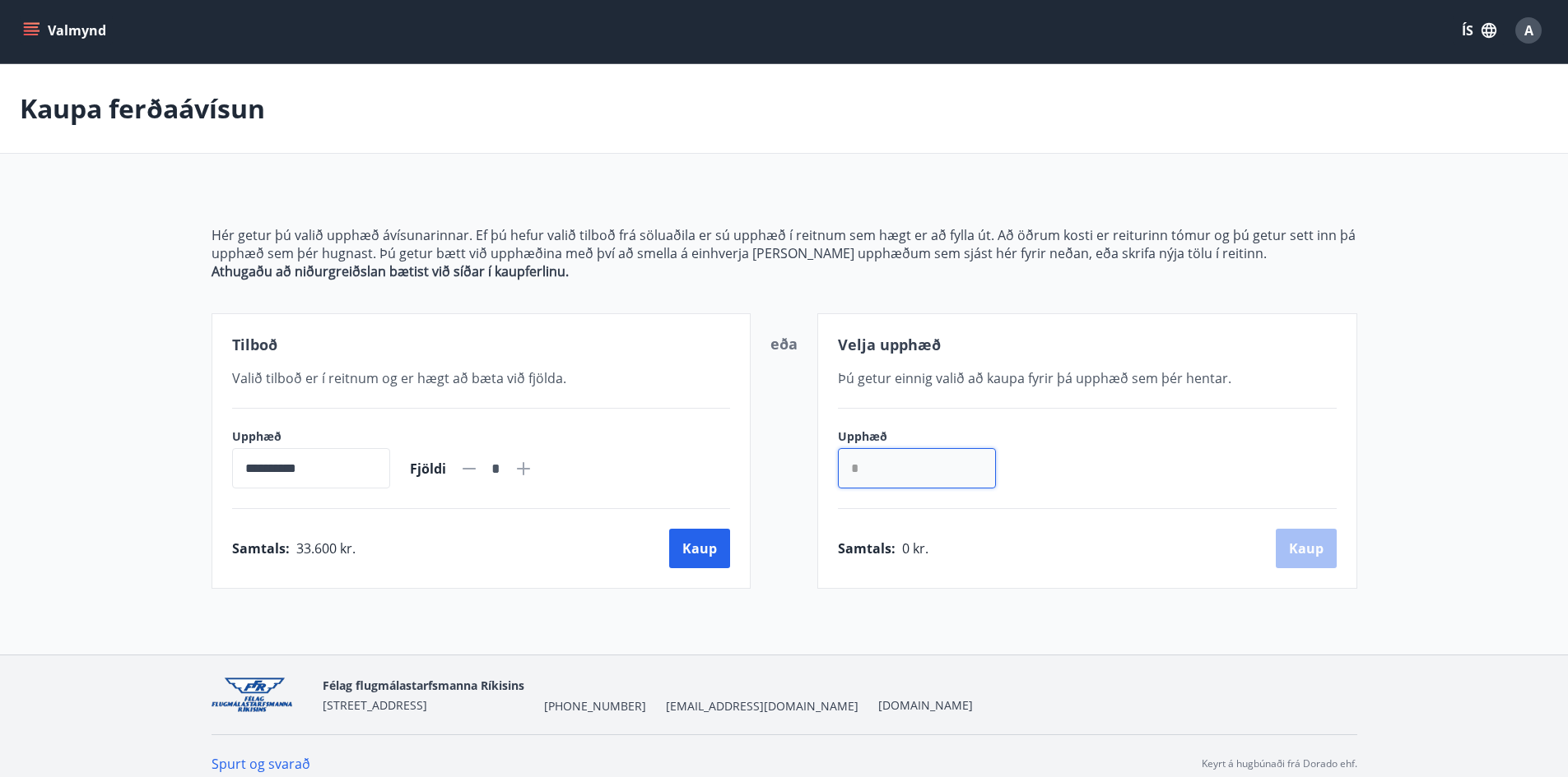
click at [902, 468] on input "*" at bounding box center [917, 468] width 158 height 40
type input "******"
click at [1310, 562] on button "Kaup" at bounding box center [1305, 548] width 61 height 40
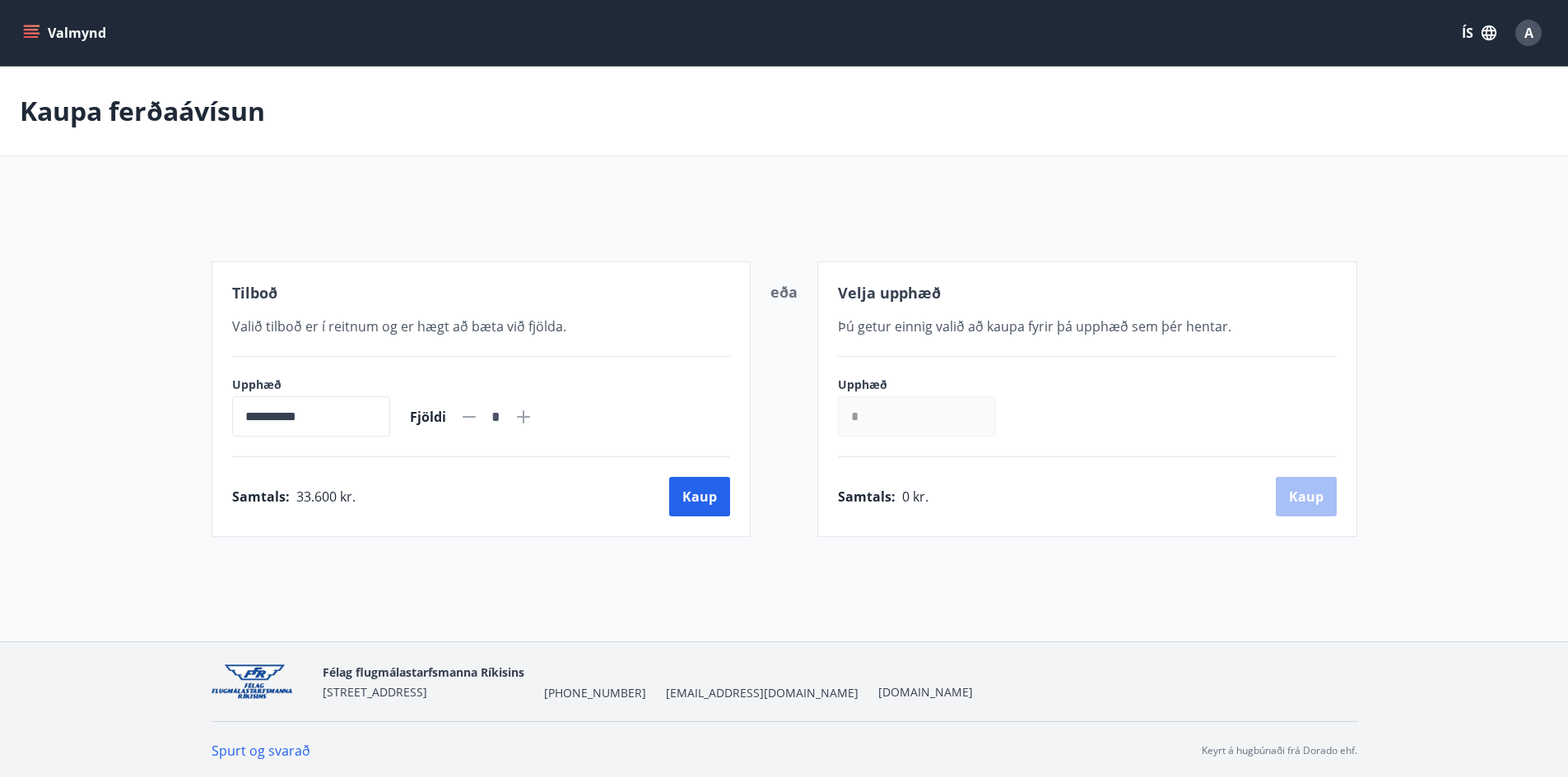
scroll to position [3, 0]
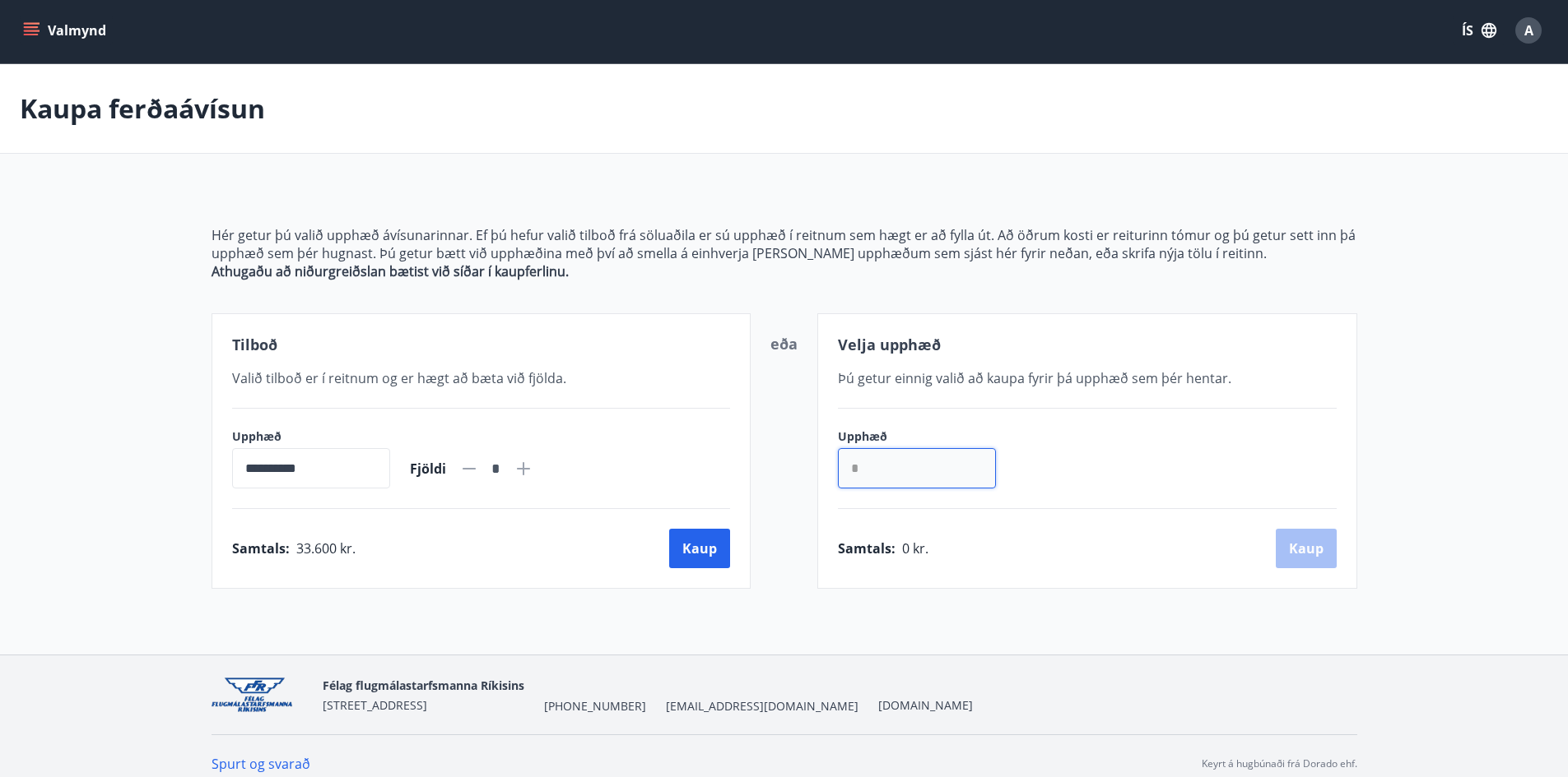
click at [880, 468] on input "*" at bounding box center [917, 468] width 158 height 40
type input "******"
click at [1294, 561] on button "Kaup" at bounding box center [1305, 548] width 61 height 40
click at [886, 472] on input "*" at bounding box center [917, 468] width 158 height 40
type input "*******"
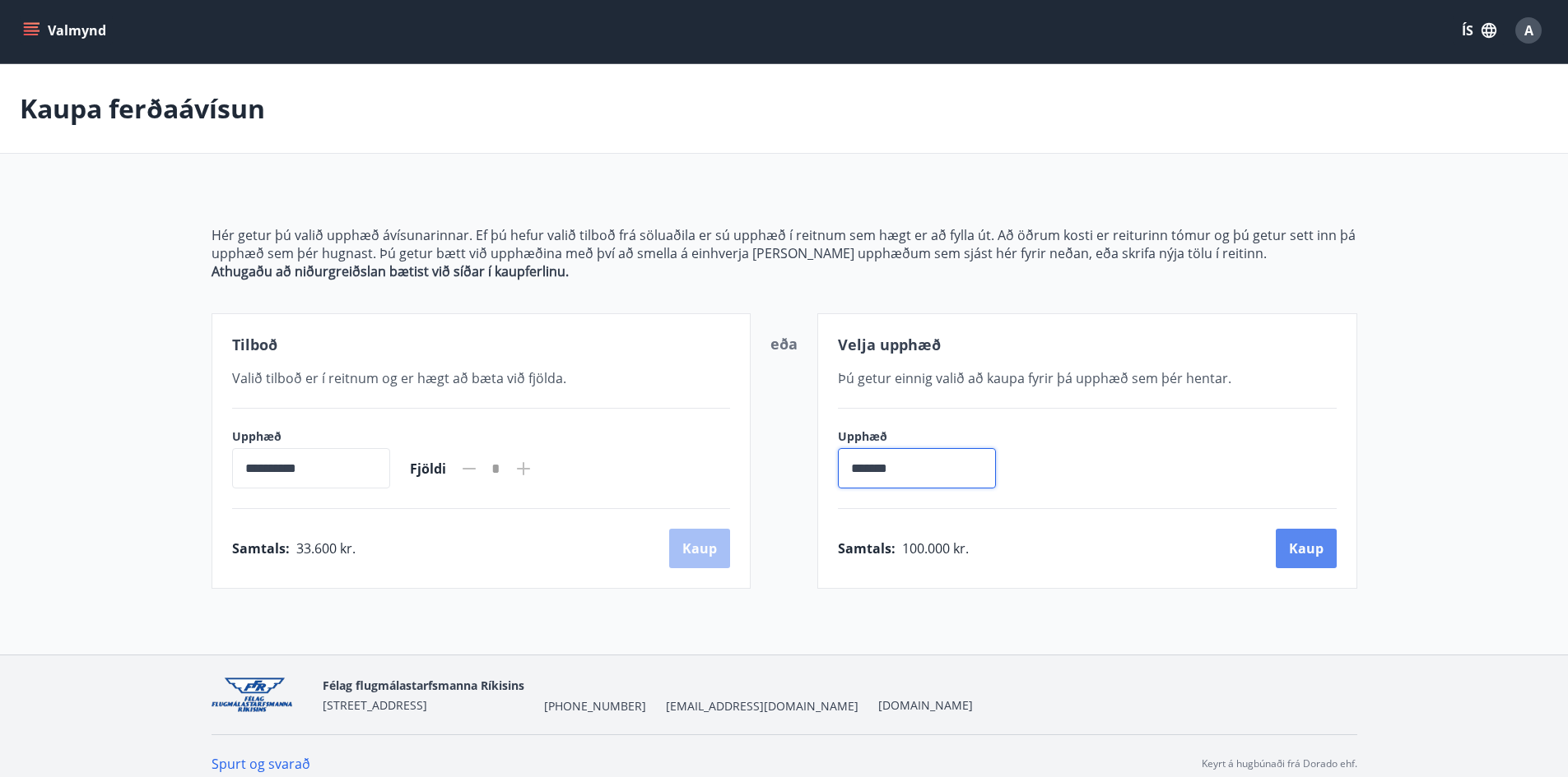
click at [1328, 548] on button "Kaup" at bounding box center [1305, 548] width 61 height 40
click at [701, 536] on button "Kaup" at bounding box center [699, 548] width 61 height 40
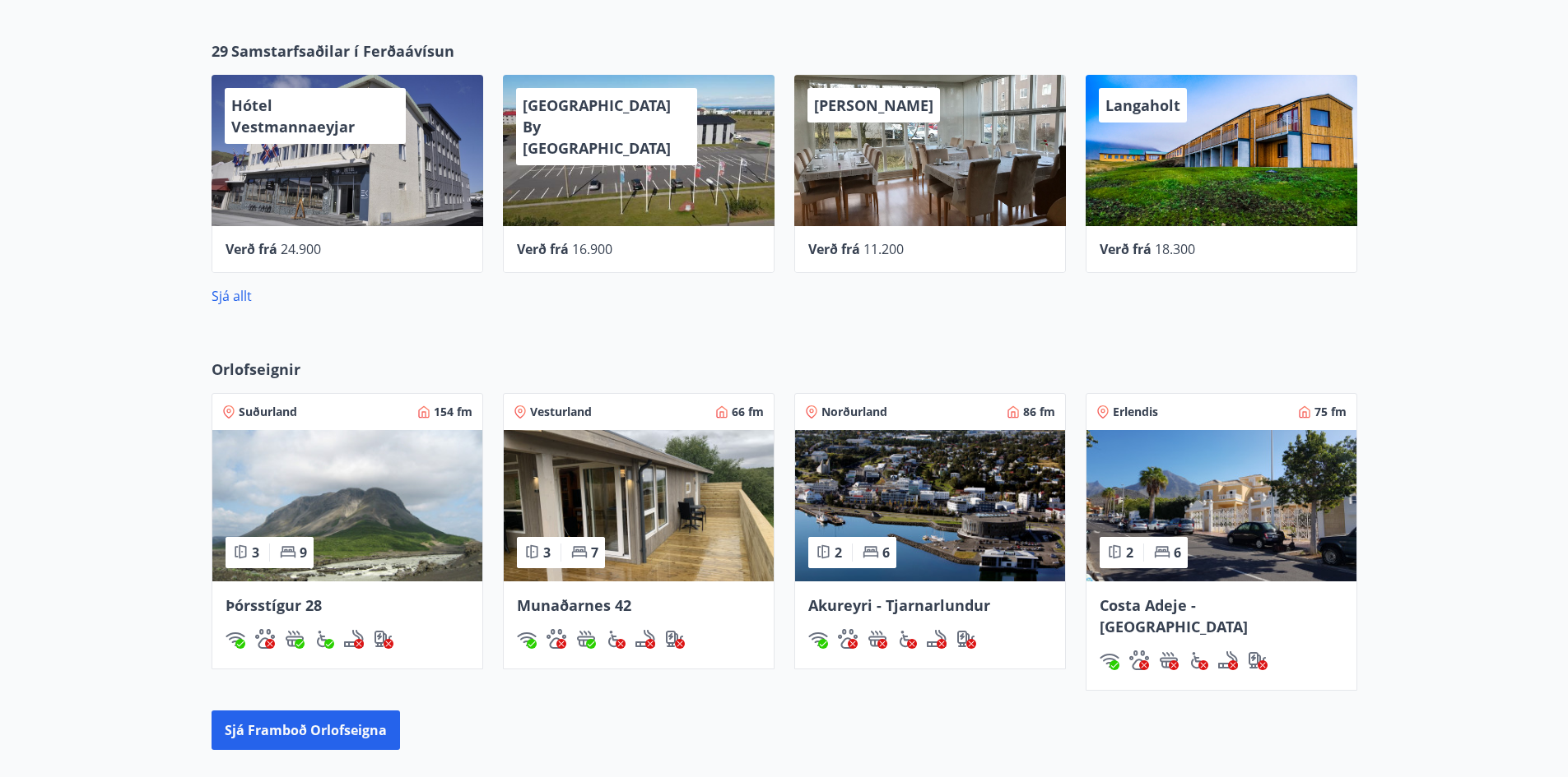
scroll to position [576, 0]
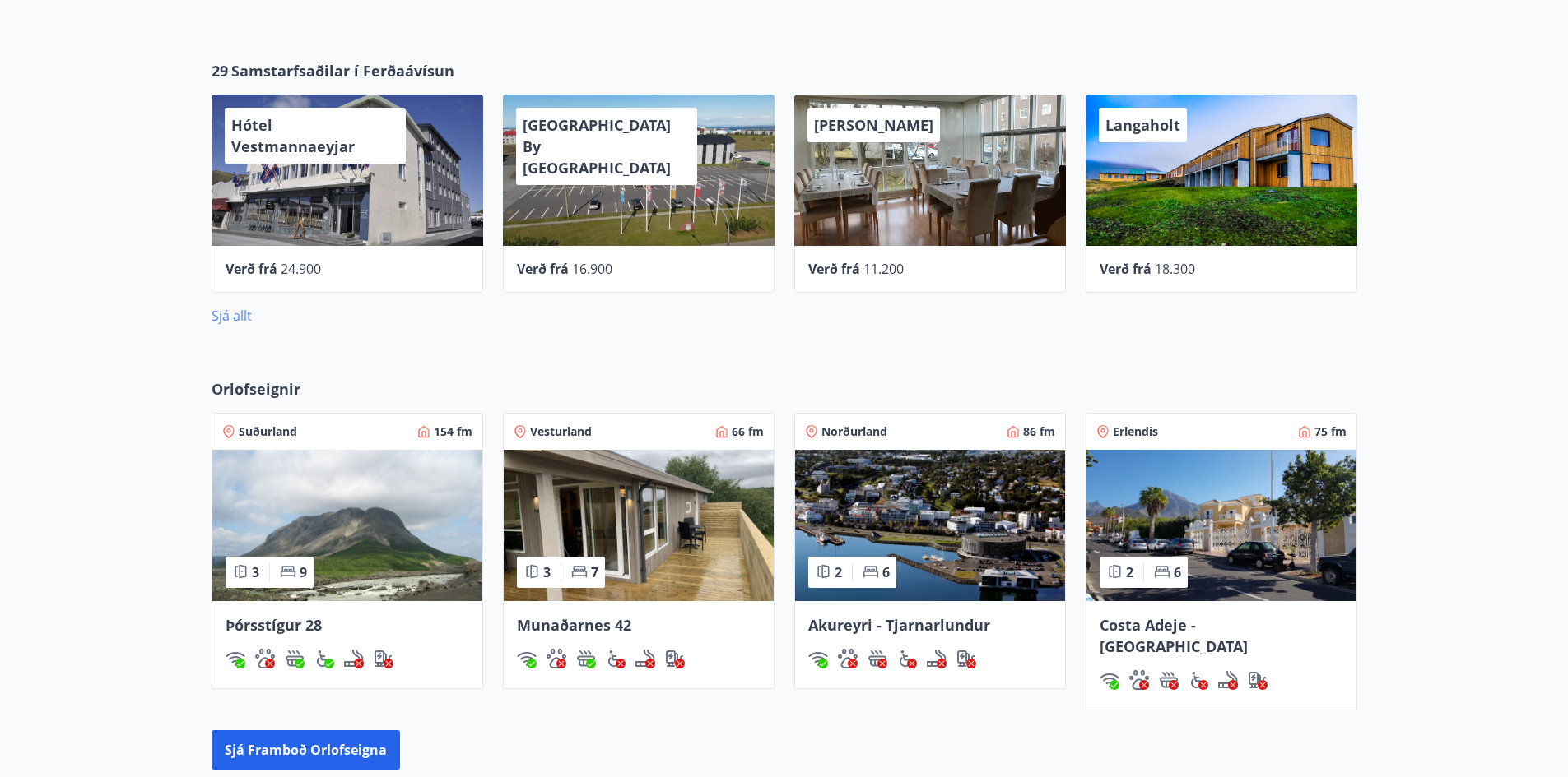
click at [229, 312] on link "Sjá allt" at bounding box center [232, 315] width 40 height 18
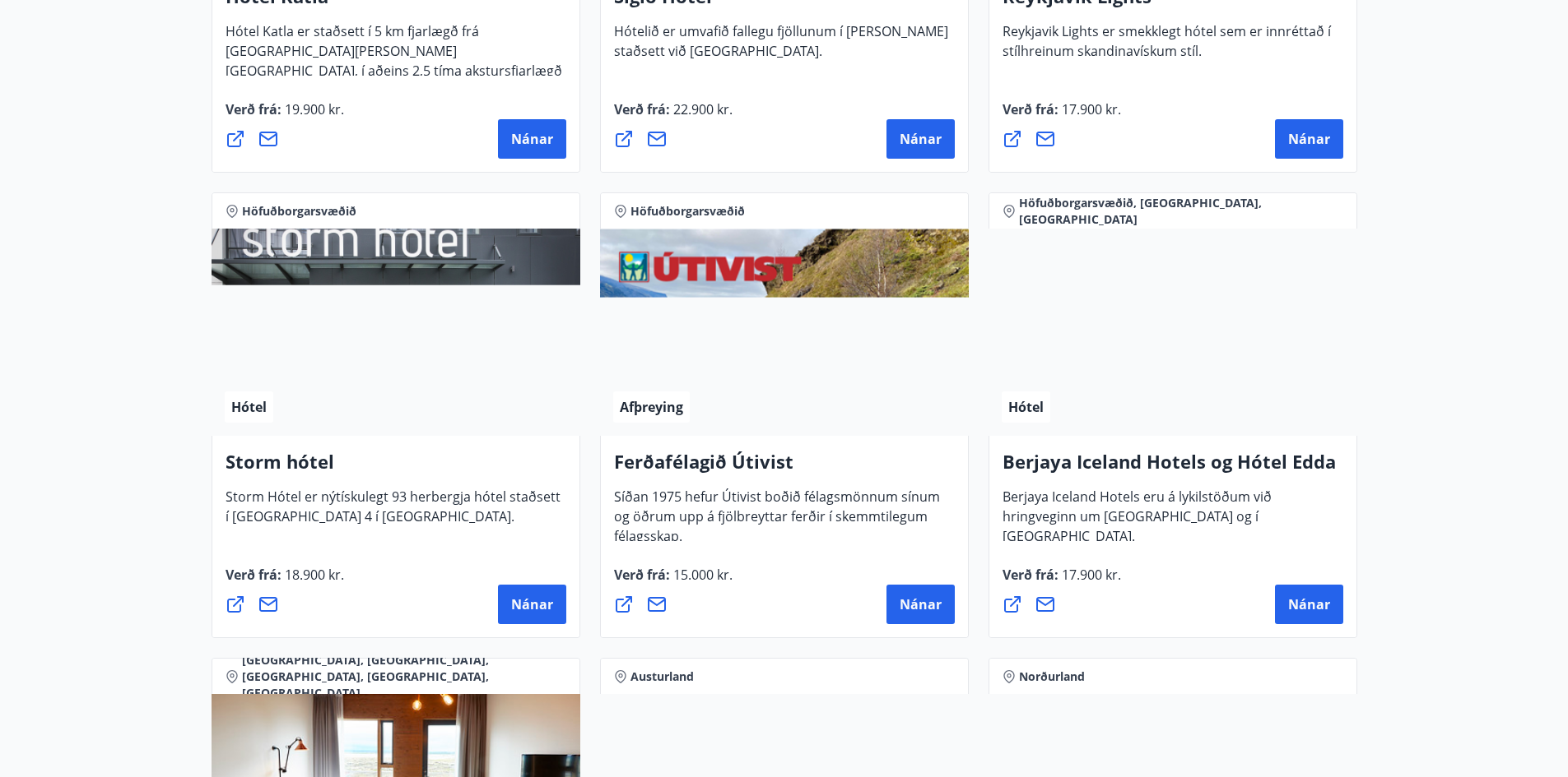
scroll to position [1398, 0]
